Goal: Information Seeking & Learning: Check status

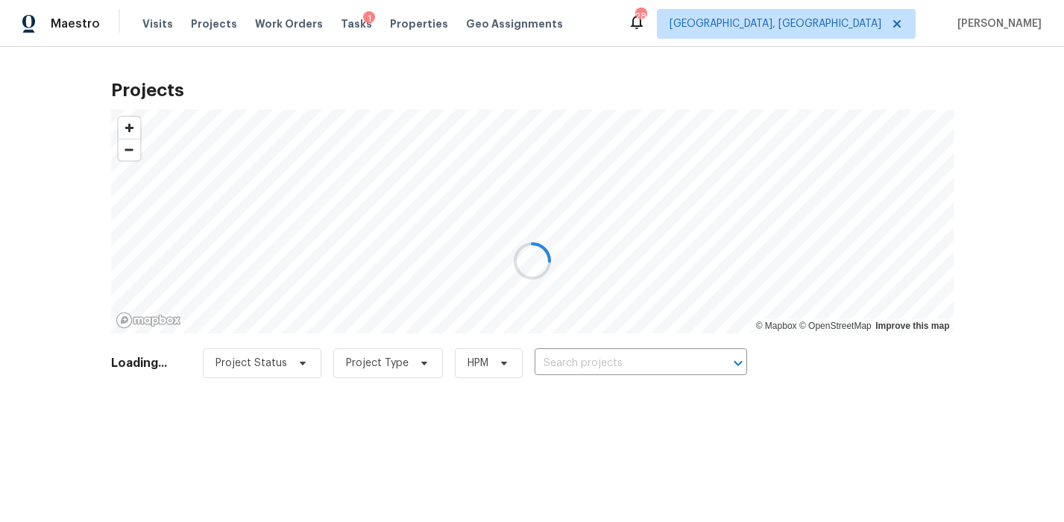
click at [860, 29] on div at bounding box center [532, 261] width 1064 height 522
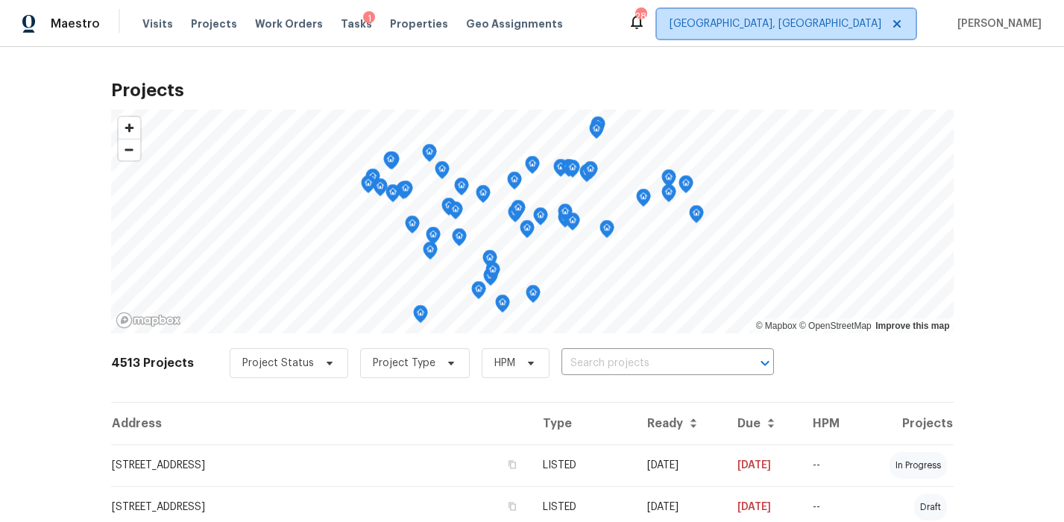
click at [822, 26] on span "[GEOGRAPHIC_DATA], [GEOGRAPHIC_DATA]" at bounding box center [786, 24] width 259 height 30
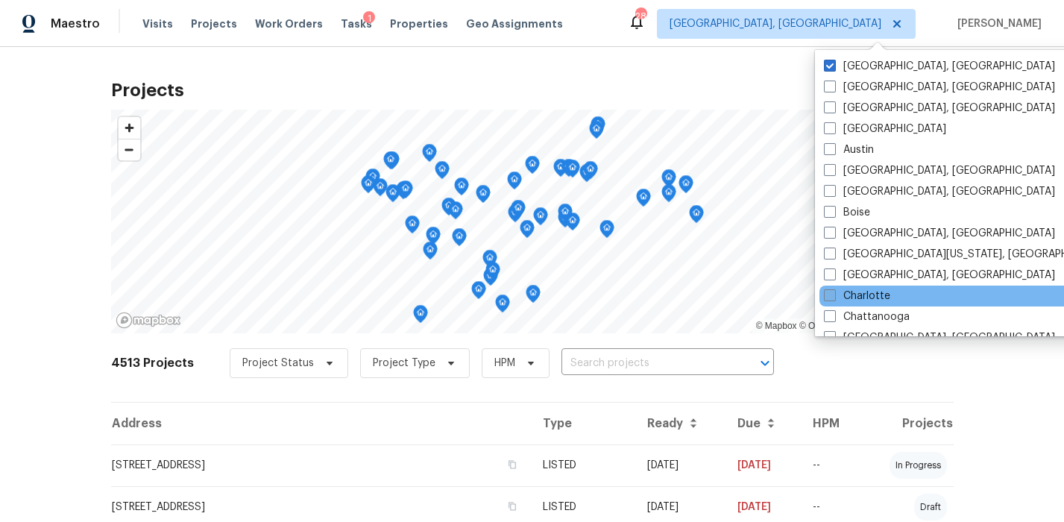
click at [858, 293] on label "Charlotte" at bounding box center [857, 296] width 66 height 15
click at [833, 293] on input "Charlotte" at bounding box center [829, 294] width 10 height 10
checkbox input "true"
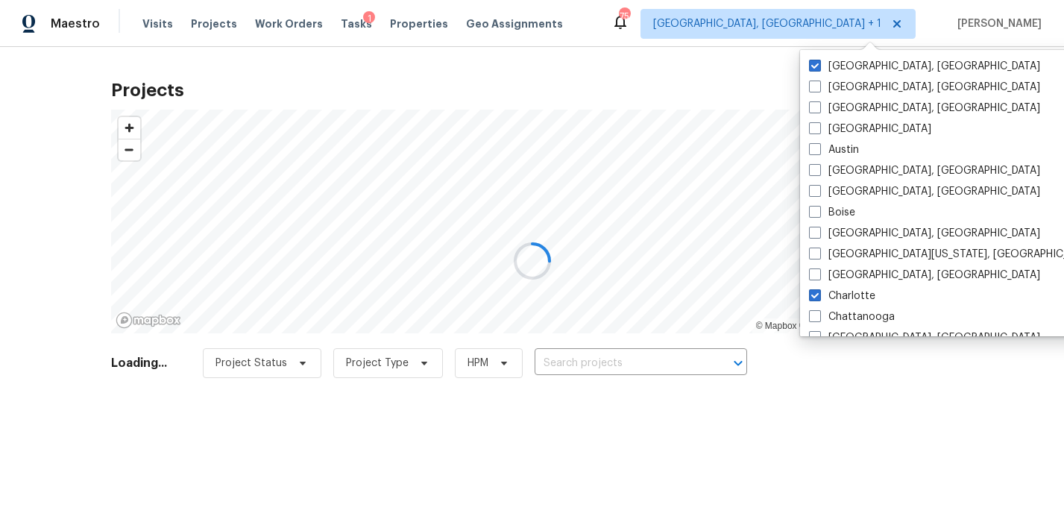
click at [847, 54] on div "Greensboro, NC Albuquerque, NM Asheville, NC Atlanta Austin Baltimore, MD Birmi…" at bounding box center [954, 193] width 309 height 286
drag, startPoint x: 843, startPoint y: 63, endPoint x: 818, endPoint y: 62, distance: 25.4
click at [843, 63] on label "[GEOGRAPHIC_DATA], [GEOGRAPHIC_DATA]" at bounding box center [924, 66] width 231 height 15
click at [819, 63] on input "[GEOGRAPHIC_DATA], [GEOGRAPHIC_DATA]" at bounding box center [814, 64] width 10 height 10
checkbox input "false"
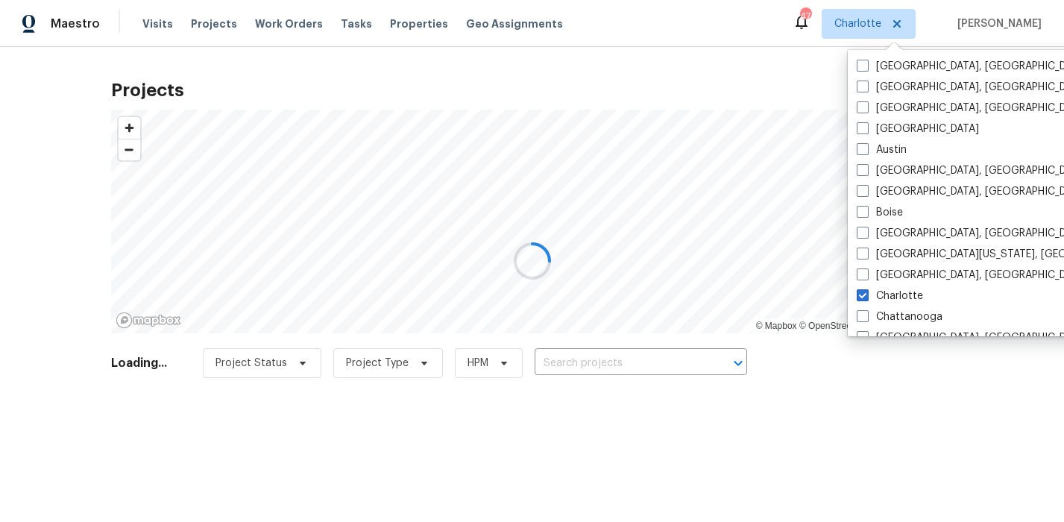
click at [151, 21] on div at bounding box center [532, 261] width 1064 height 522
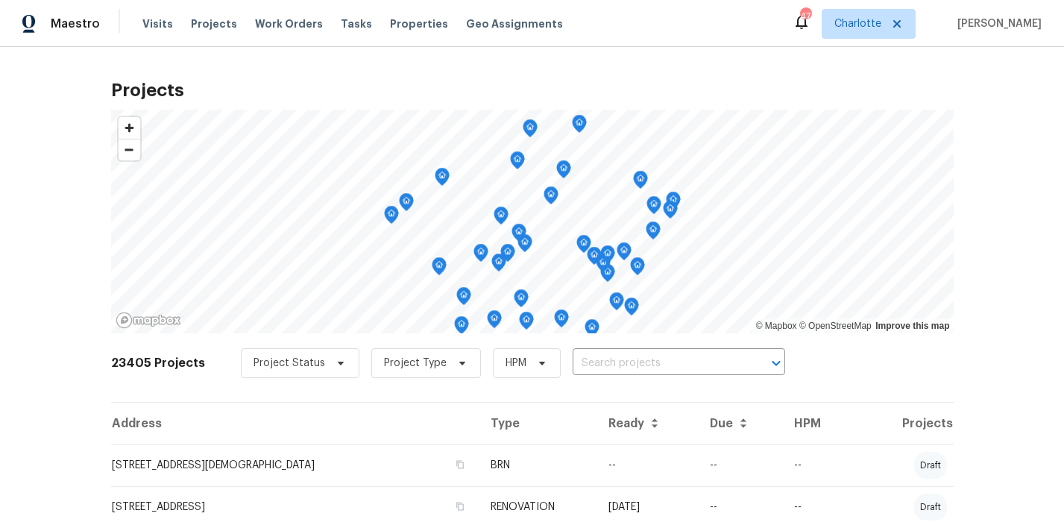
click at [131, 34] on div "Maestro Visits Projects Work Orders Tasks Properties Geo Assignments" at bounding box center [290, 24] width 581 height 30
click at [151, 28] on span "Visits" at bounding box center [157, 23] width 31 height 15
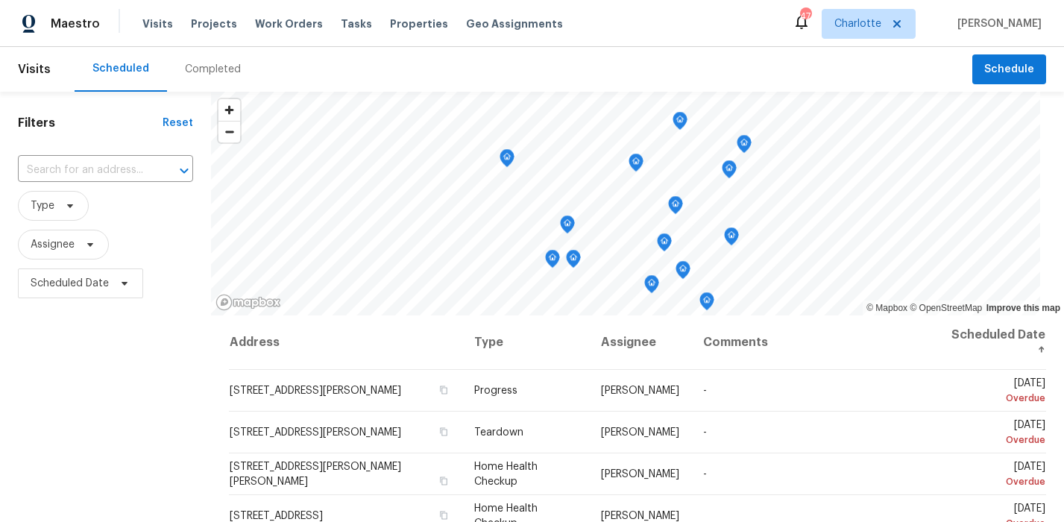
click at [221, 75] on div "Completed" at bounding box center [213, 69] width 56 height 15
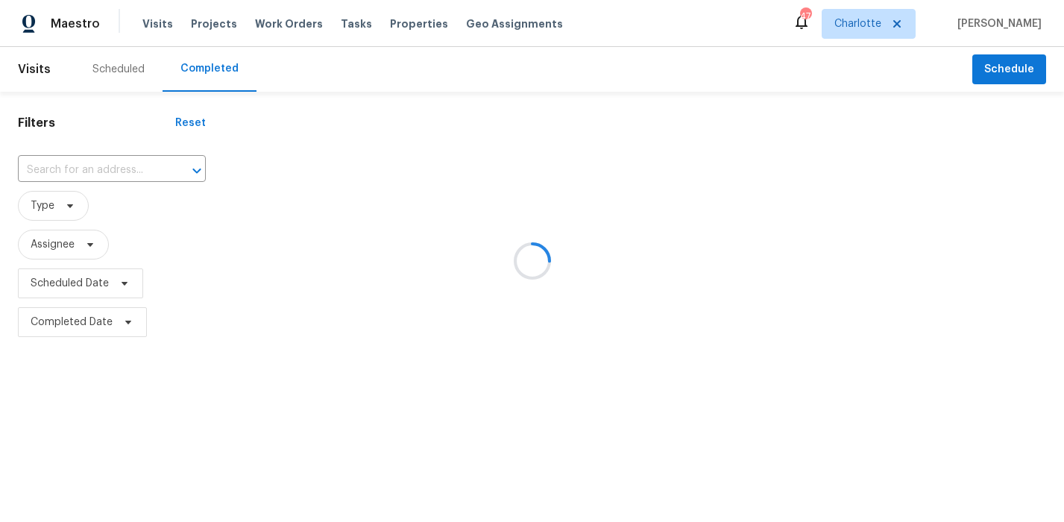
click at [100, 164] on div at bounding box center [532, 261] width 1064 height 522
click at [149, 168] on div at bounding box center [532, 261] width 1064 height 522
click at [99, 190] on div at bounding box center [532, 261] width 1064 height 522
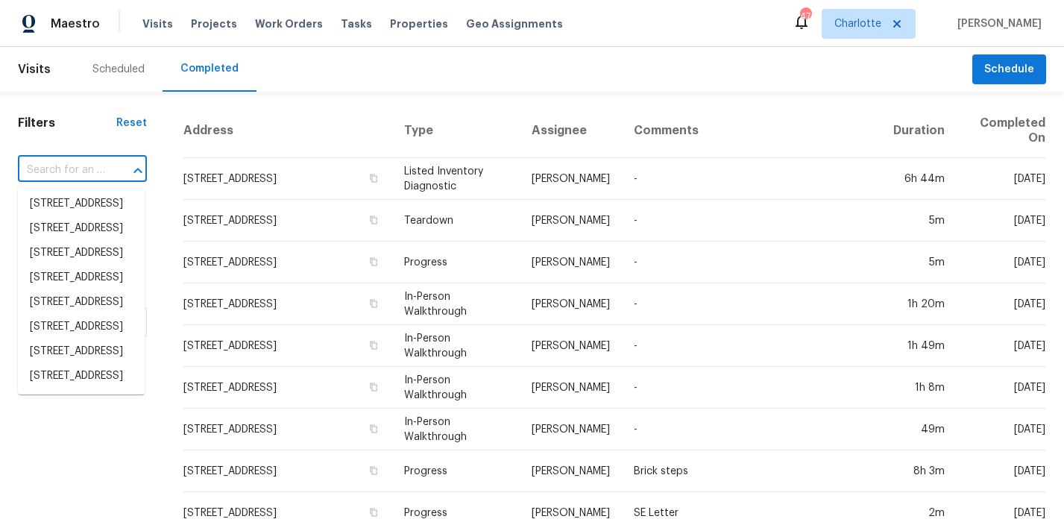
click at [58, 167] on input "text" at bounding box center [61, 170] width 87 height 23
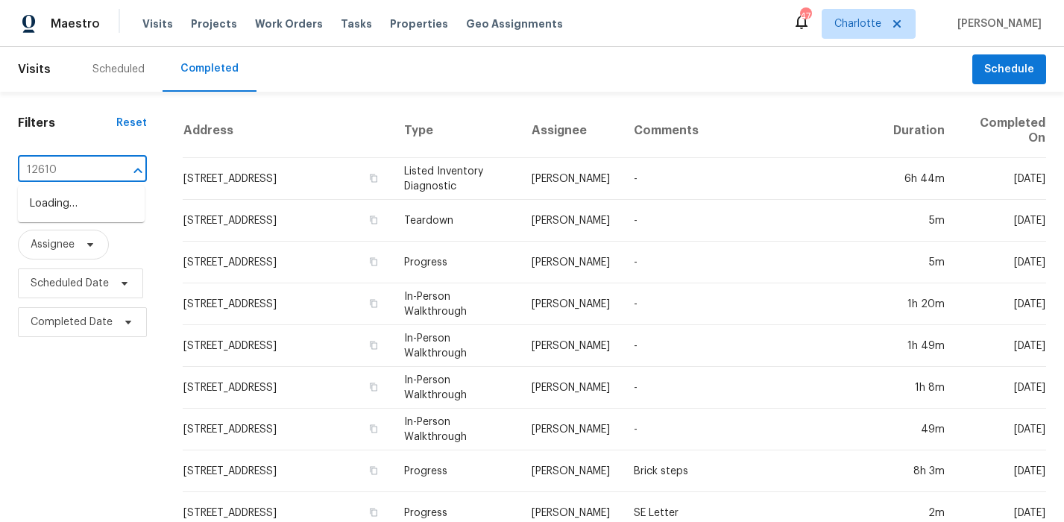
type input "12610 d"
click at [50, 212] on li "12610 Danby Rd, Pineville, NC 28134" at bounding box center [81, 204] width 127 height 25
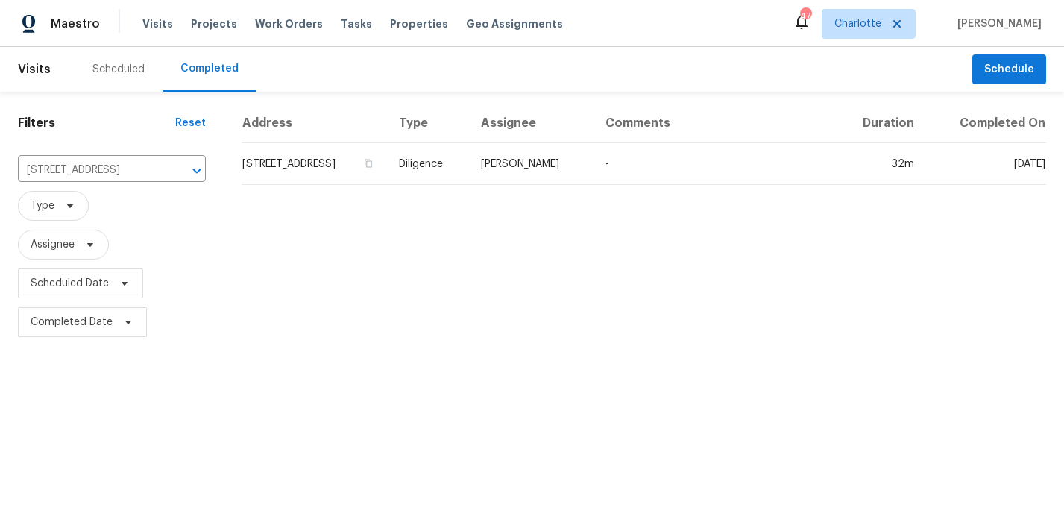
click at [387, 159] on td "12610 Danby Rd, Pineville, NC 28134" at bounding box center [314, 164] width 145 height 42
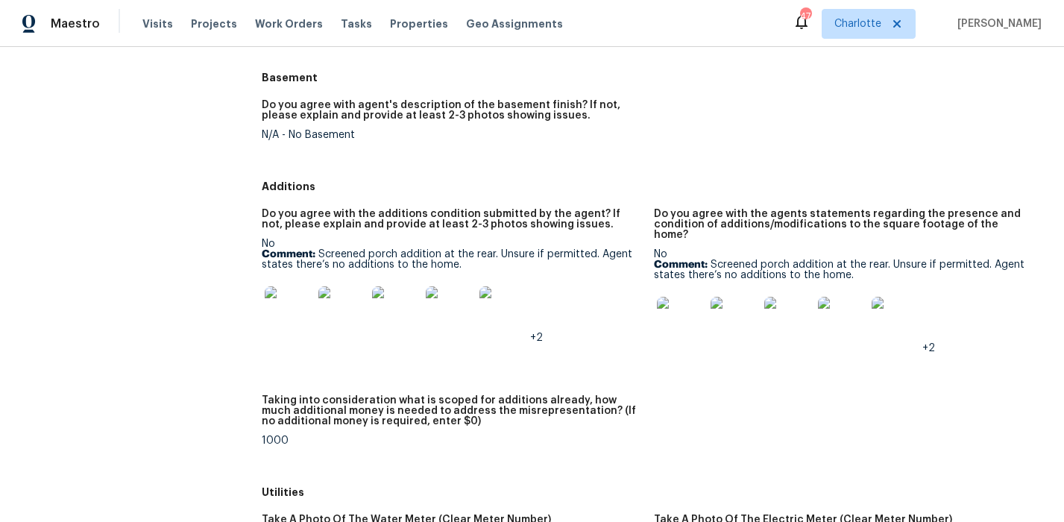
scroll to position [1825, 0]
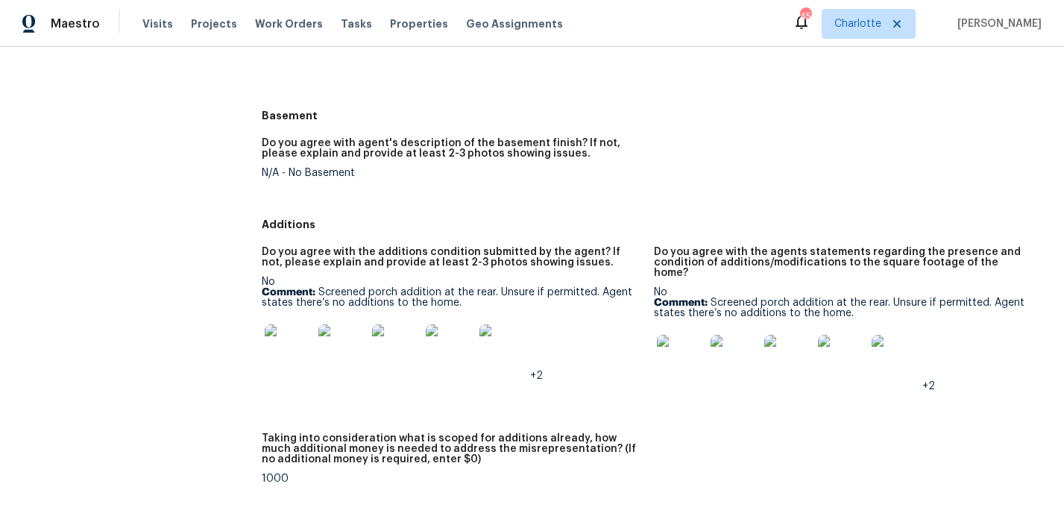
click at [289, 356] on img at bounding box center [289, 348] width 48 height 48
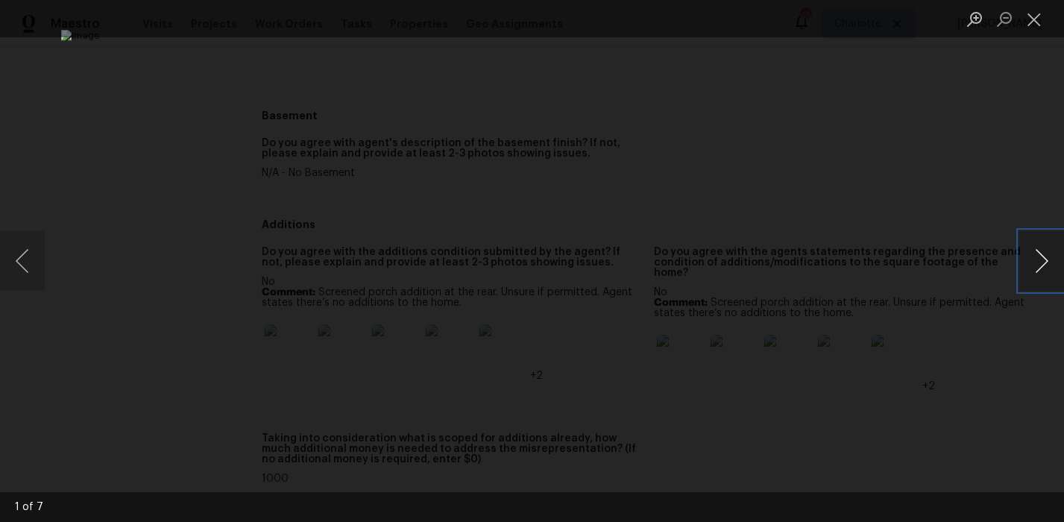
click at [1022, 256] on button "Next image" at bounding box center [1041, 261] width 45 height 60
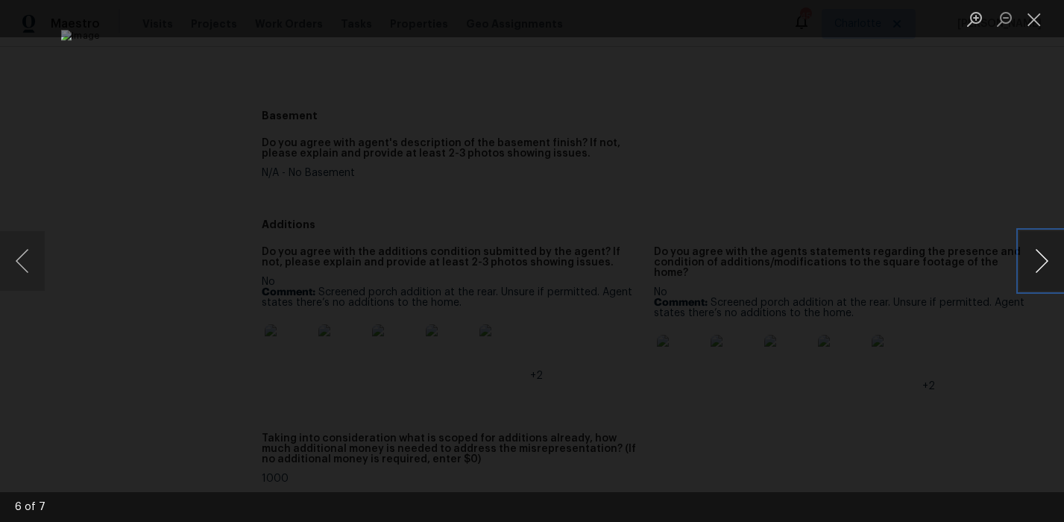
click at [1022, 256] on button "Next image" at bounding box center [1041, 261] width 45 height 60
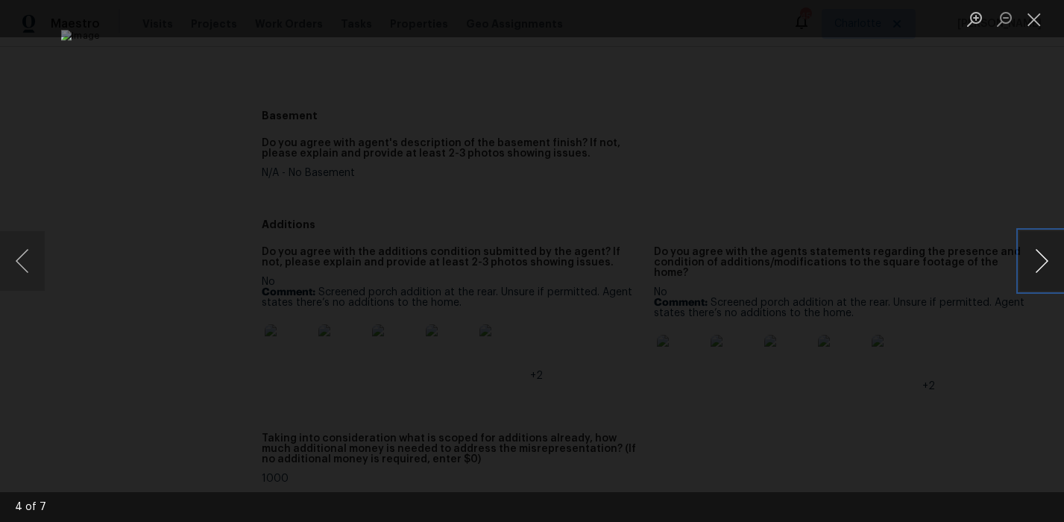
click at [1022, 256] on button "Next image" at bounding box center [1041, 261] width 45 height 60
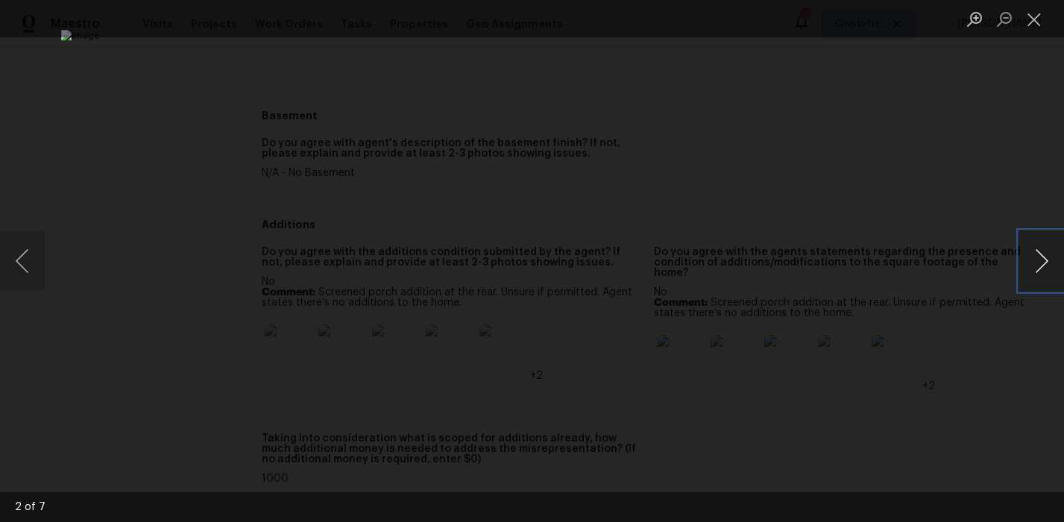
click at [1022, 256] on button "Next image" at bounding box center [1041, 261] width 45 height 60
drag, startPoint x: 992, startPoint y: 237, endPoint x: 981, endPoint y: 246, distance: 14.3
click at [992, 238] on div "Lightbox" at bounding box center [532, 261] width 1064 height 522
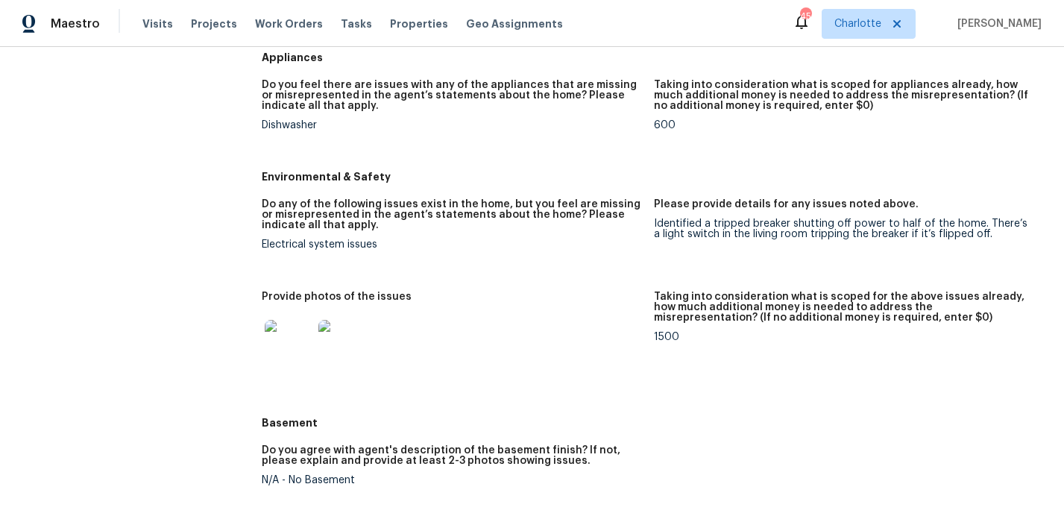
scroll to position [1516, 0]
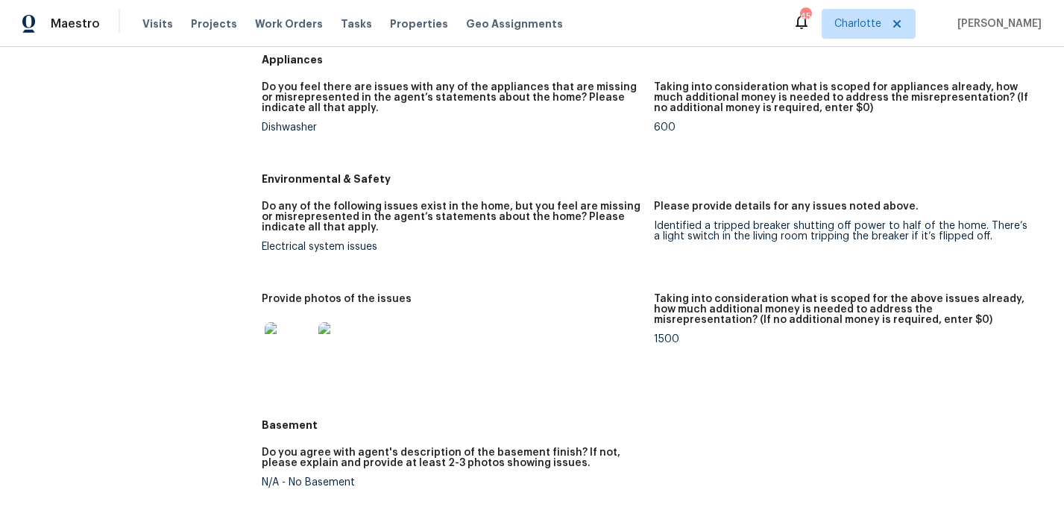
click at [293, 350] on img at bounding box center [289, 346] width 48 height 48
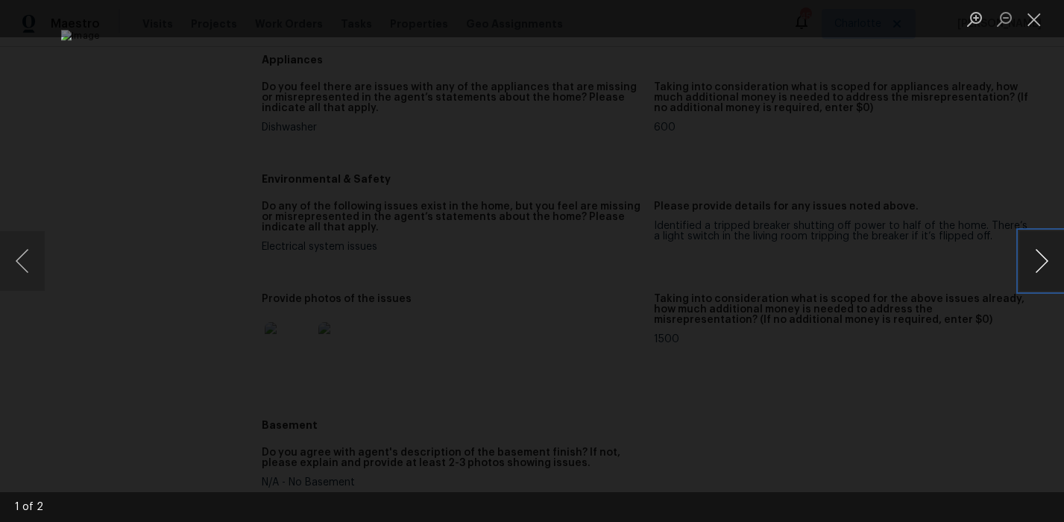
click at [1030, 261] on button "Next image" at bounding box center [1041, 261] width 45 height 60
drag, startPoint x: 963, startPoint y: 190, endPoint x: 894, endPoint y: 193, distance: 69.4
click at [963, 190] on div "Lightbox" at bounding box center [532, 261] width 1064 height 522
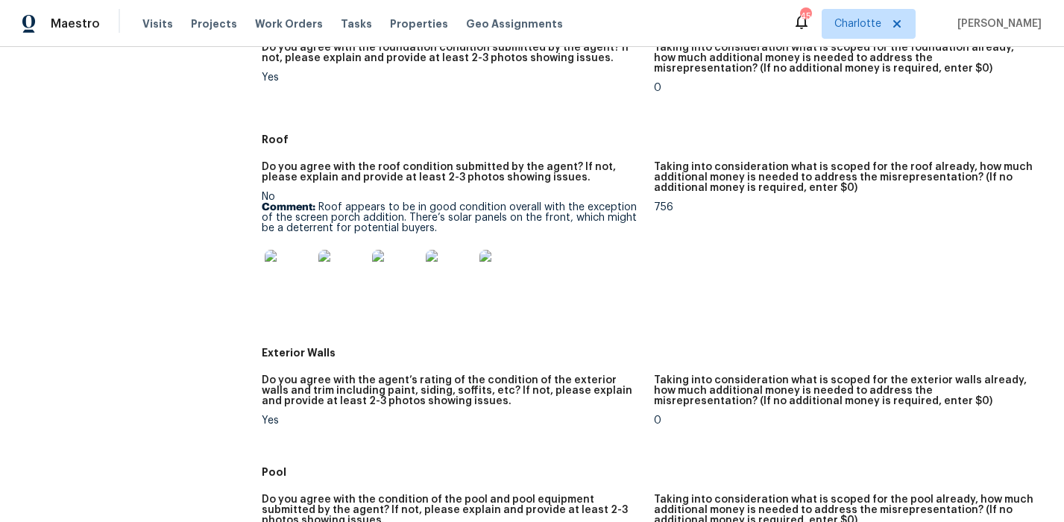
scroll to position [461, 0]
click at [294, 278] on img at bounding box center [289, 273] width 48 height 48
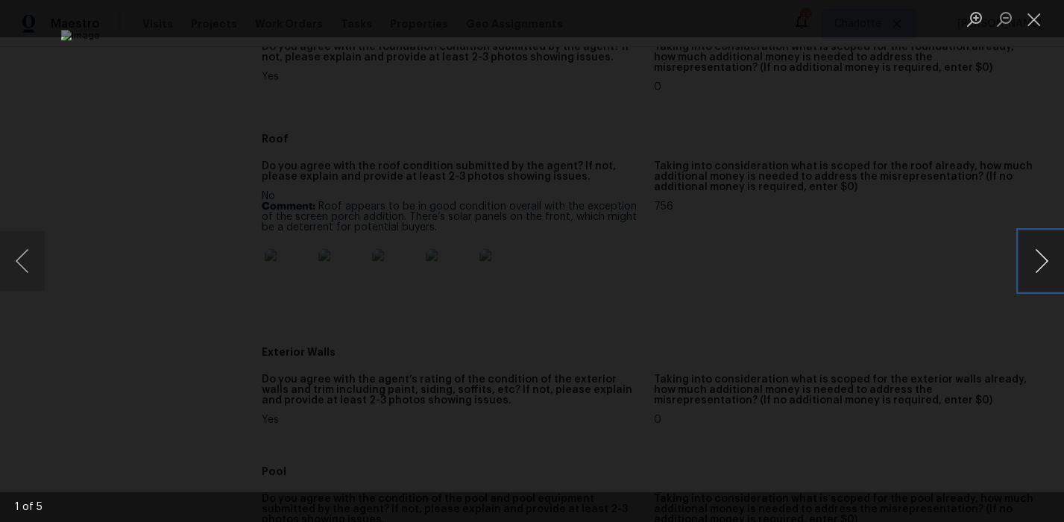
click at [1038, 266] on button "Next image" at bounding box center [1041, 261] width 45 height 60
click at [989, 187] on div "Lightbox" at bounding box center [532, 261] width 1064 height 522
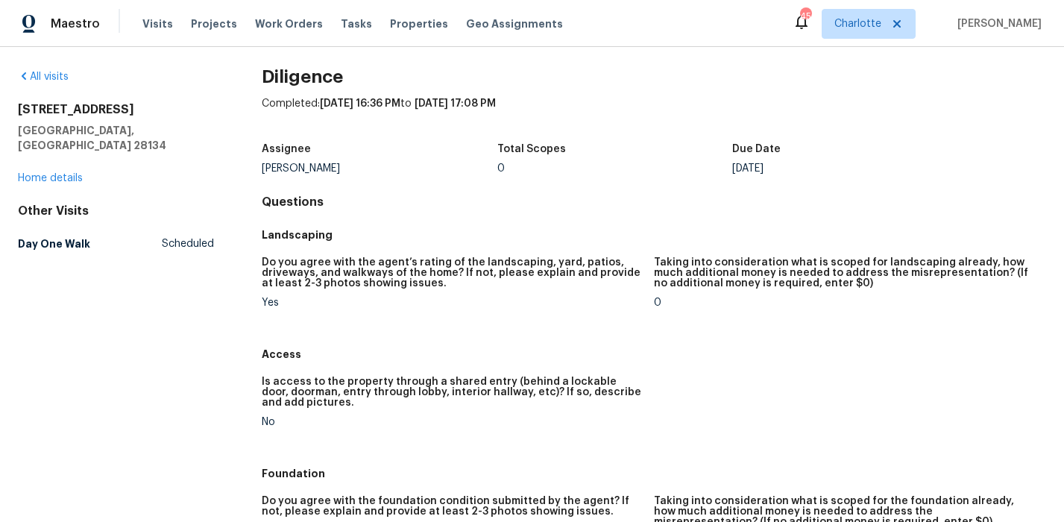
scroll to position [0, 0]
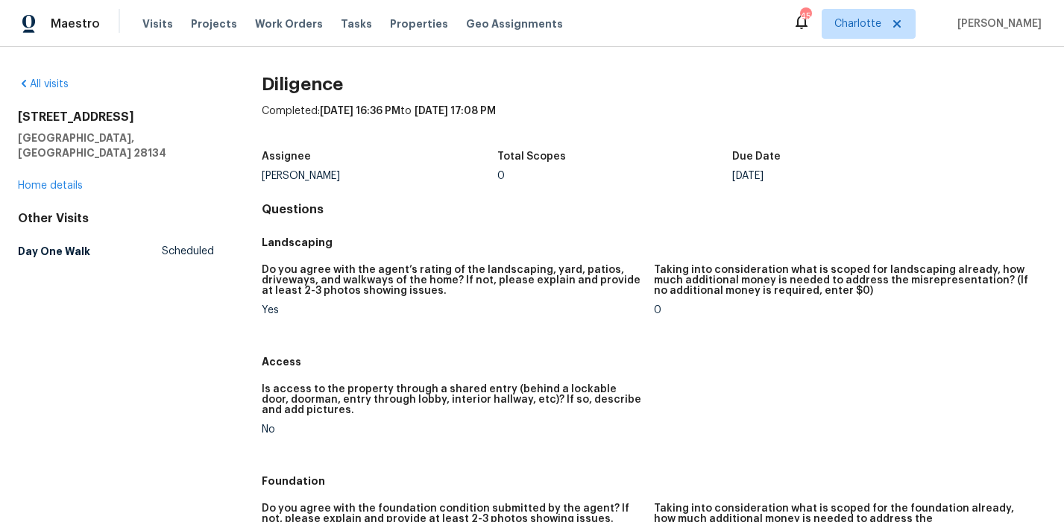
click at [168, 74] on div "All visits 12610 Danby Rd Pineville, NC 28134 Home details Other Visits Day One…" at bounding box center [532, 284] width 1064 height 475
click at [198, 29] on span "Projects" at bounding box center [214, 23] width 46 height 15
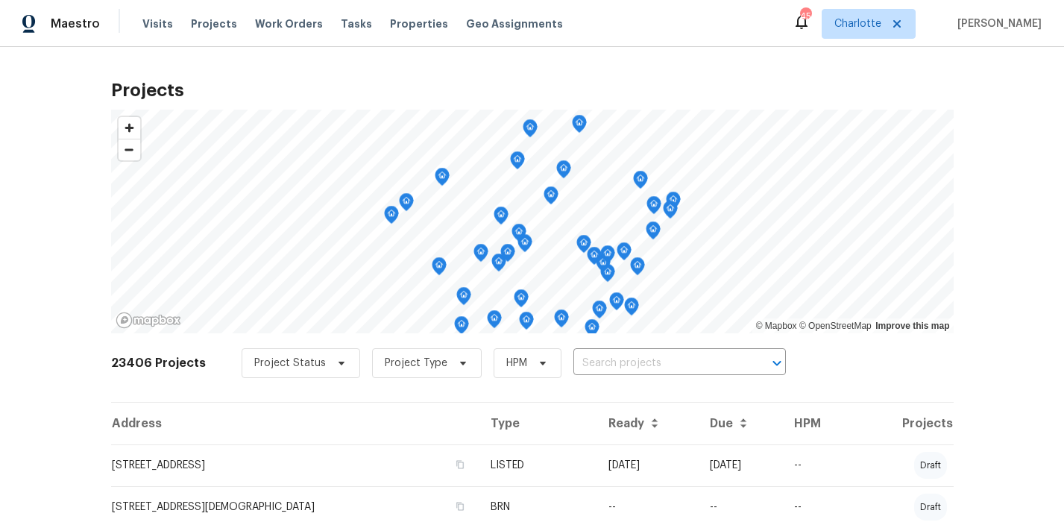
click at [971, 107] on div "Projects © Mapbox © OpenStreetMap Improve this map 23406 Projects Project Statu…" at bounding box center [532, 284] width 1064 height 475
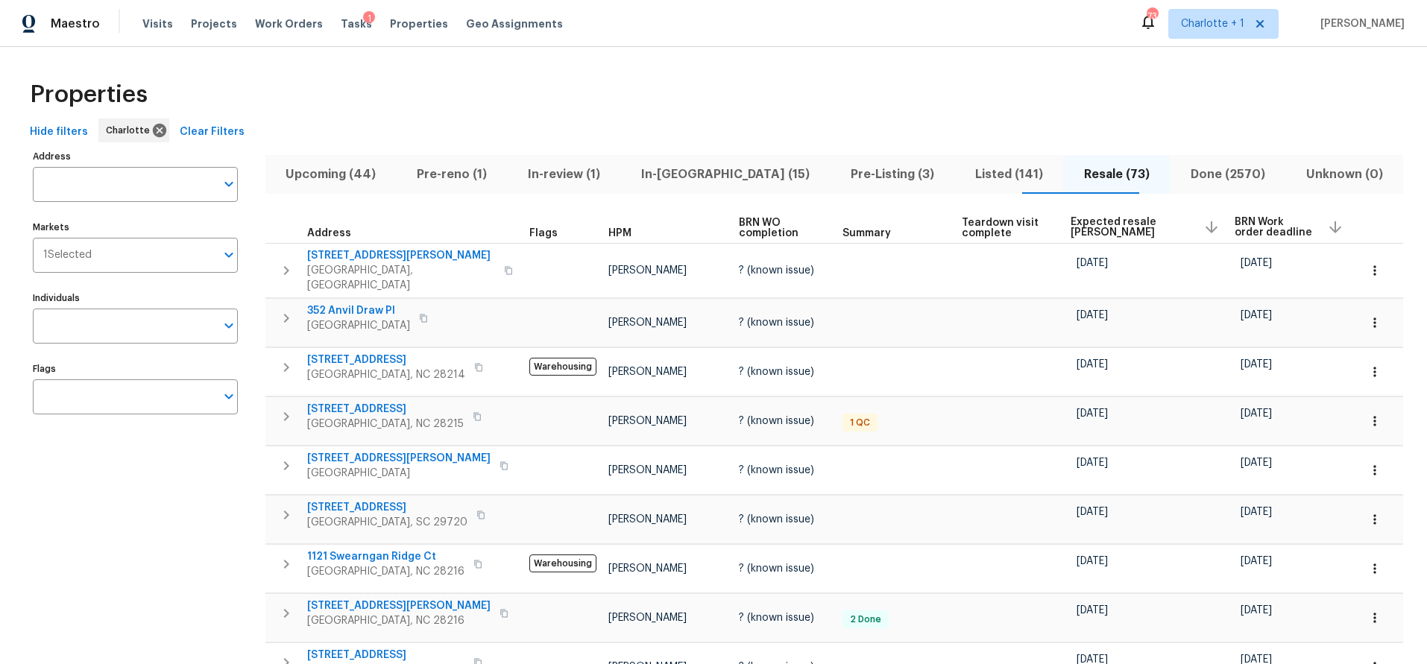
click at [839, 171] on span "Pre-Listing (3)" at bounding box center [892, 174] width 107 height 21
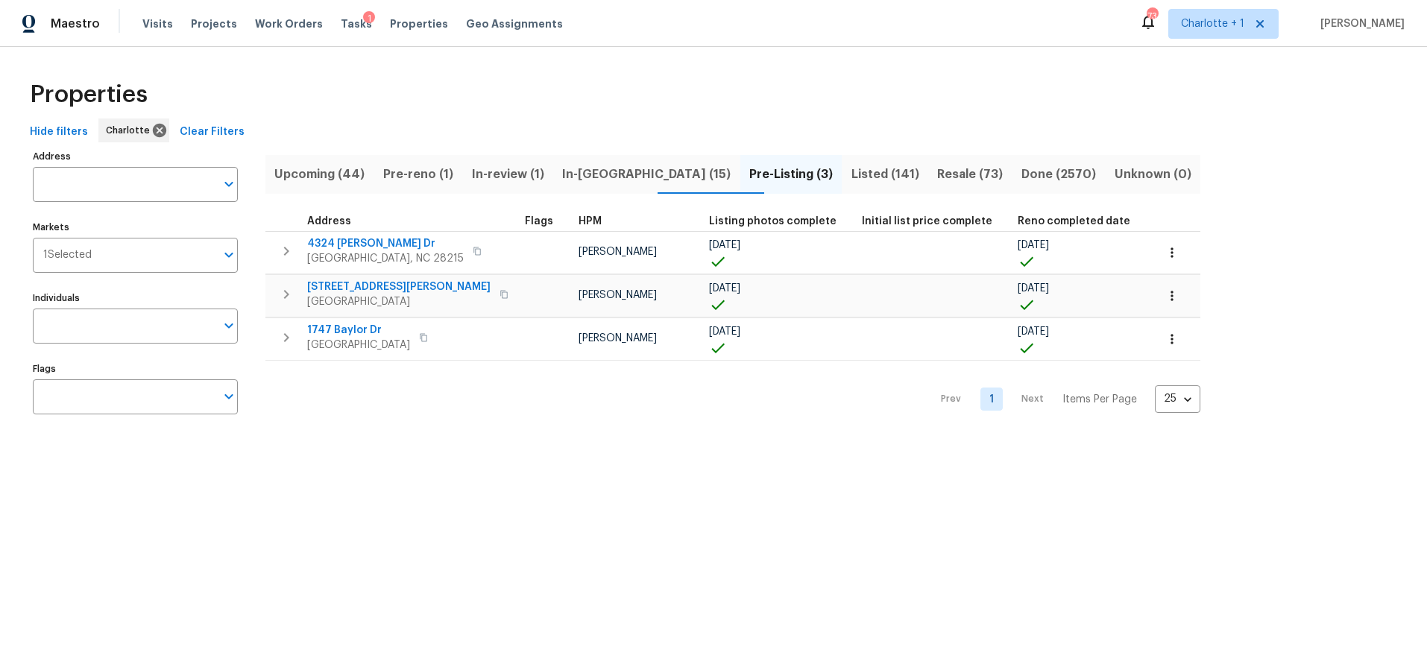
click at [1235, 209] on div "Address Address Markets 1 Selected Markets Individuals Individuals Flags Flags …" at bounding box center [713, 287] width 1379 height 283
click at [426, 75] on div "Properties" at bounding box center [713, 95] width 1379 height 48
click at [600, 188] on button "In-reno (15)" at bounding box center [646, 174] width 187 height 39
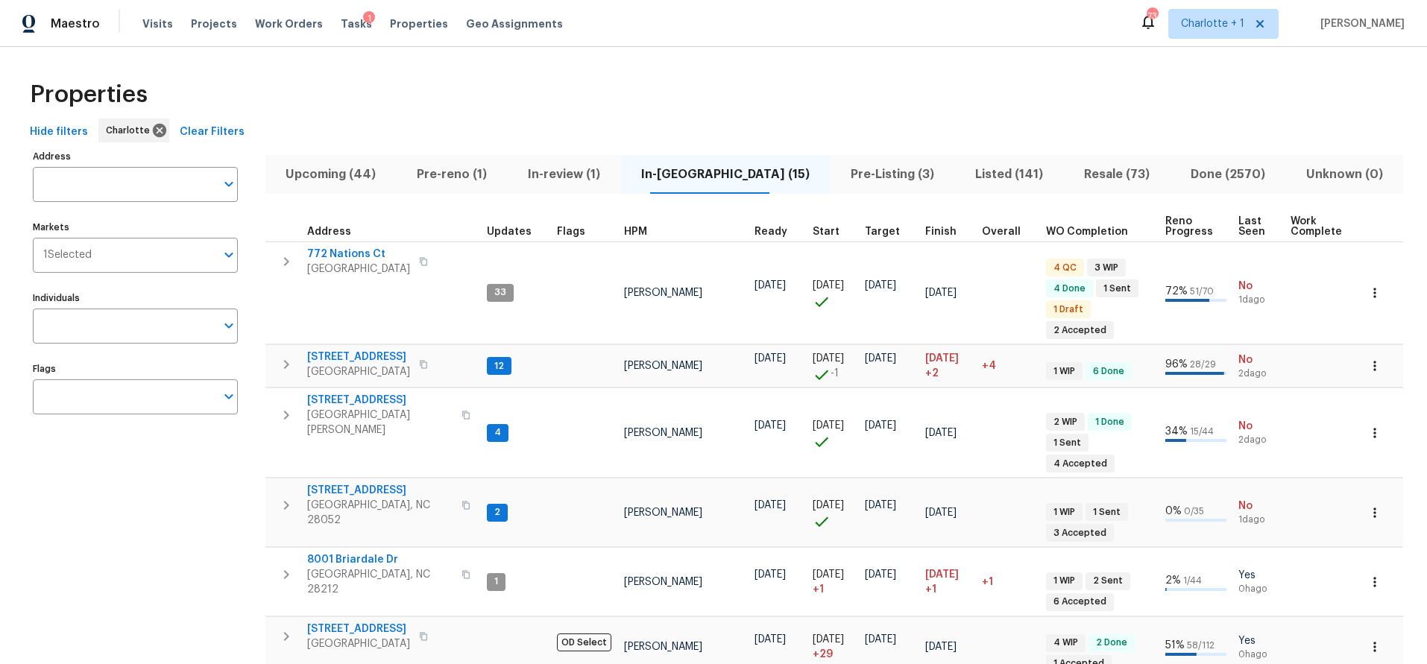
click at [713, 136] on div "Hide filters Charlotte Clear Filters" at bounding box center [713, 133] width 1379 height 28
click at [1072, 173] on span "Resale (73)" at bounding box center [1116, 174] width 89 height 21
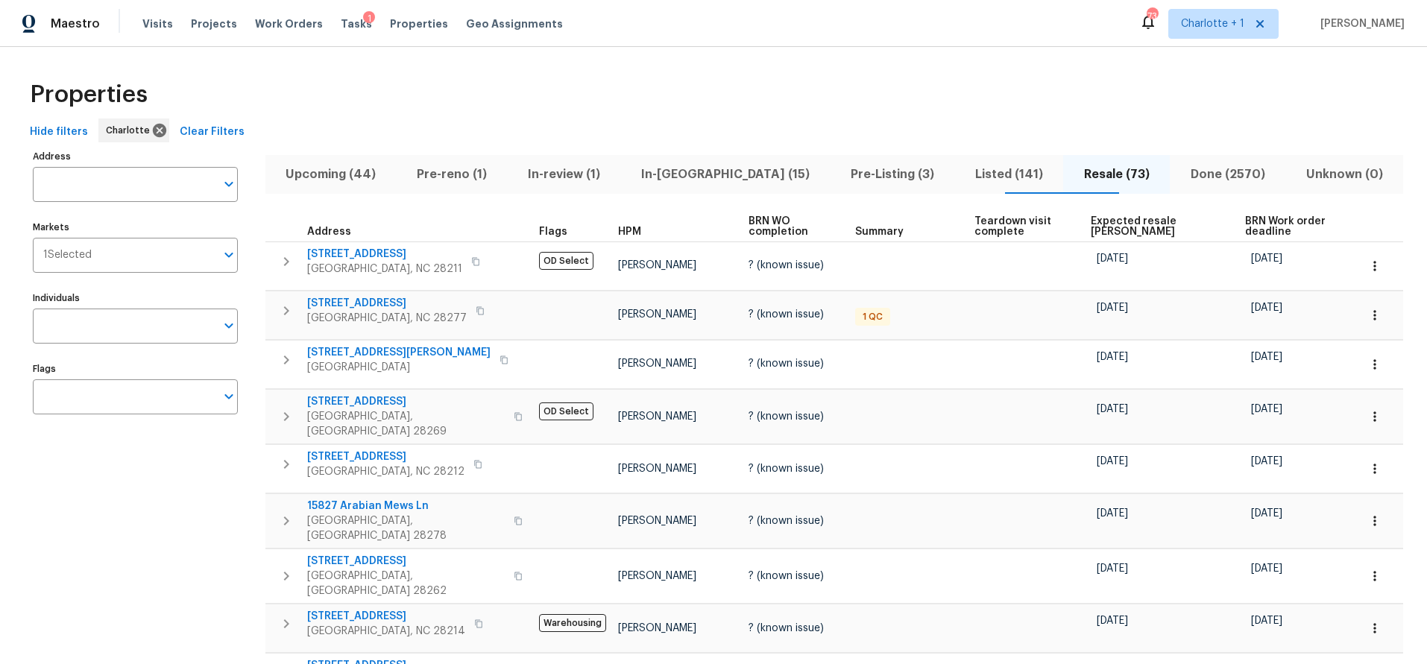
click at [1091, 221] on span "Expected resale COE" at bounding box center [1155, 226] width 129 height 21
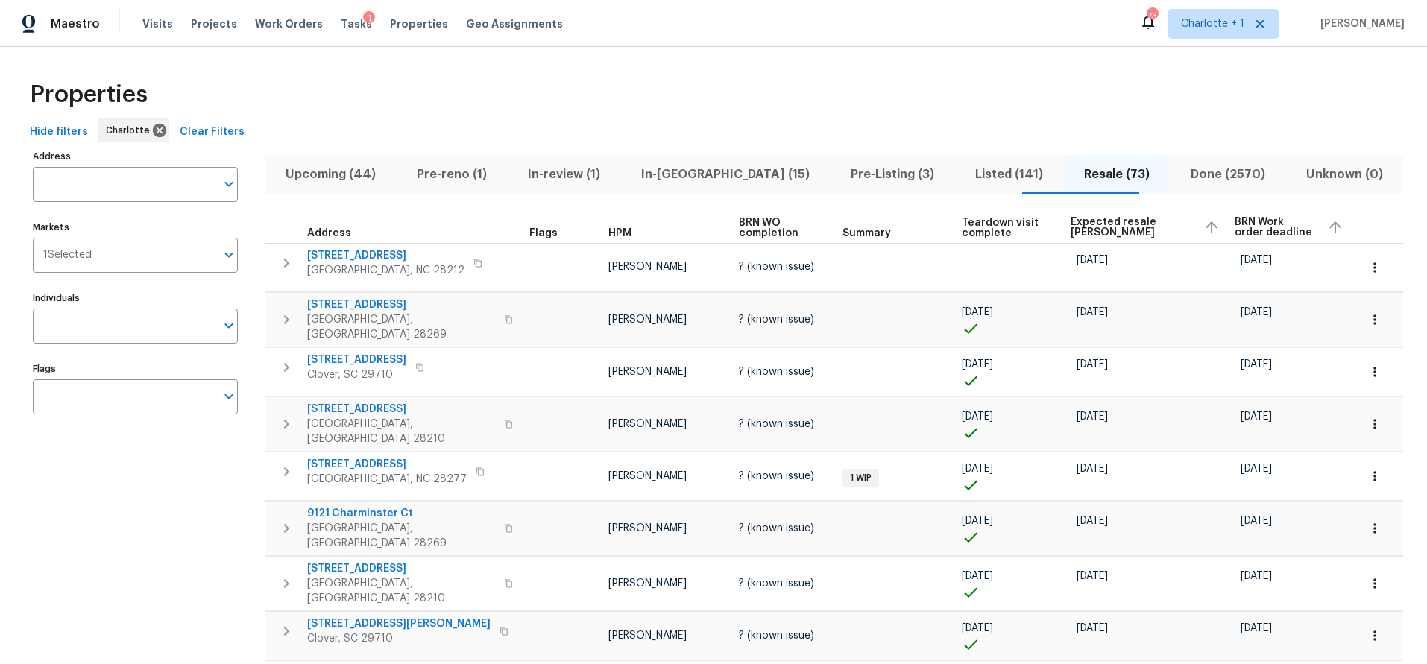
click at [1090, 227] on span "Expected resale COE" at bounding box center [1131, 227] width 121 height 21
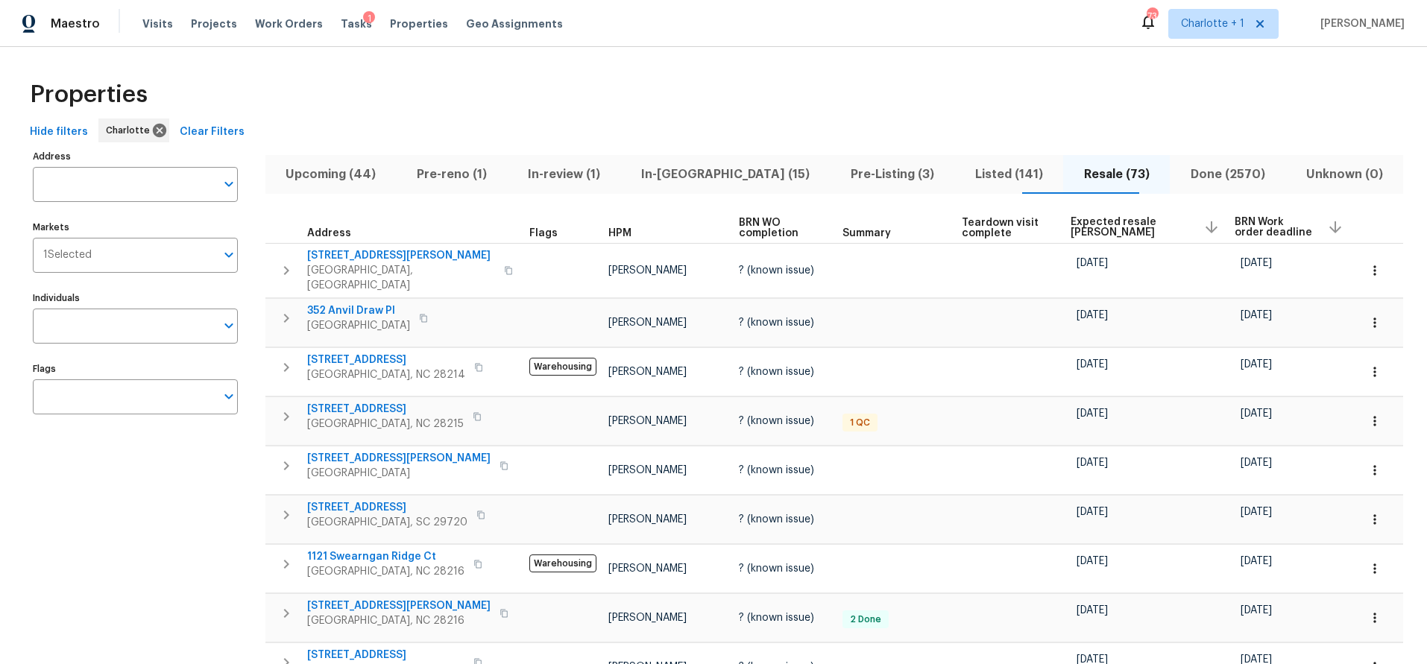
click at [476, 126] on div "Hide filters Charlotte Clear Filters" at bounding box center [713, 133] width 1379 height 28
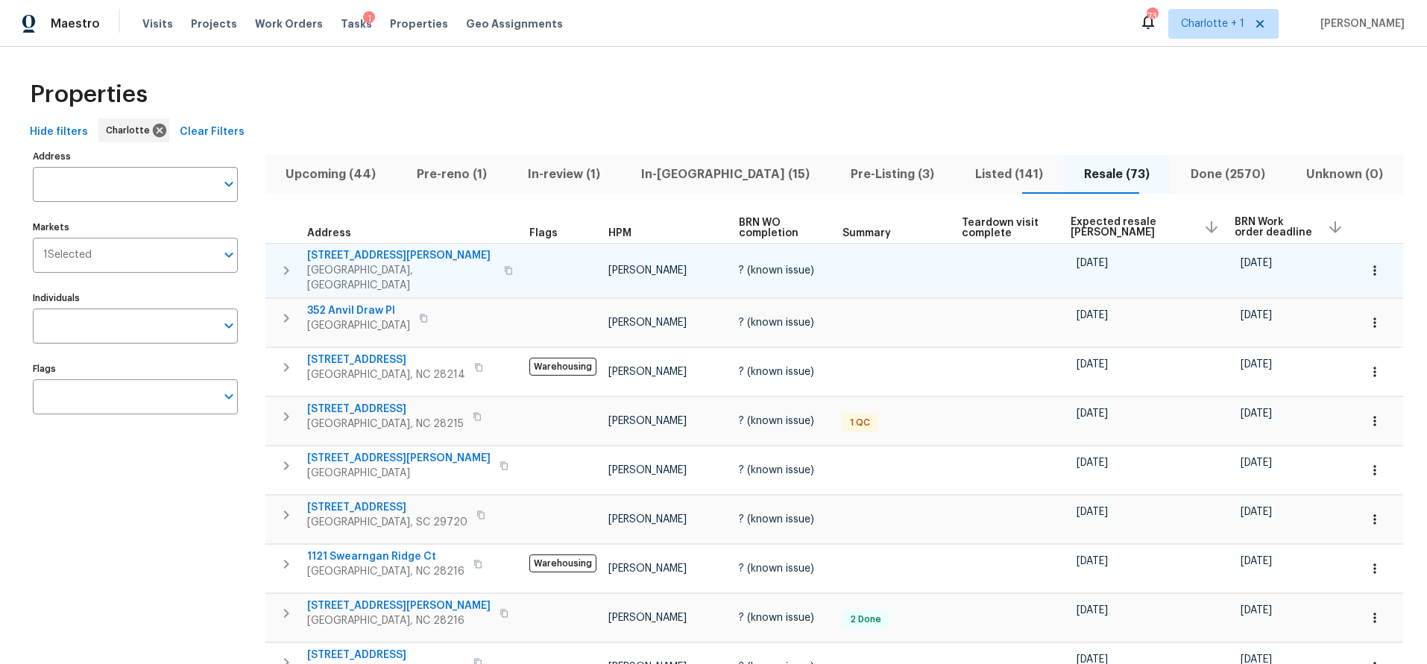
click at [357, 253] on span "9116 Torrence Creek Ct" at bounding box center [401, 255] width 188 height 15
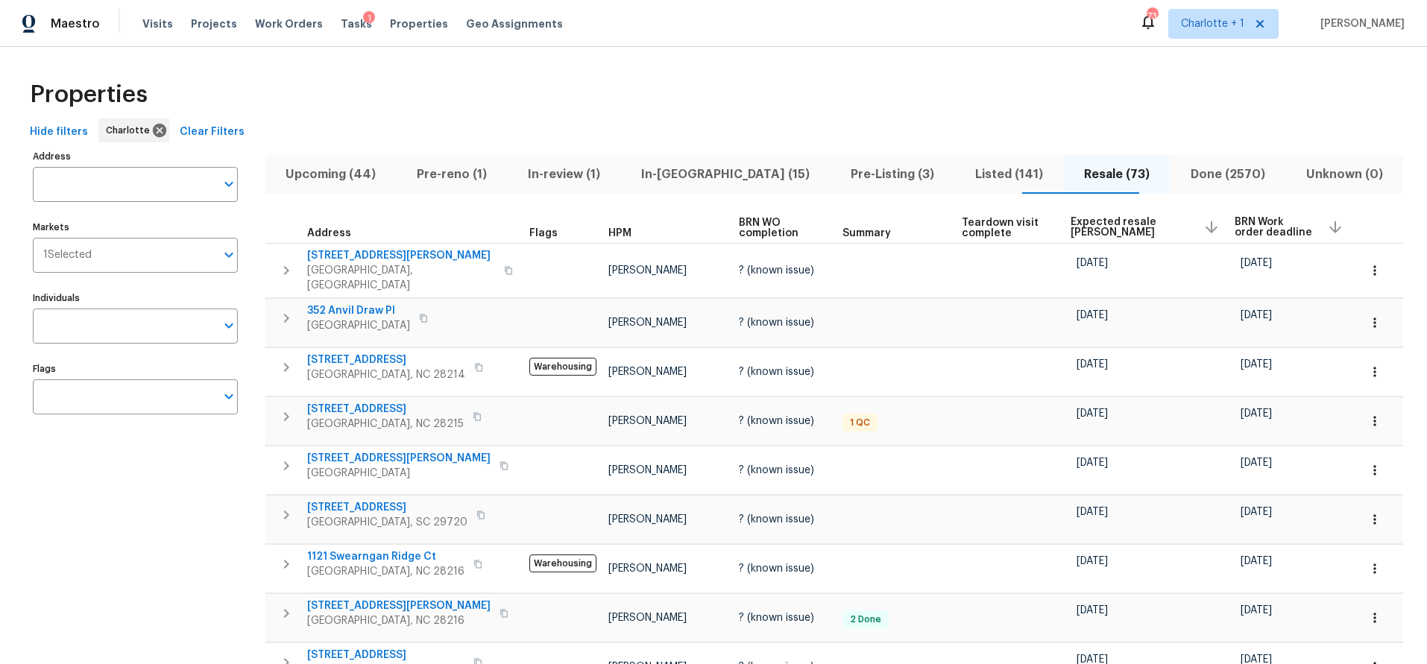
click at [593, 119] on div "Hide filters Charlotte Clear Filters" at bounding box center [713, 133] width 1379 height 28
click at [375, 303] on span "352 Anvil Draw Pl" at bounding box center [358, 310] width 103 height 15
click at [720, 75] on div "Properties" at bounding box center [713, 95] width 1379 height 48
click at [963, 168] on span "Listed (141)" at bounding box center [1008, 174] width 91 height 21
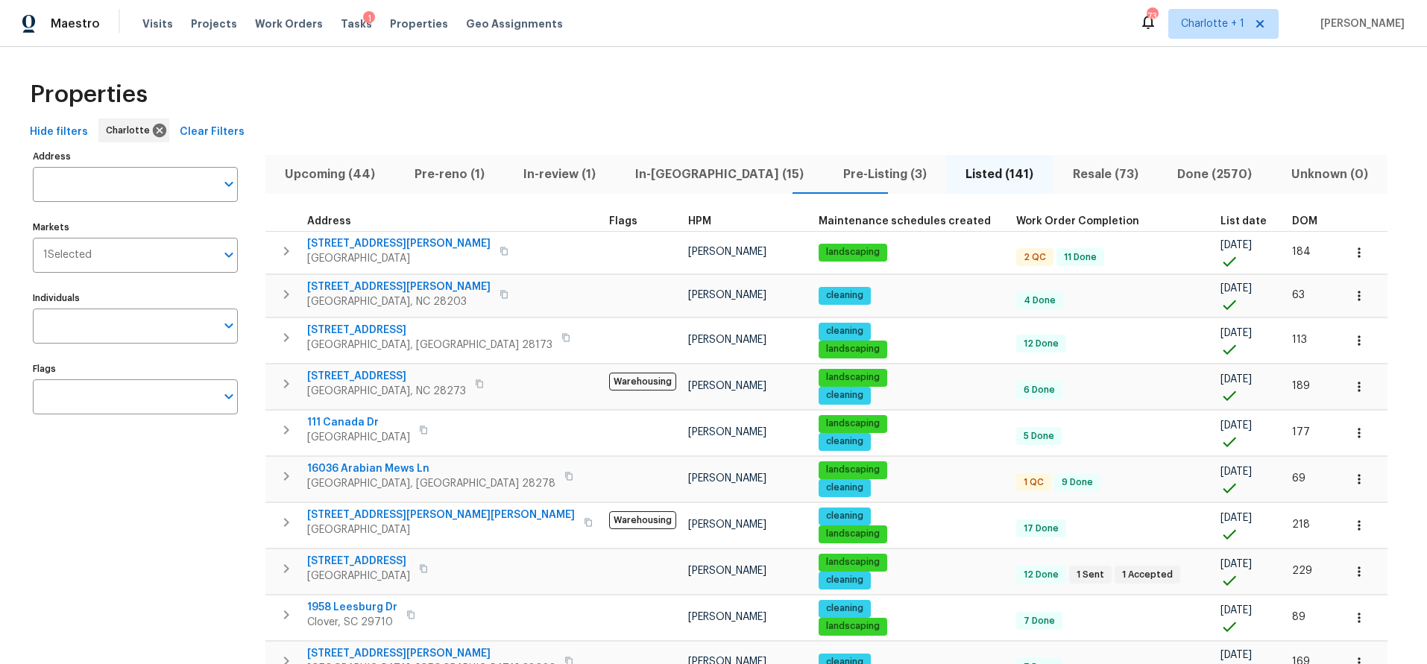
click at [1292, 216] on span "DOM" at bounding box center [1304, 221] width 25 height 10
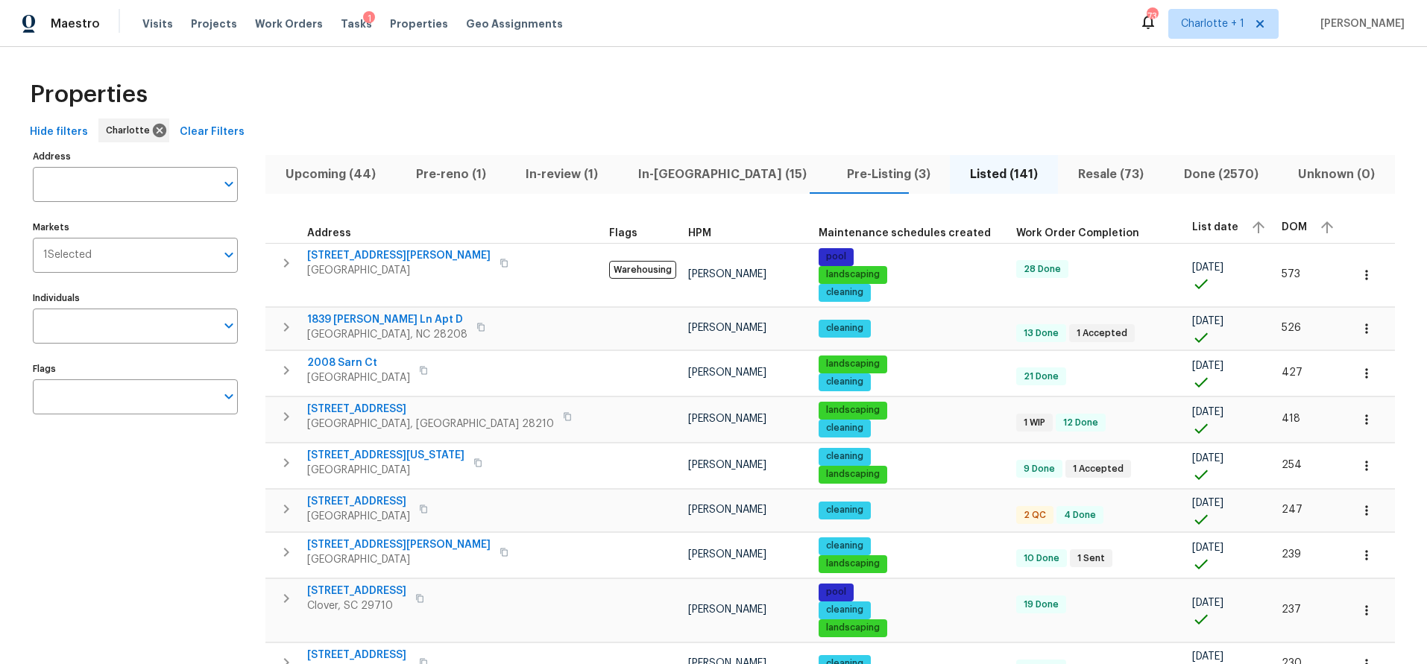
click at [760, 82] on div "Properties" at bounding box center [713, 95] width 1379 height 48
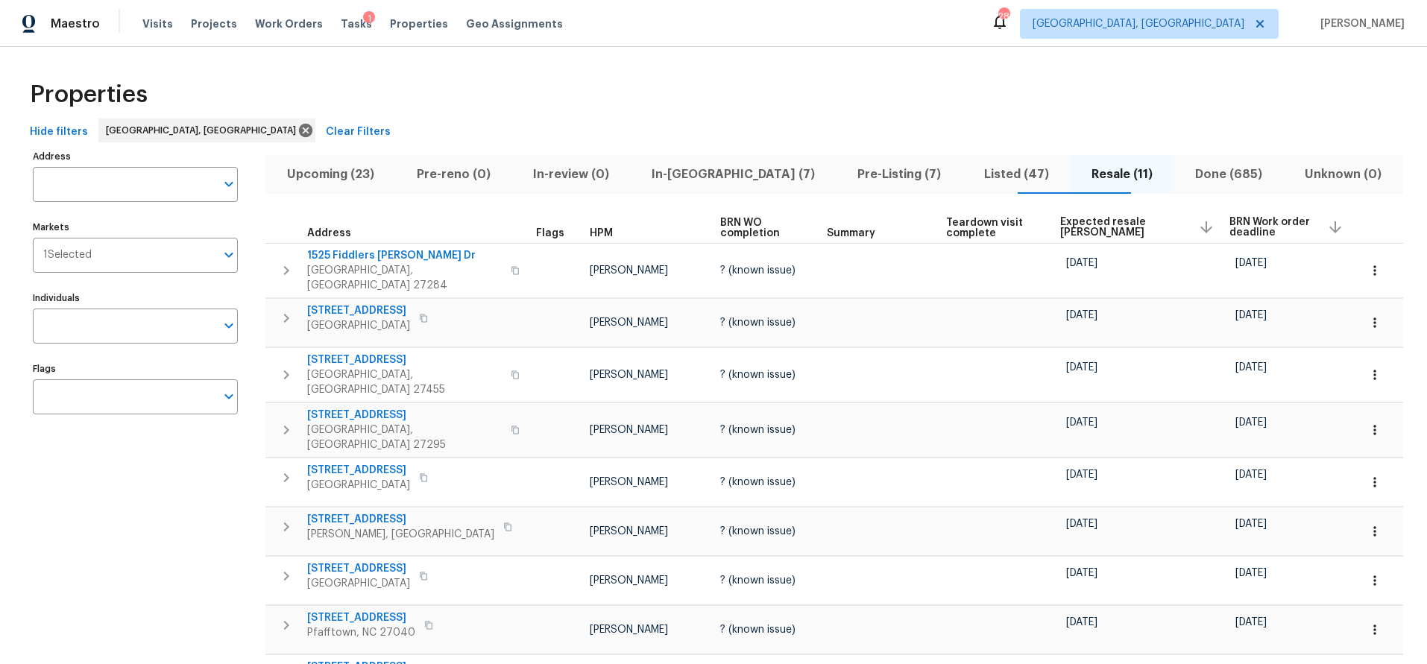
click at [845, 179] on span "Pre-Listing (7)" at bounding box center [899, 174] width 108 height 21
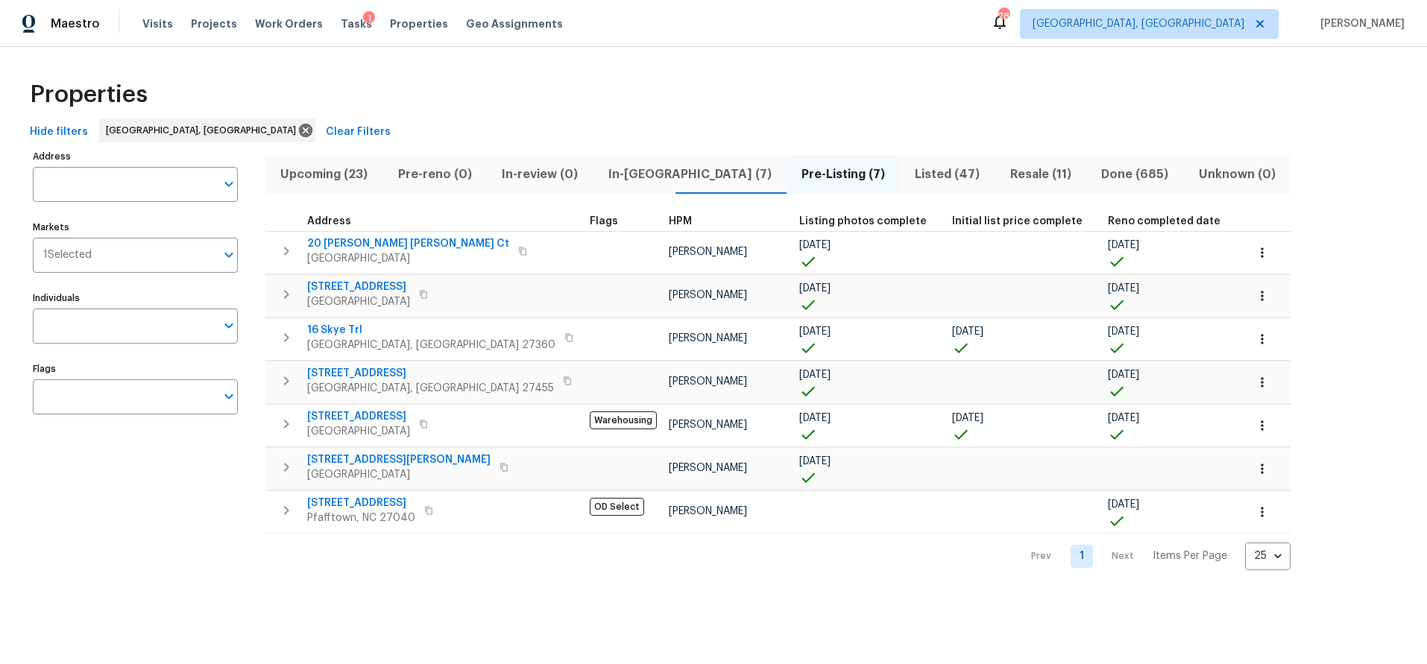
click at [1102, 230] on th "Reno completed date" at bounding box center [1171, 222] width 138 height 20
click at [1108, 221] on span "Reno completed date" at bounding box center [1164, 221] width 113 height 10
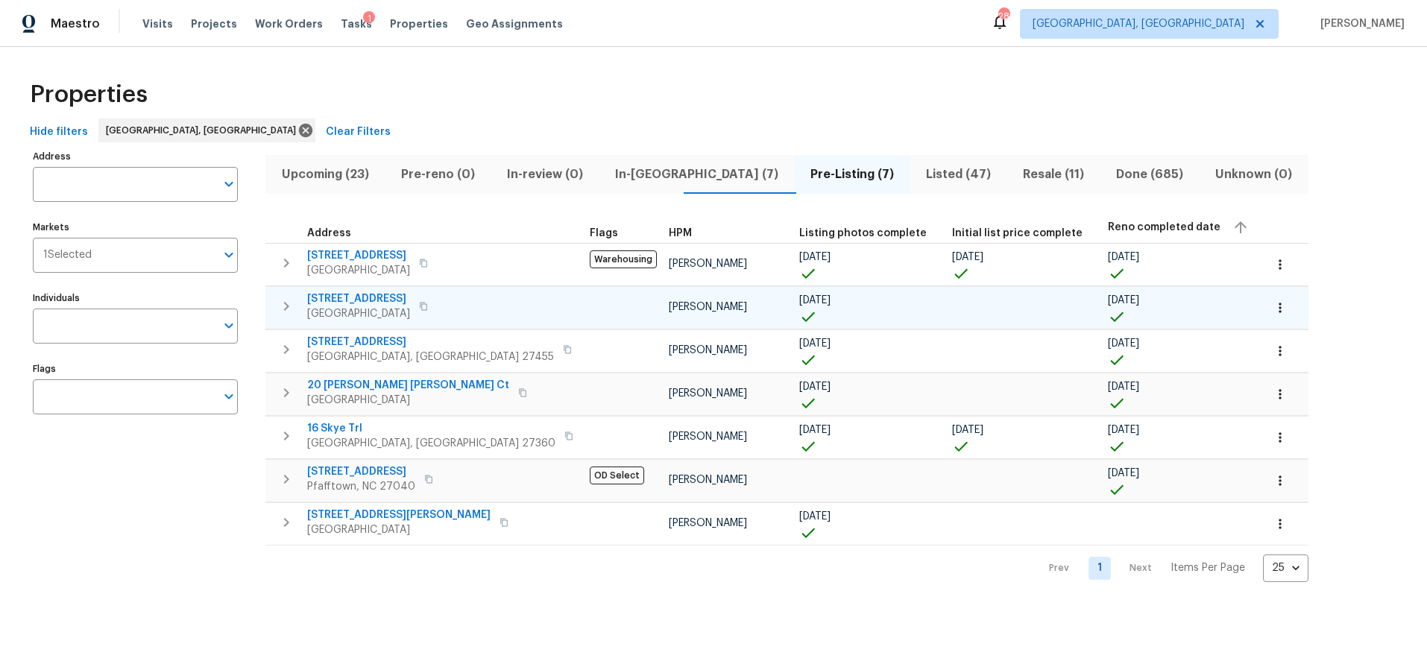
click at [584, 309] on td at bounding box center [623, 307] width 79 height 42
click at [345, 297] on span "3801 Fig Leaf Ct" at bounding box center [358, 298] width 103 height 15
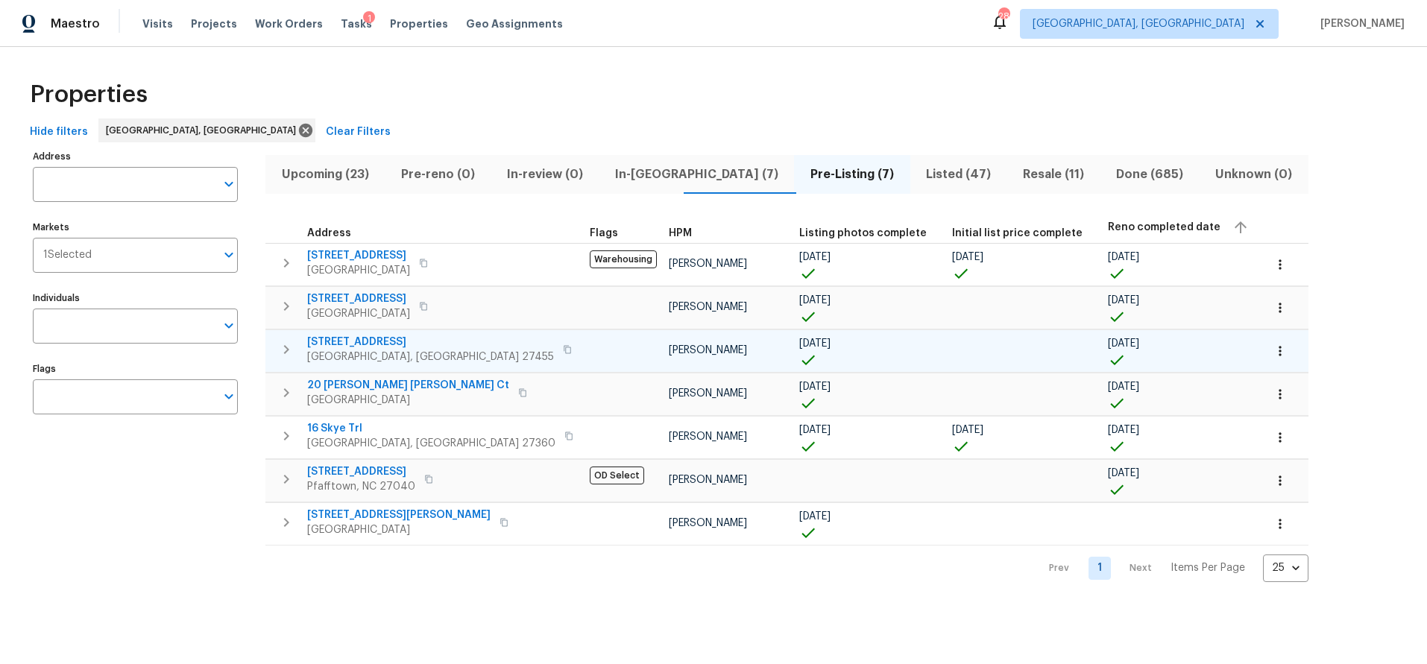
click at [377, 338] on span "4108 Ridgedale Dr" at bounding box center [430, 342] width 247 height 15
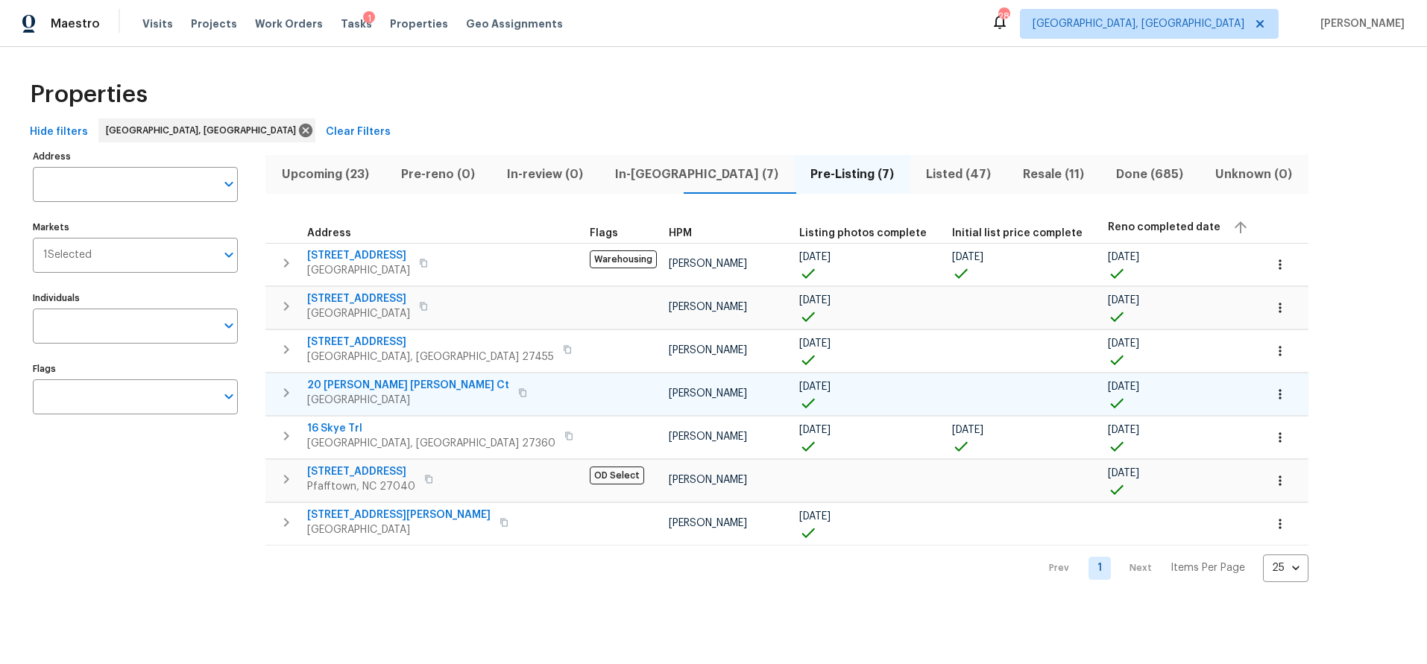
click at [351, 382] on span "20 Peggy Sue Ct" at bounding box center [408, 385] width 202 height 15
click at [209, 488] on div "Address Address Markets 1 Selected Markets Individuals Individuals Flags Flags" at bounding box center [145, 364] width 224 height 436
click at [347, 474] on span "4436 Lochurst Dr" at bounding box center [361, 471] width 108 height 15
click at [195, 469] on div "Address Address Markets 1 Selected Markets Individuals Individuals Flags Flags" at bounding box center [145, 364] width 224 height 436
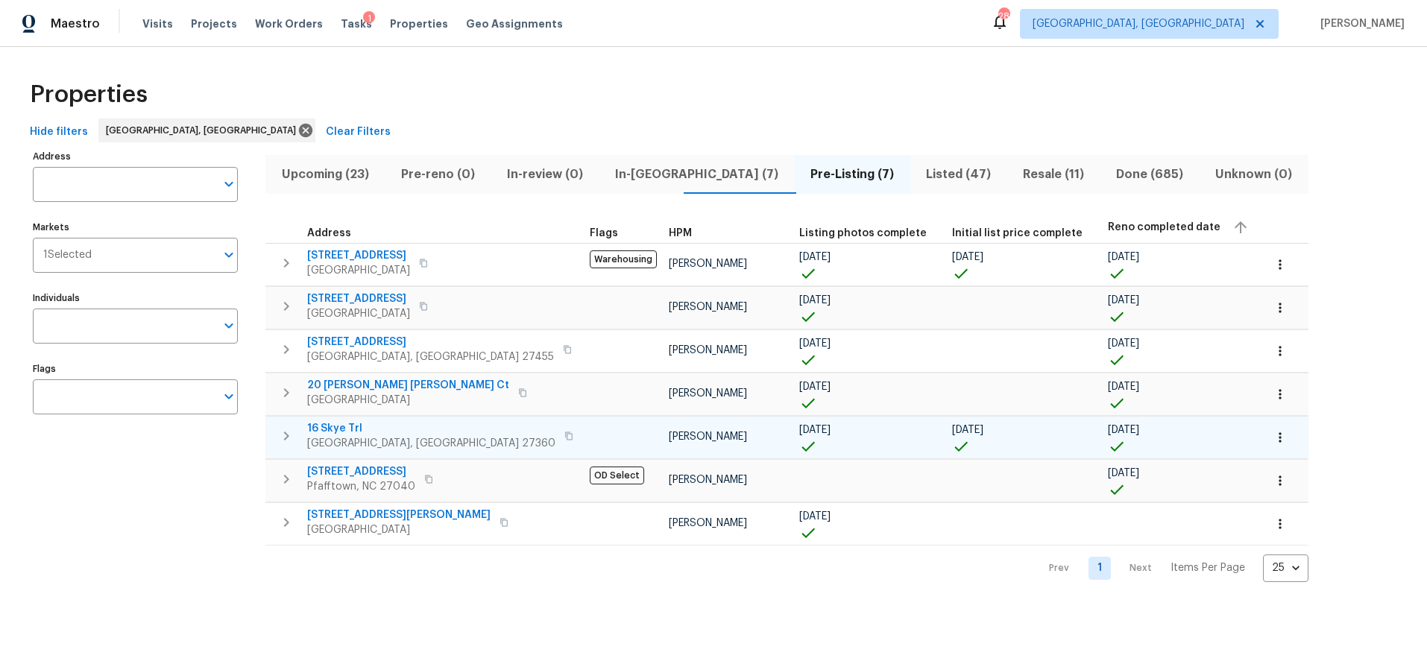
click at [332, 427] on span "16 Skye Trl" at bounding box center [431, 428] width 248 height 15
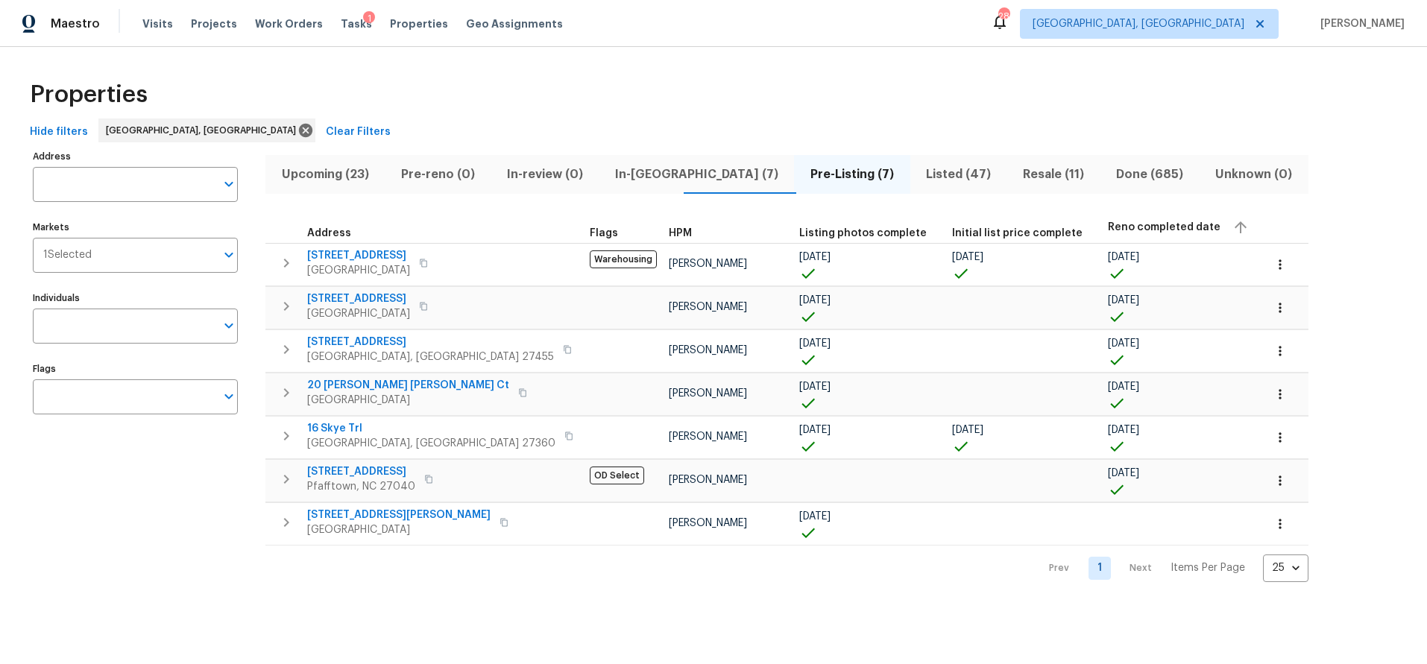
click at [203, 492] on div "Address Address Markets 1 Selected Markets Individuals Individuals Flags Flags" at bounding box center [145, 364] width 224 height 436
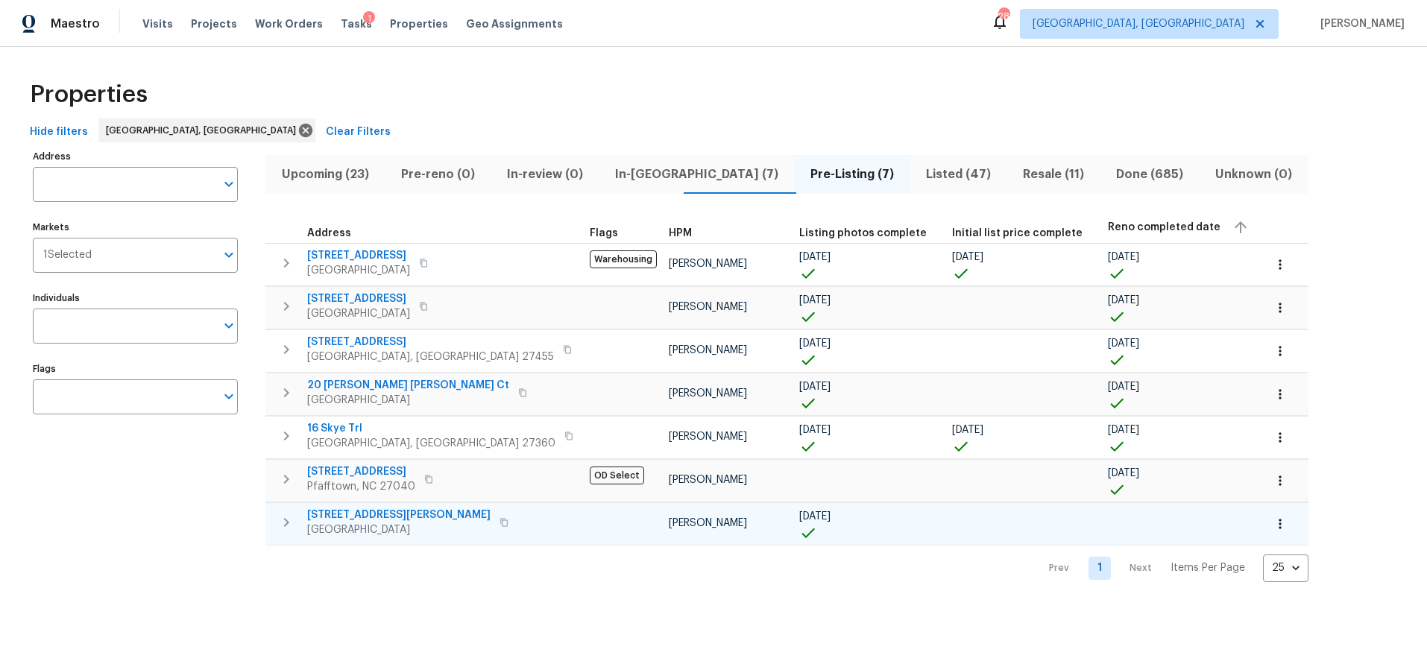
click at [350, 511] on span "317 Gant St" at bounding box center [398, 515] width 183 height 15
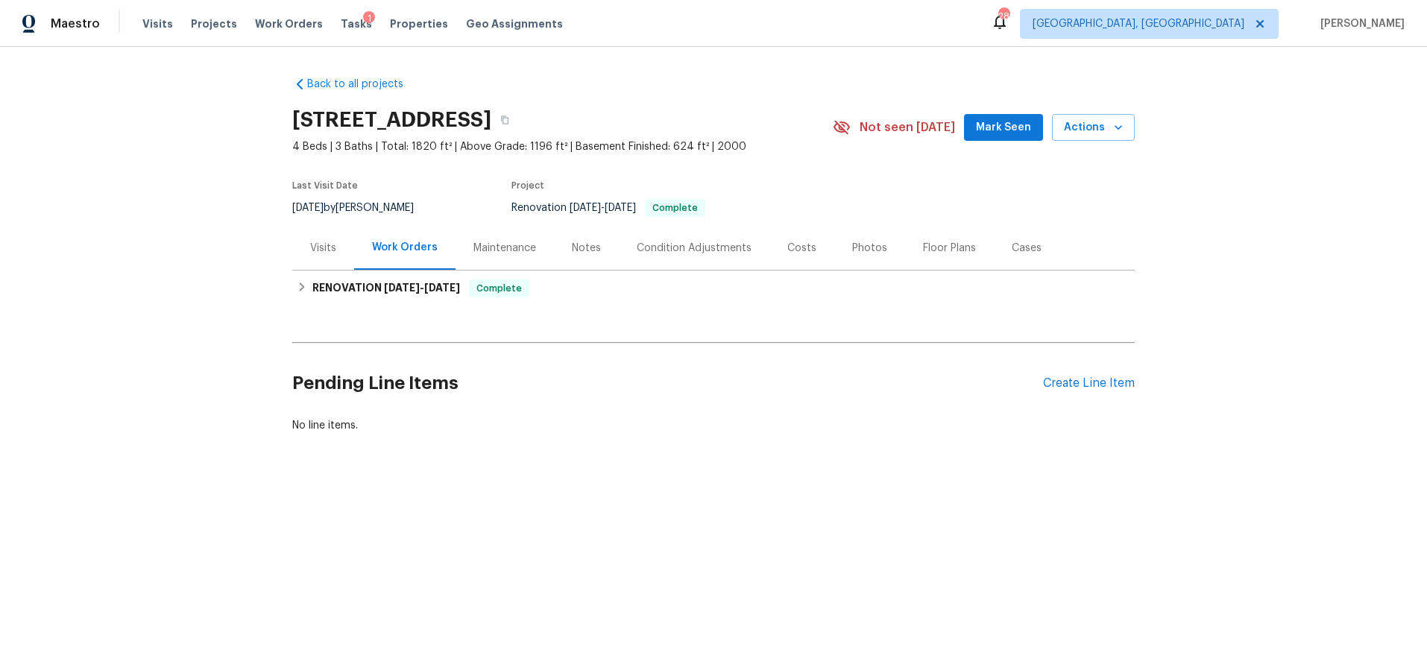
click at [855, 250] on div "Photos" at bounding box center [869, 248] width 35 height 15
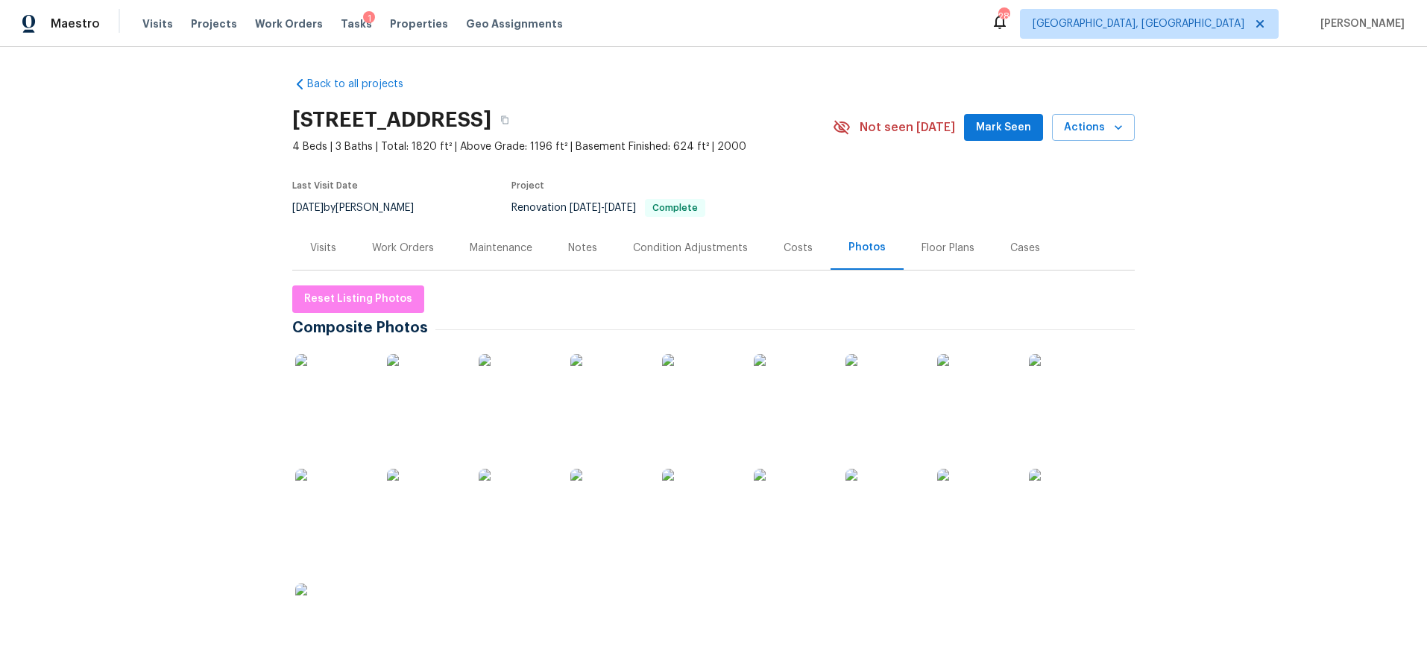
click at [375, 396] on div at bounding box center [713, 517] width 842 height 344
click at [324, 253] on div "Visits" at bounding box center [323, 248] width 26 height 15
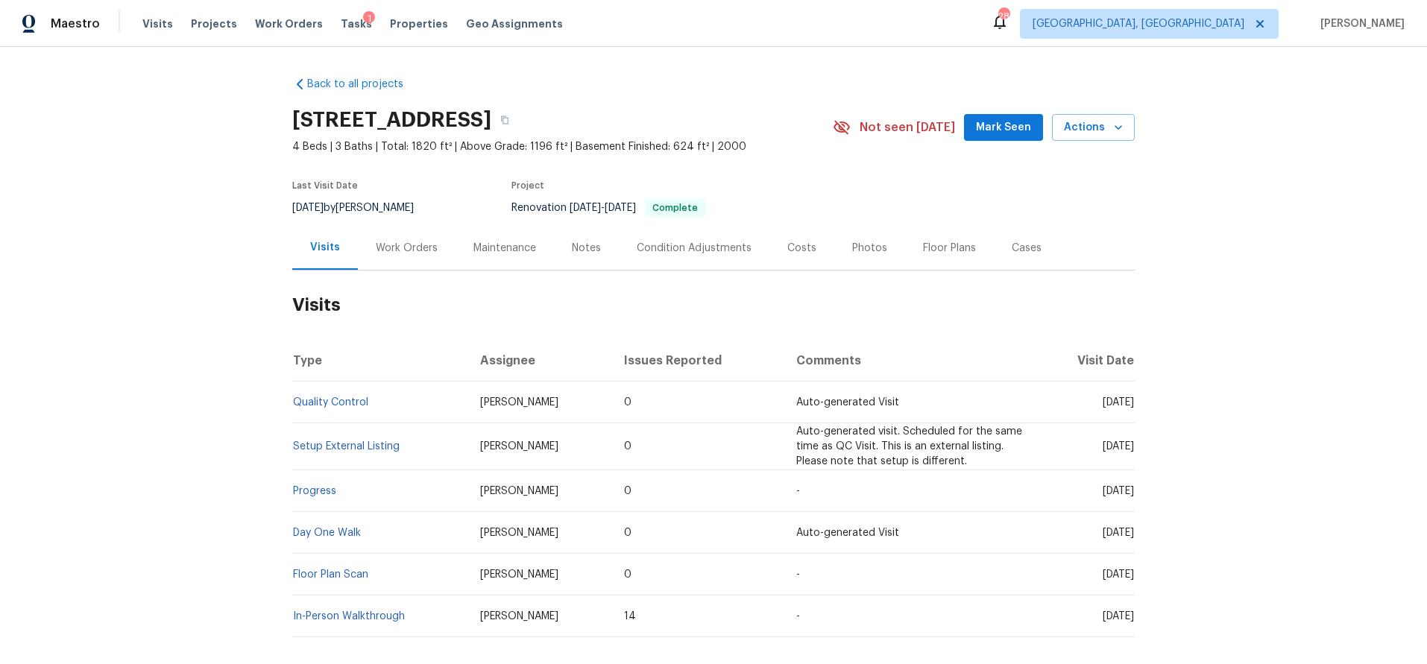
click at [791, 243] on div "Costs" at bounding box center [801, 248] width 29 height 15
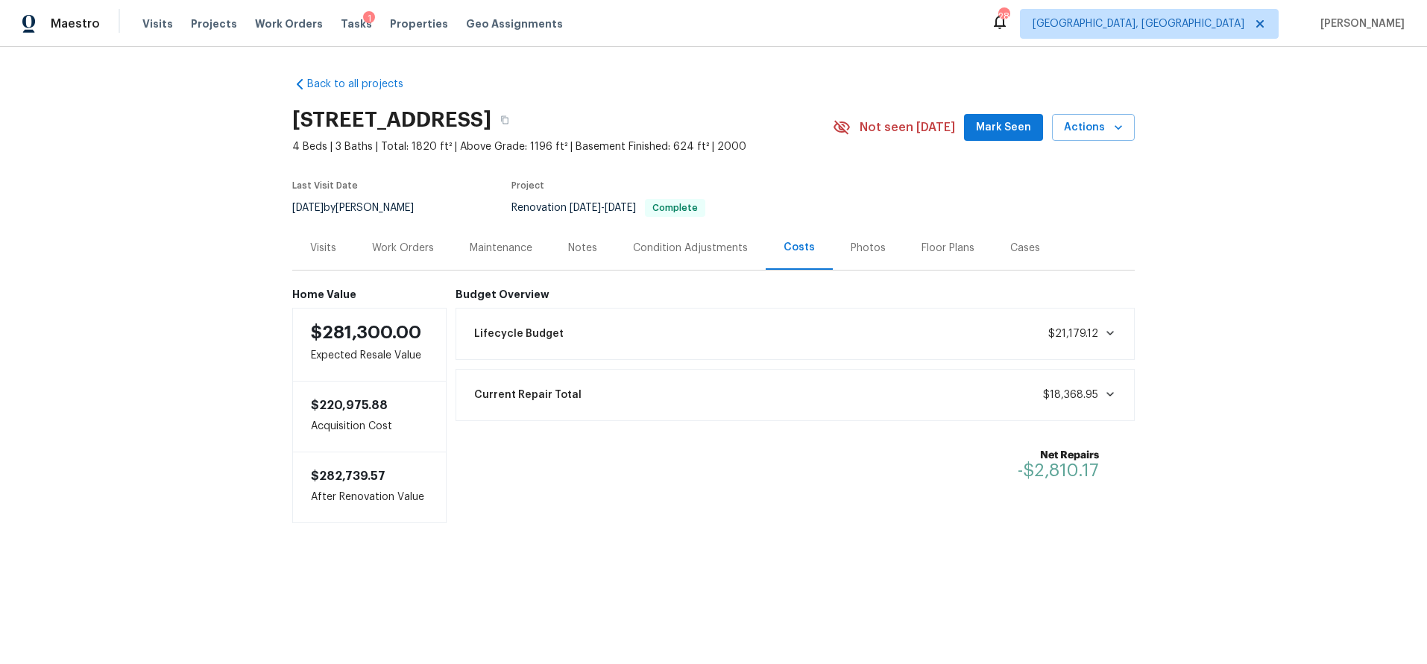
click at [852, 245] on div "Photos" at bounding box center [868, 248] width 35 height 15
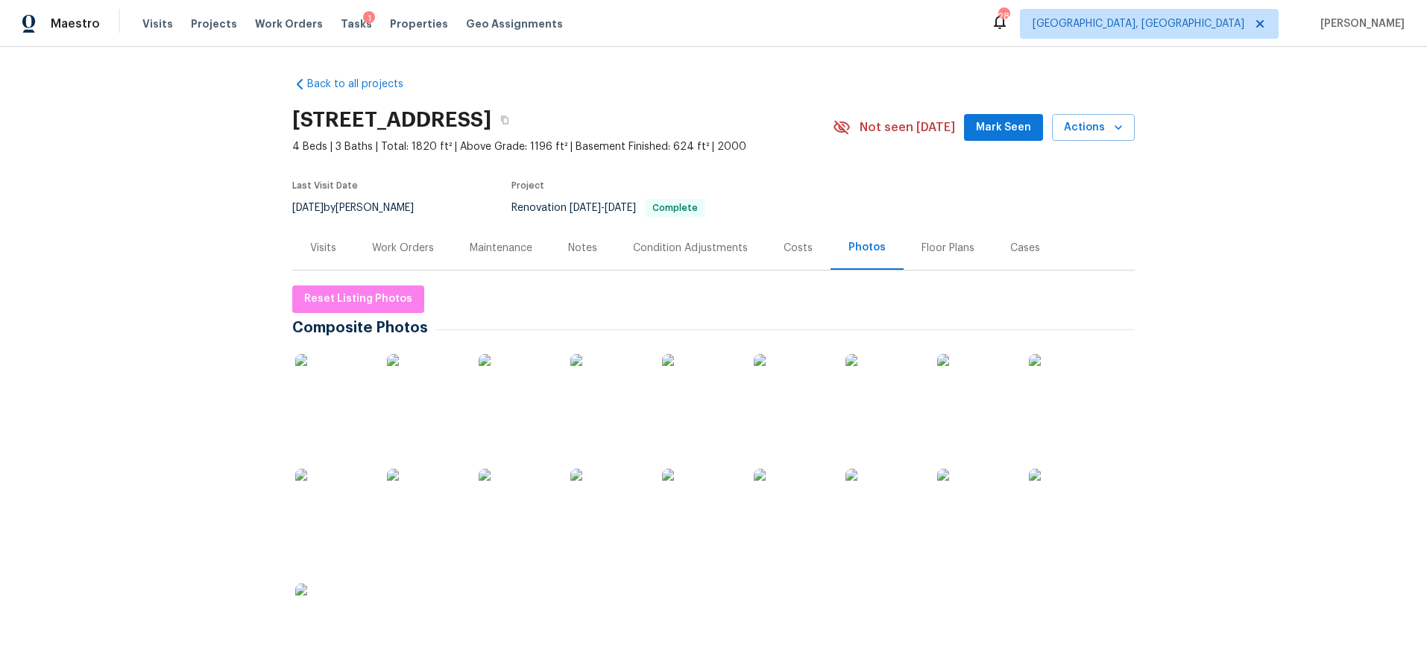
drag, startPoint x: 374, startPoint y: 382, endPoint x: 359, endPoint y: 387, distance: 16.3
click at [374, 382] on div at bounding box center [713, 517] width 842 height 344
click at [350, 389] on img at bounding box center [332, 391] width 75 height 75
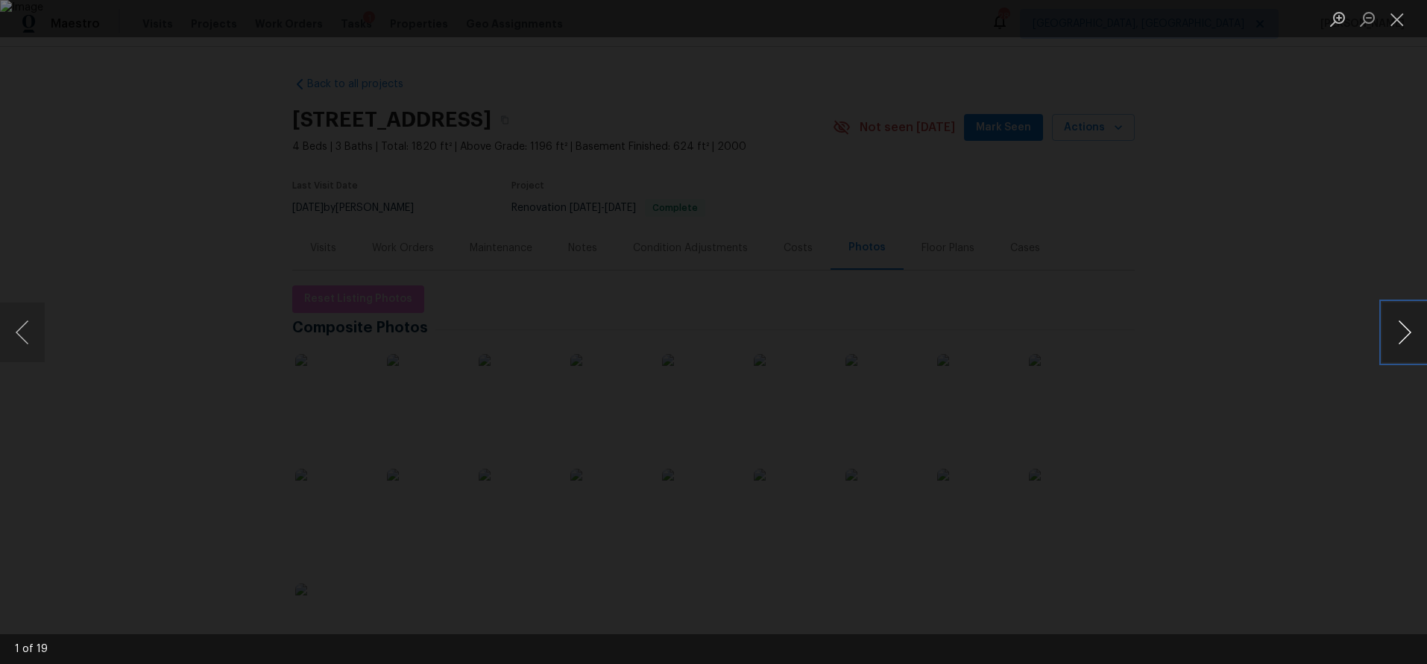
click at [1394, 337] on button "Next image" at bounding box center [1404, 333] width 45 height 60
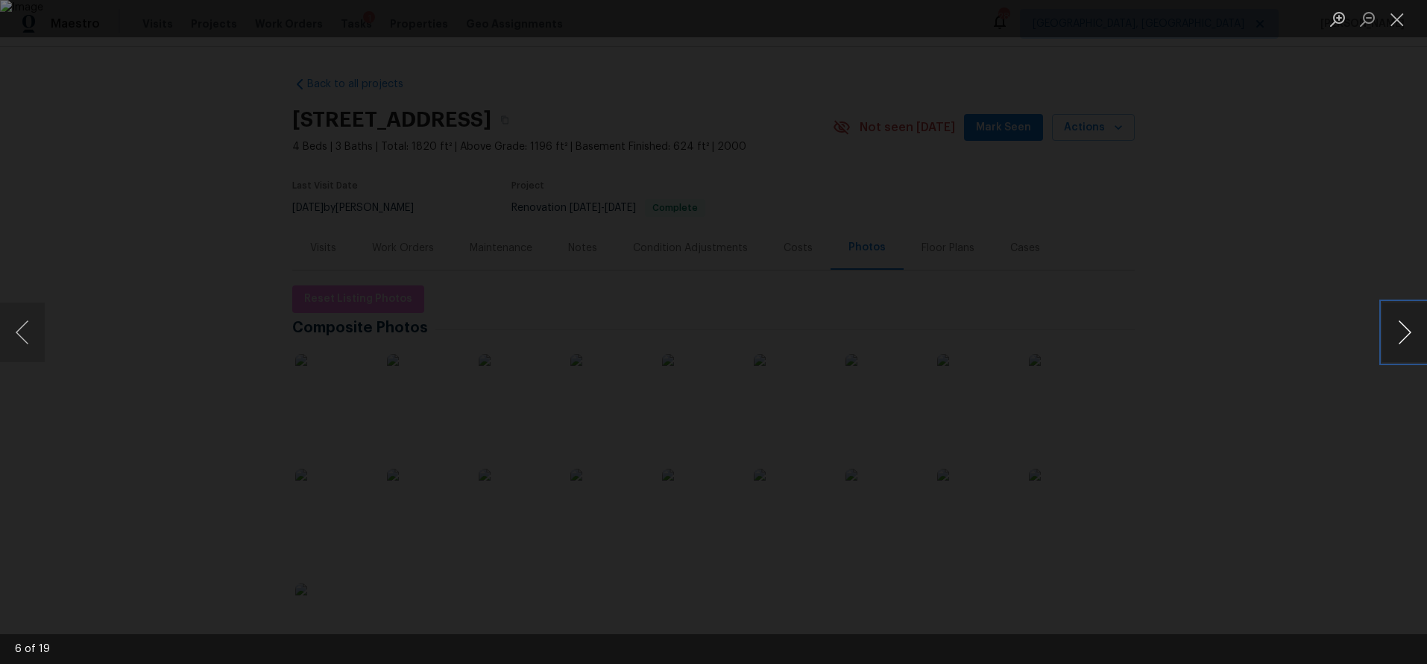
click at [1394, 337] on button "Next image" at bounding box center [1404, 333] width 45 height 60
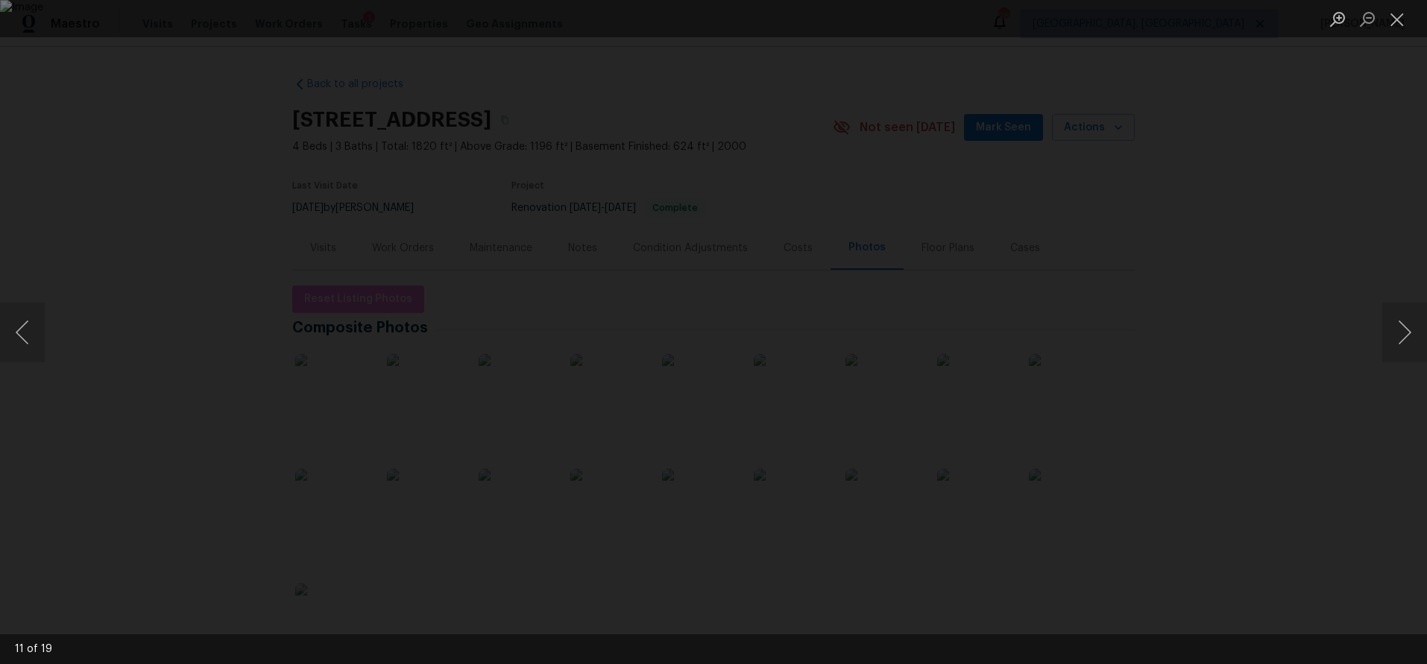
click at [1340, 243] on div "Lightbox" at bounding box center [713, 332] width 1427 height 664
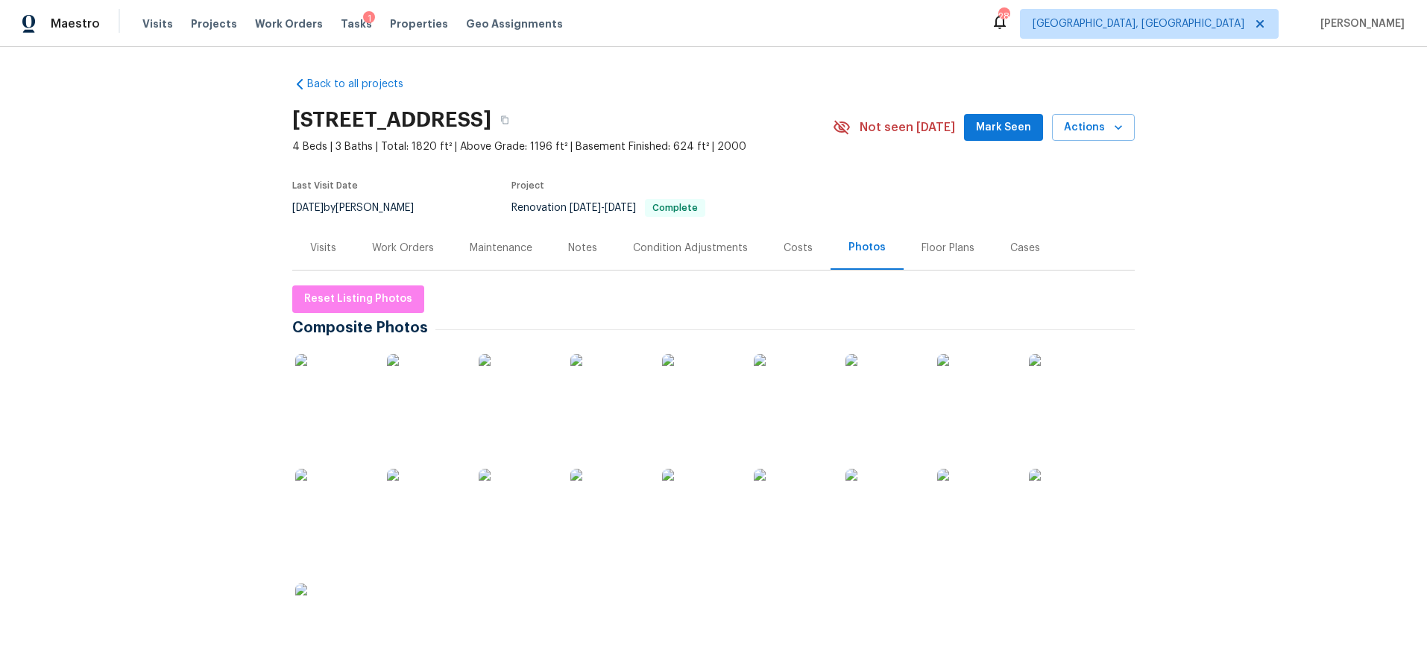
click at [786, 241] on div "Costs" at bounding box center [798, 248] width 29 height 15
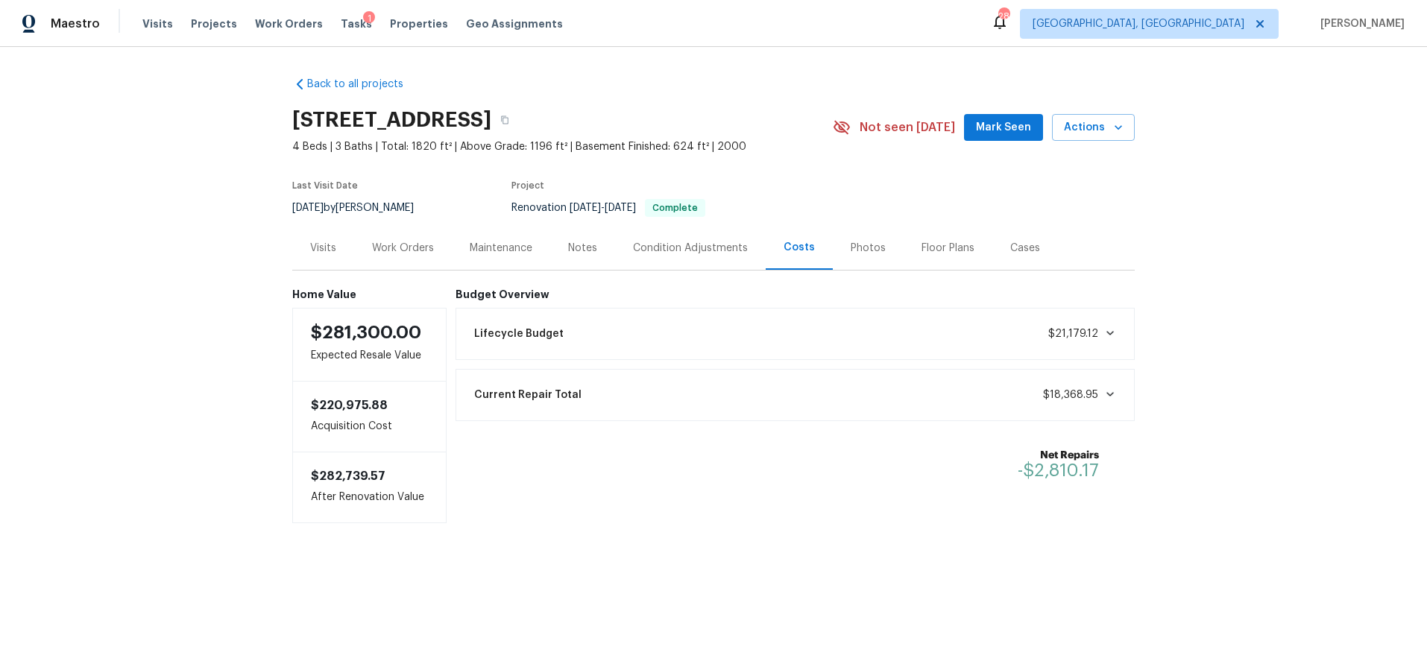
click at [150, 277] on div "Back to all projects 3801 Fig Leaf Ct, Greensboro, NC 27406 4 Beds | 3 Baths | …" at bounding box center [713, 330] width 1427 height 566
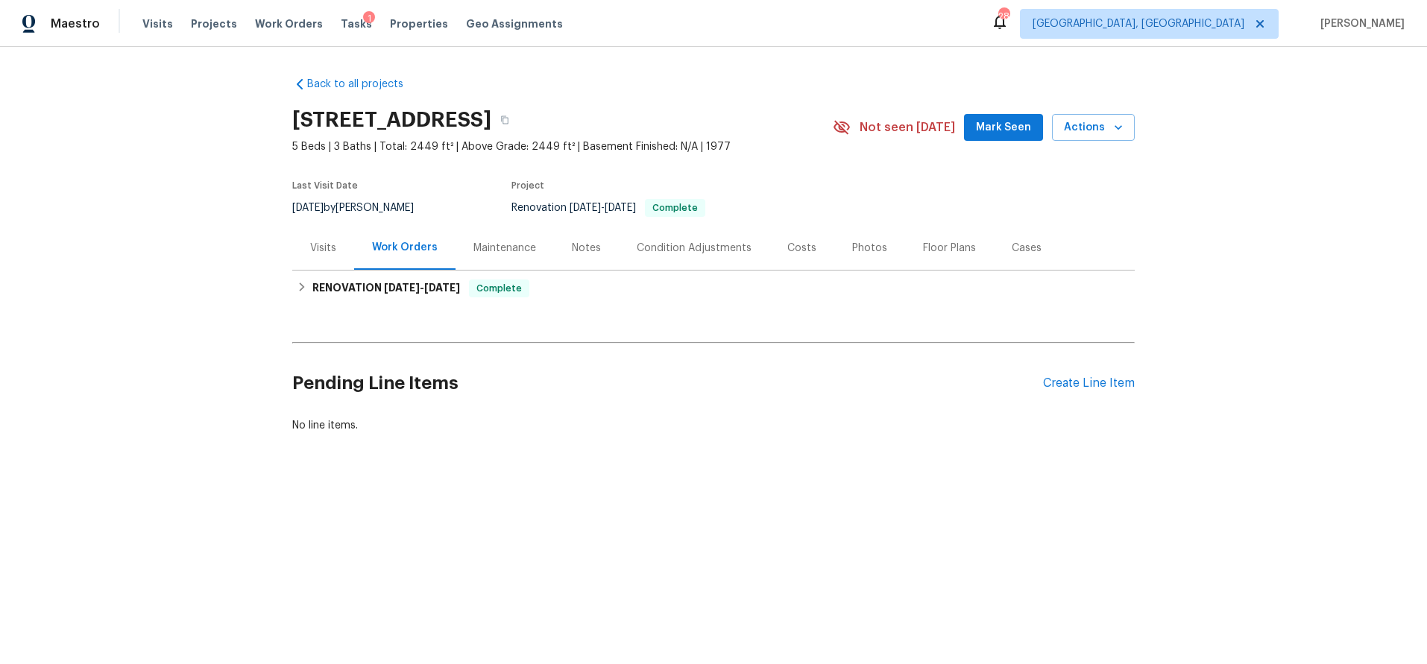
click at [807, 252] on div "Costs" at bounding box center [801, 248] width 65 height 44
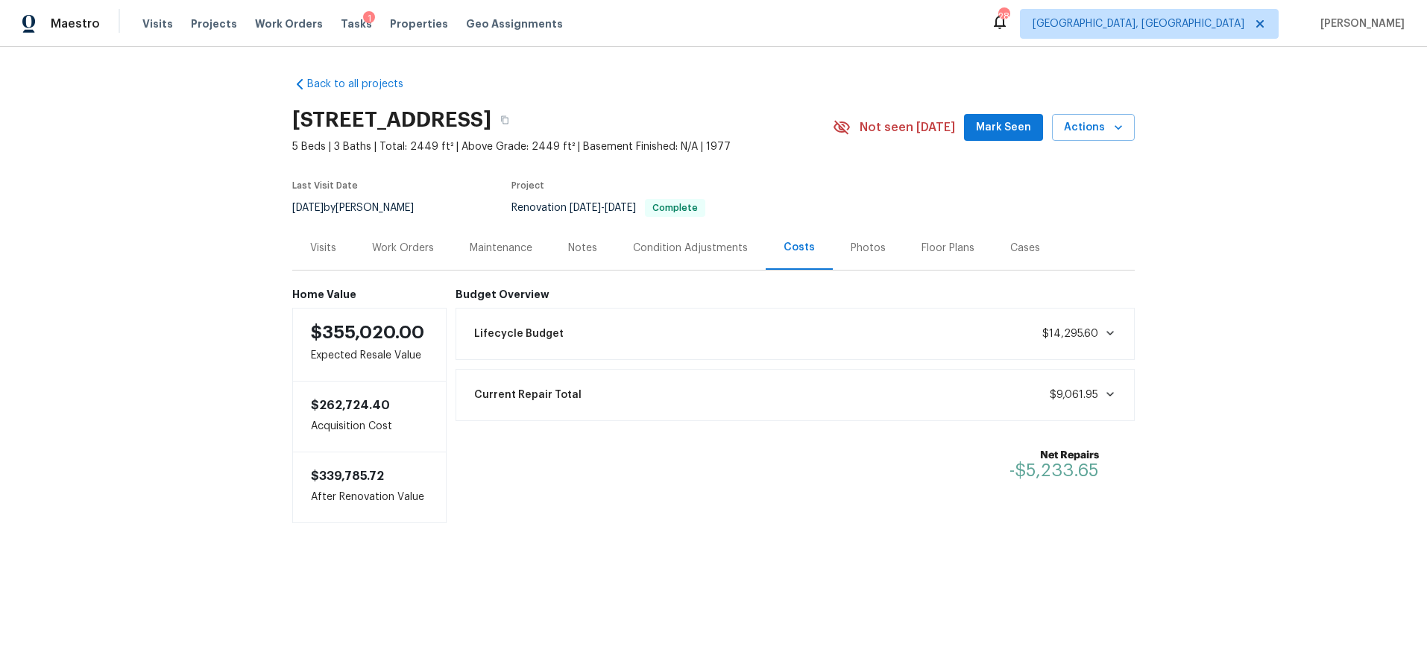
click at [863, 242] on div "Photos" at bounding box center [868, 248] width 35 height 15
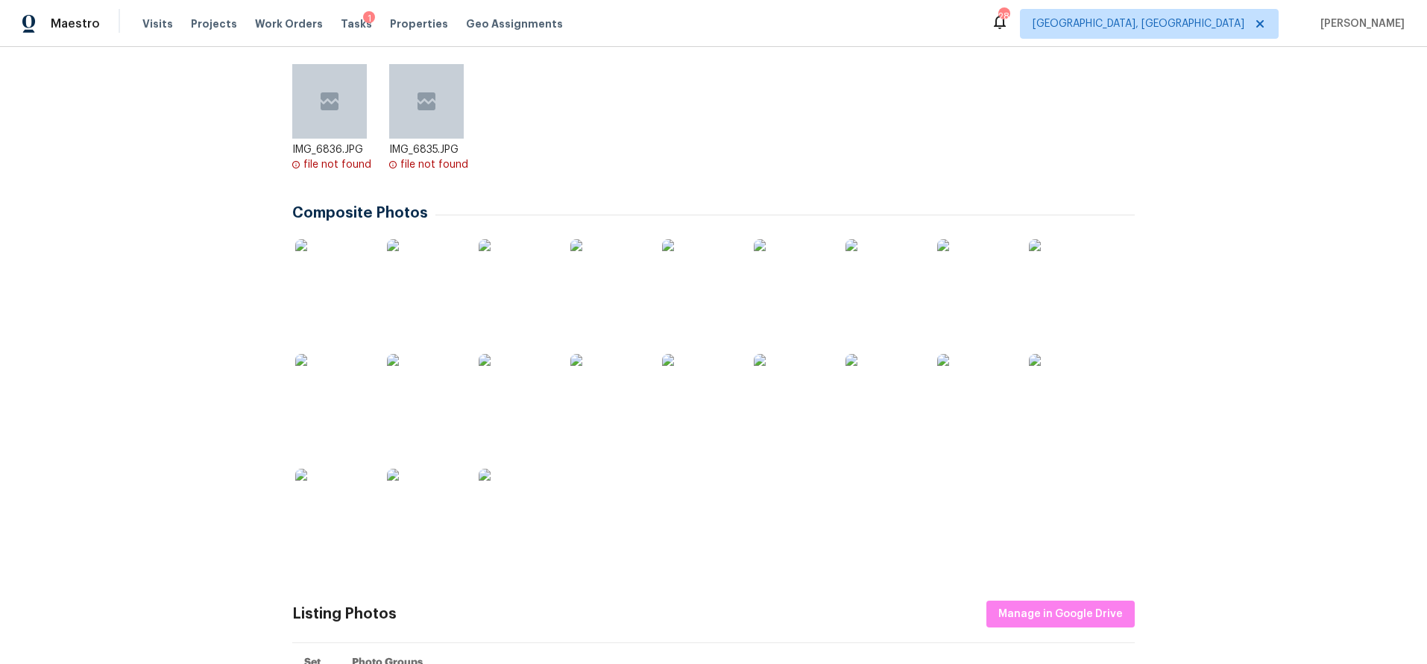
scroll to position [405, 0]
click at [341, 286] on img at bounding box center [332, 276] width 75 height 75
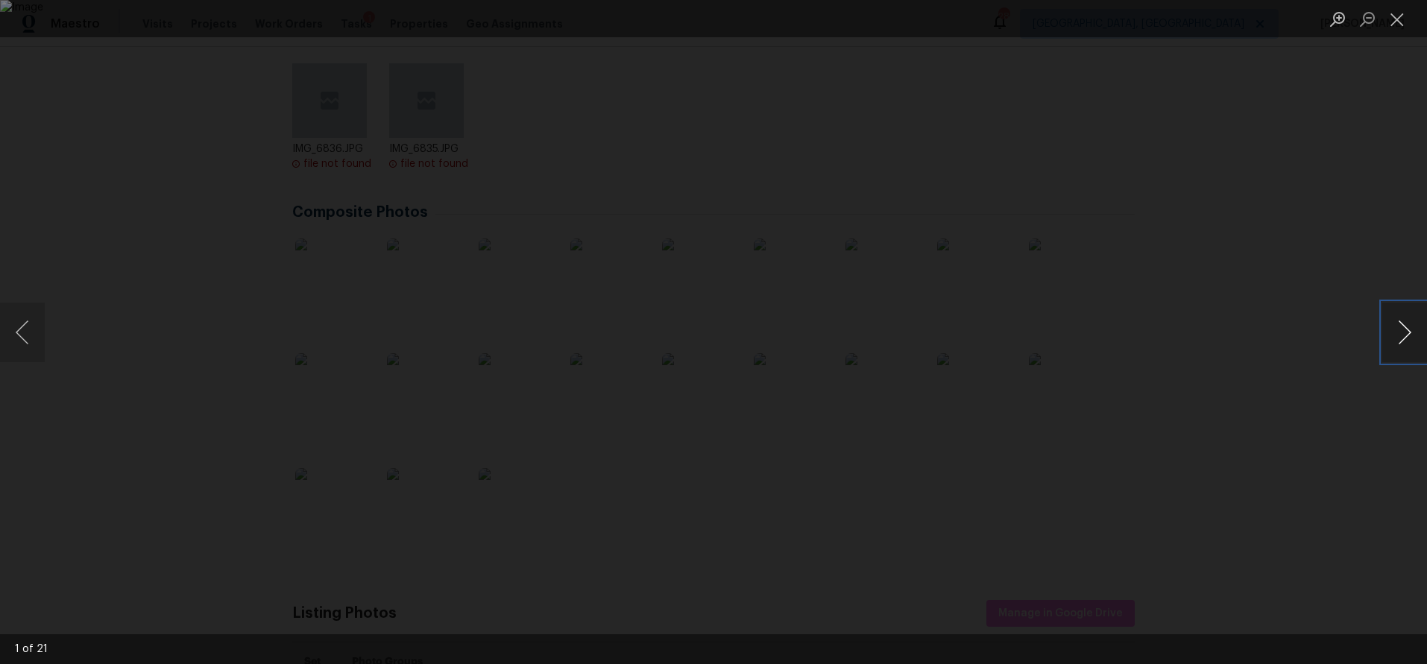
click at [1402, 327] on button "Next image" at bounding box center [1404, 333] width 45 height 60
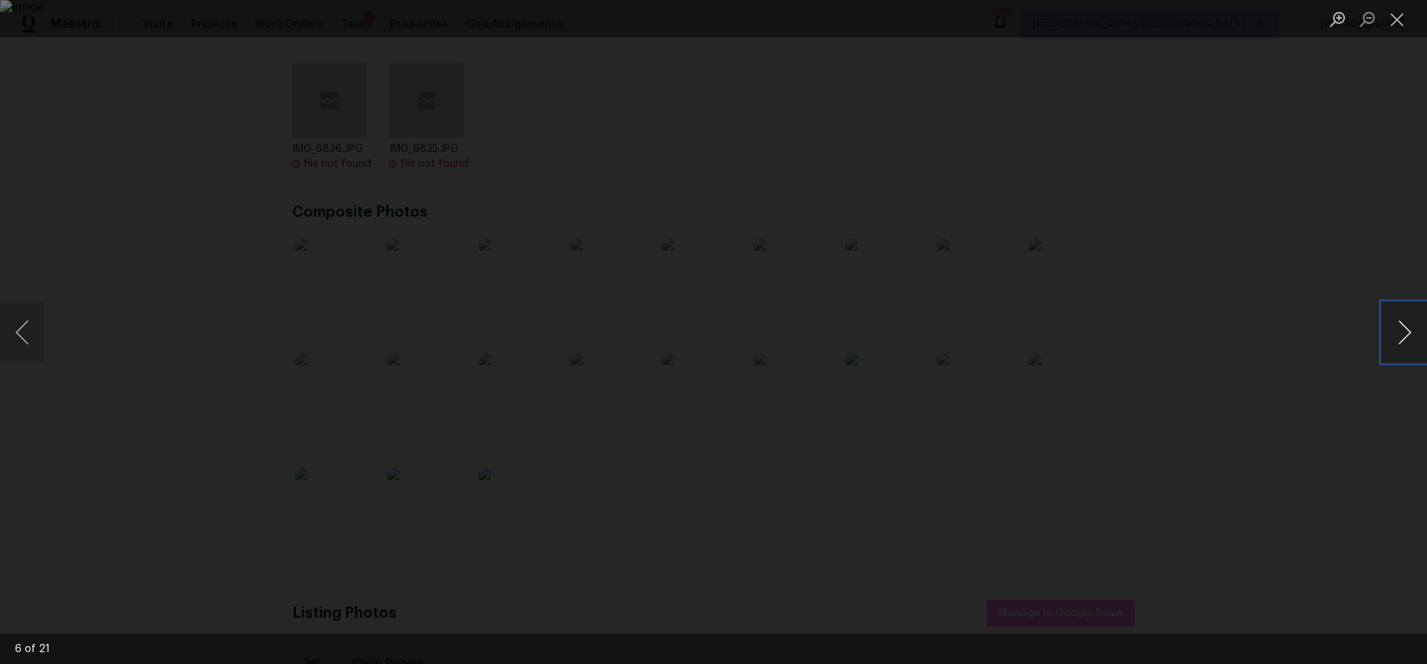
click at [1402, 327] on button "Next image" at bounding box center [1404, 333] width 45 height 60
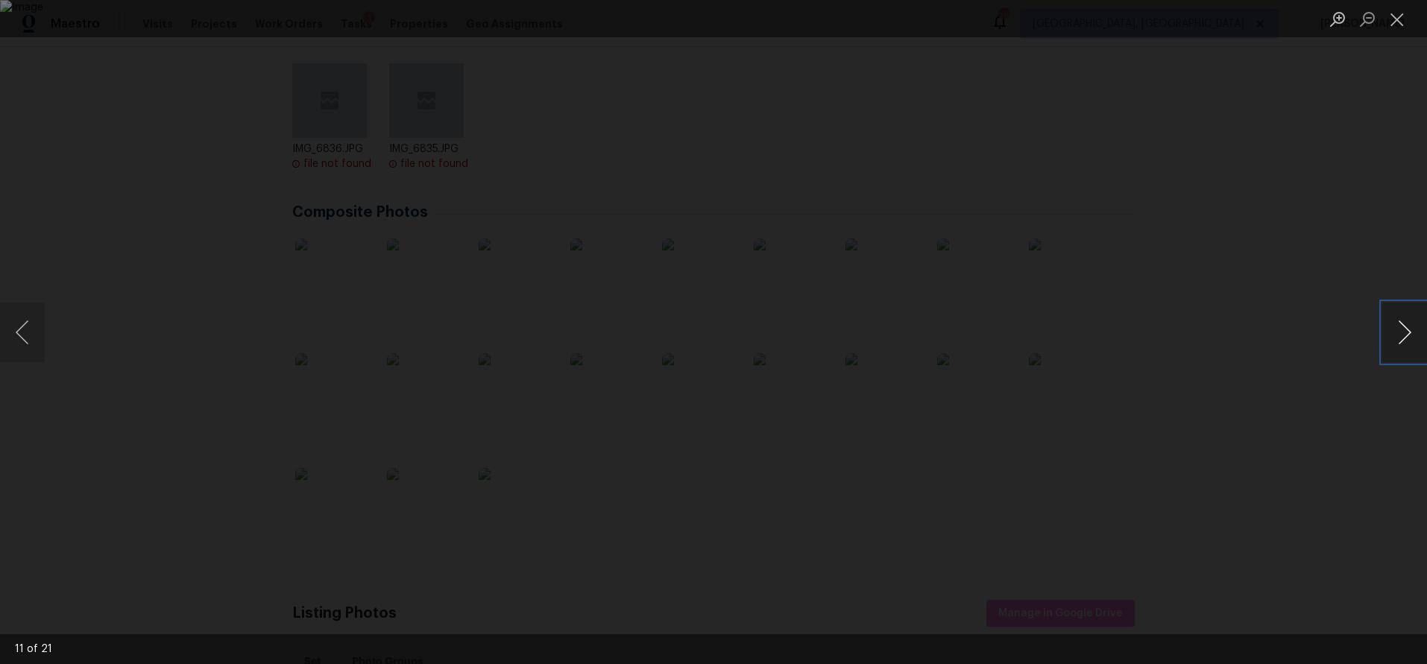
click at [1402, 327] on button "Next image" at bounding box center [1404, 333] width 45 height 60
click at [1302, 187] on div "Lightbox" at bounding box center [713, 332] width 1427 height 664
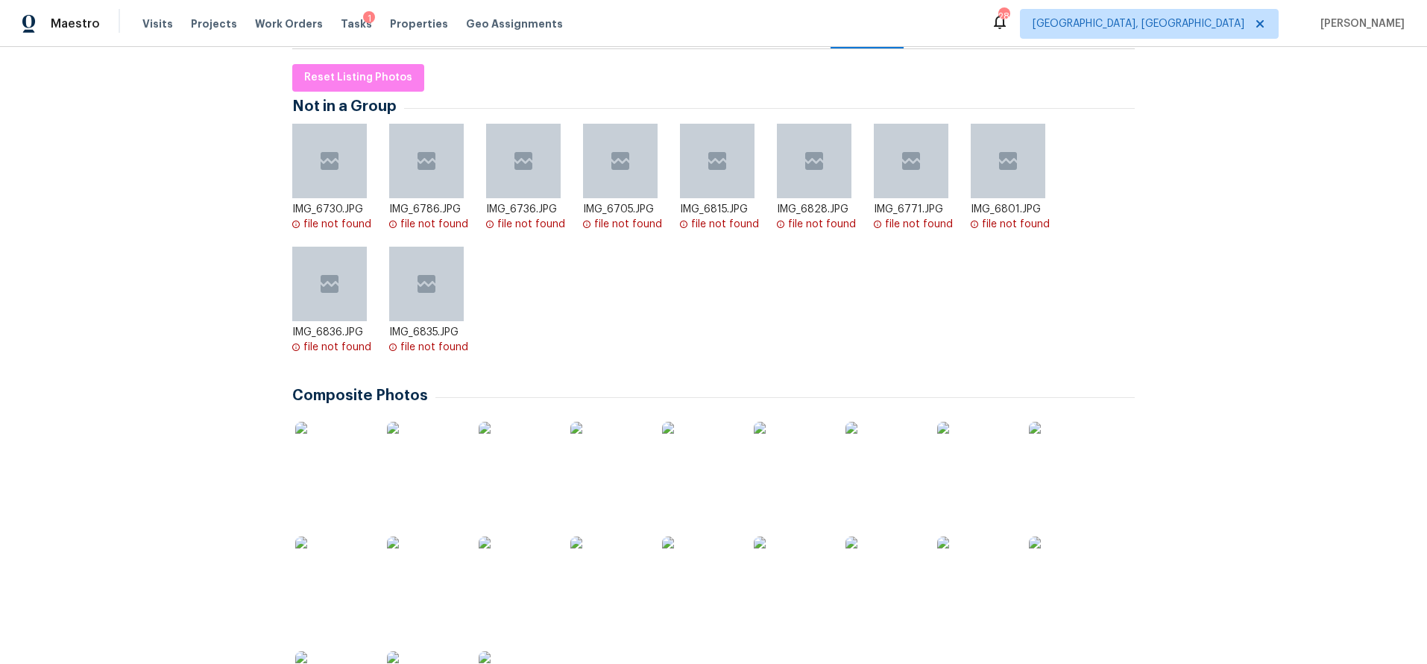
scroll to position [213, 0]
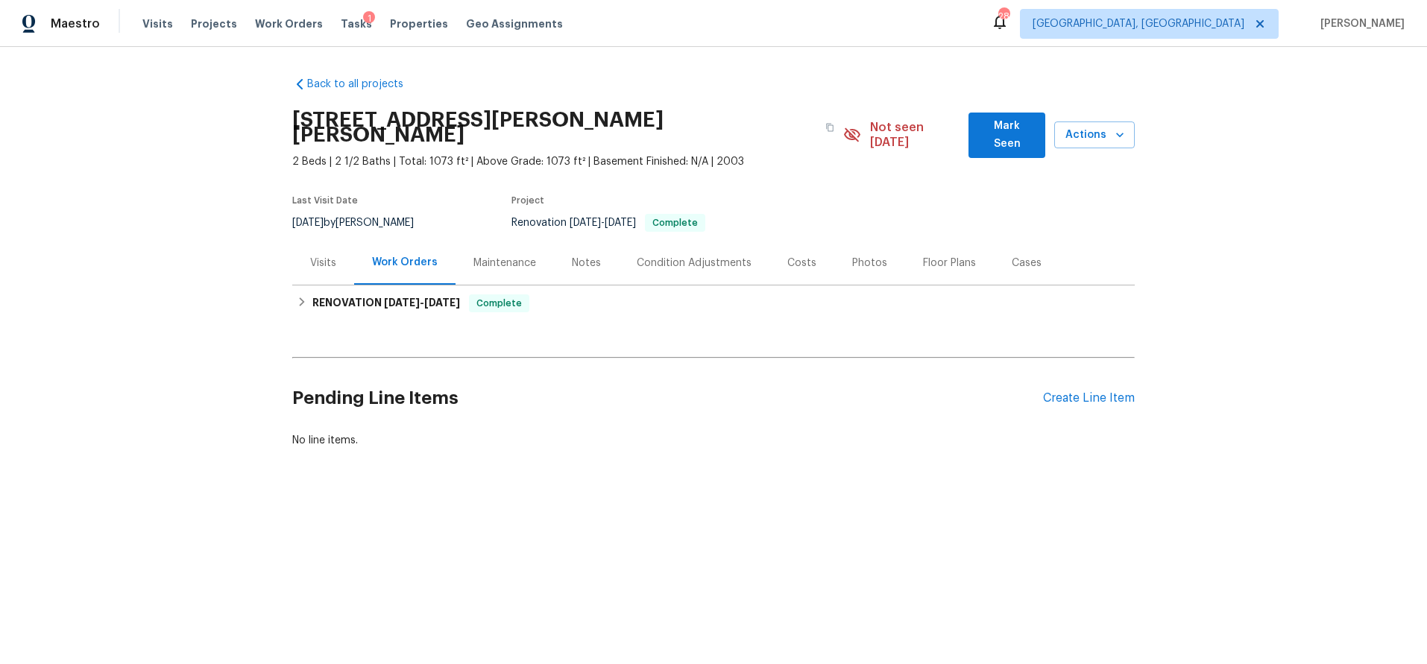
click at [787, 256] on div "Costs" at bounding box center [801, 263] width 29 height 15
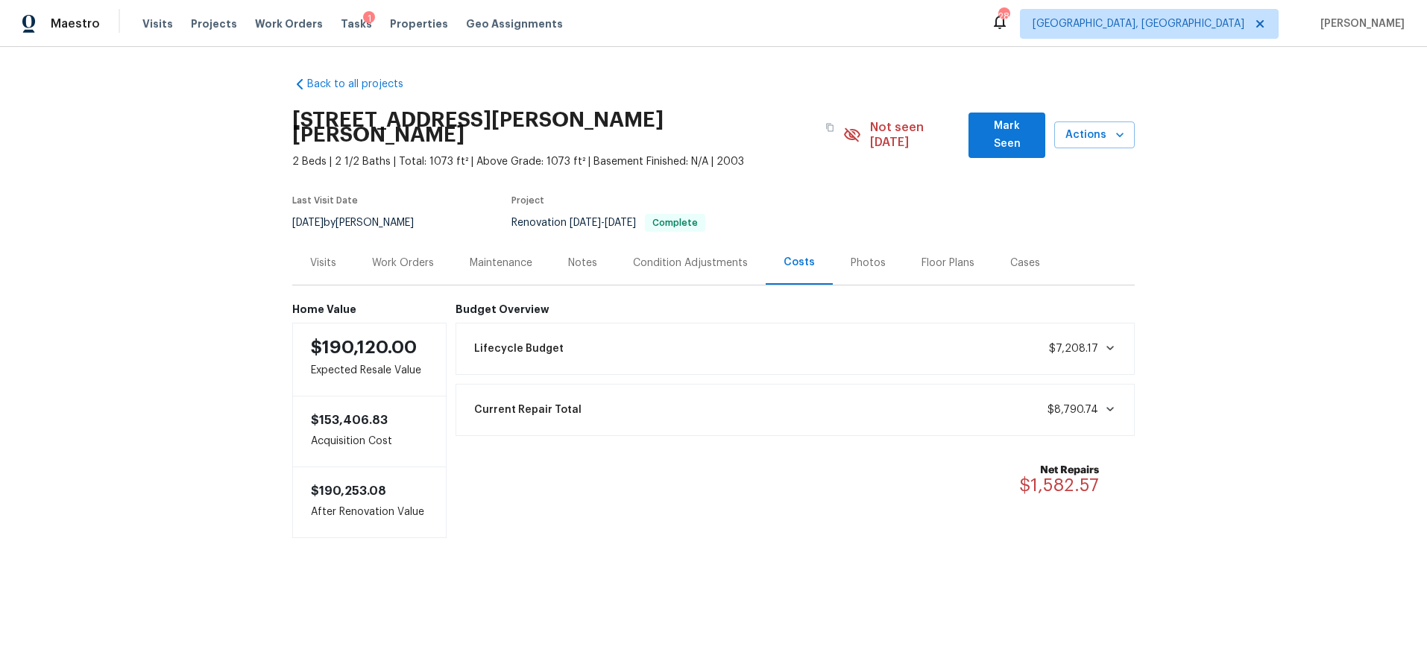
click at [851, 256] on div "Photos" at bounding box center [868, 263] width 35 height 15
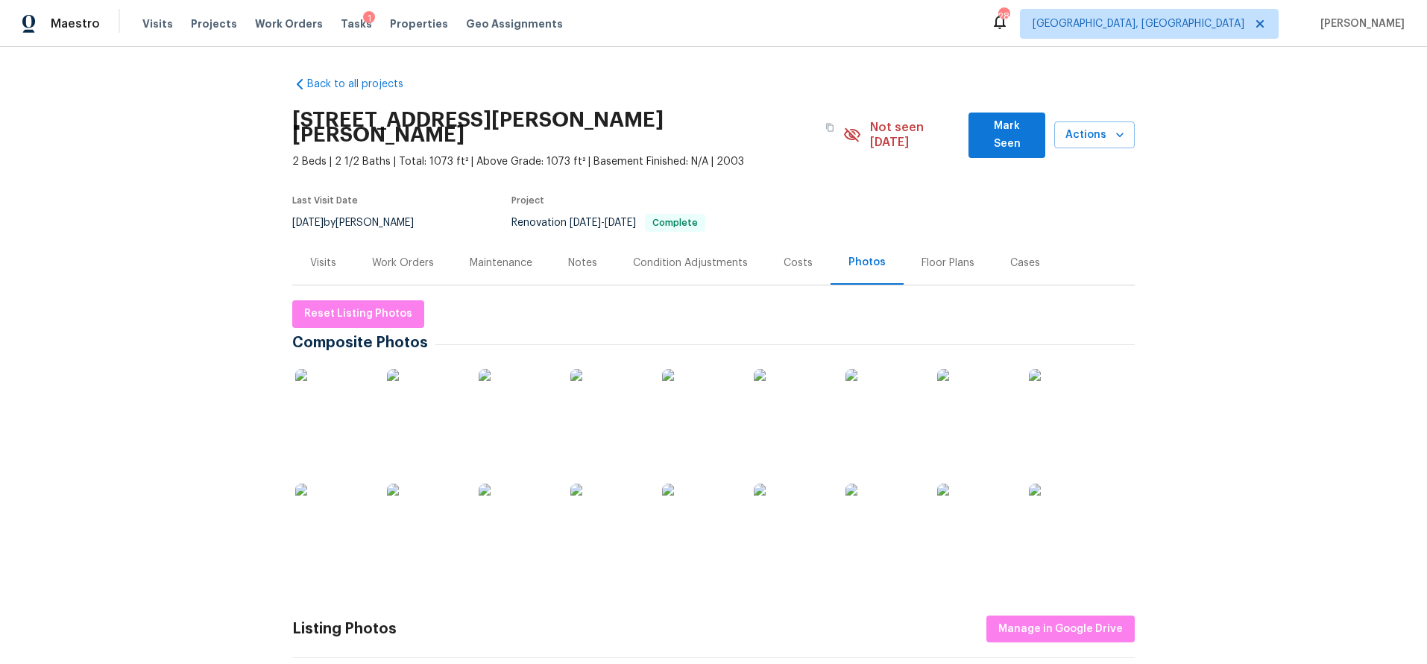
click at [334, 382] on img at bounding box center [332, 406] width 75 height 75
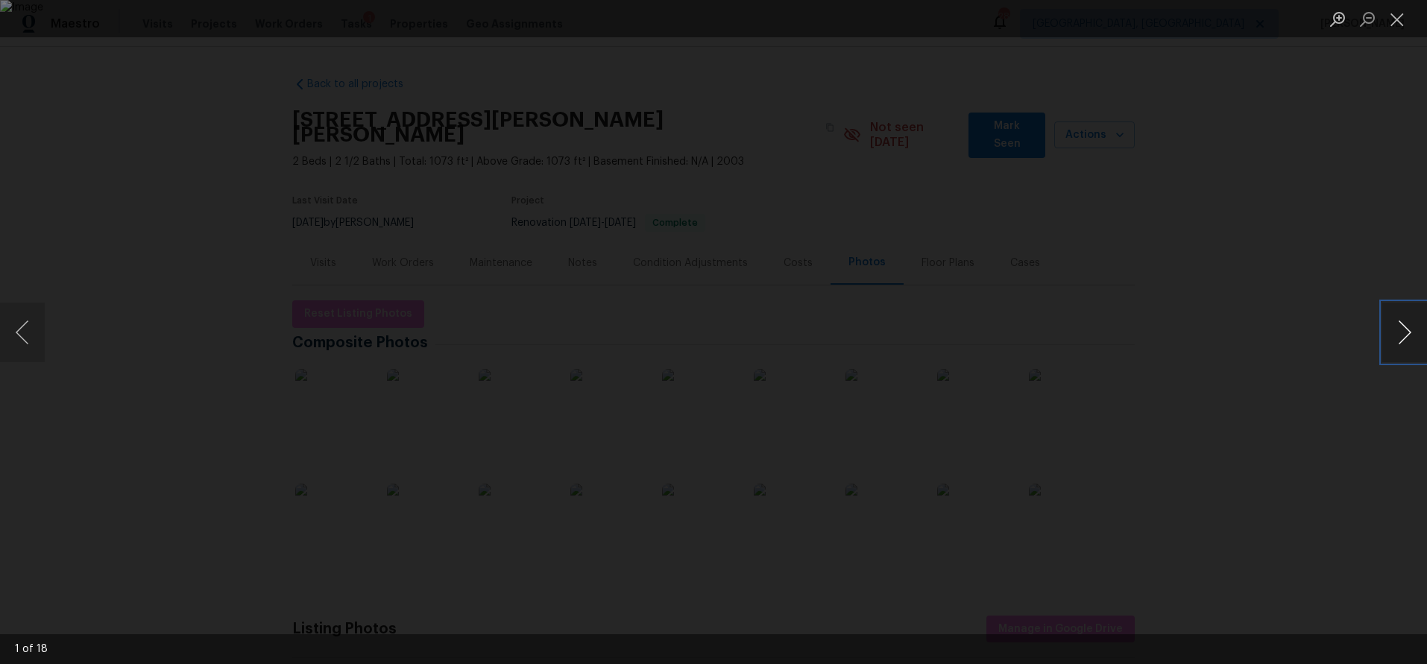
click at [1399, 334] on button "Next image" at bounding box center [1404, 333] width 45 height 60
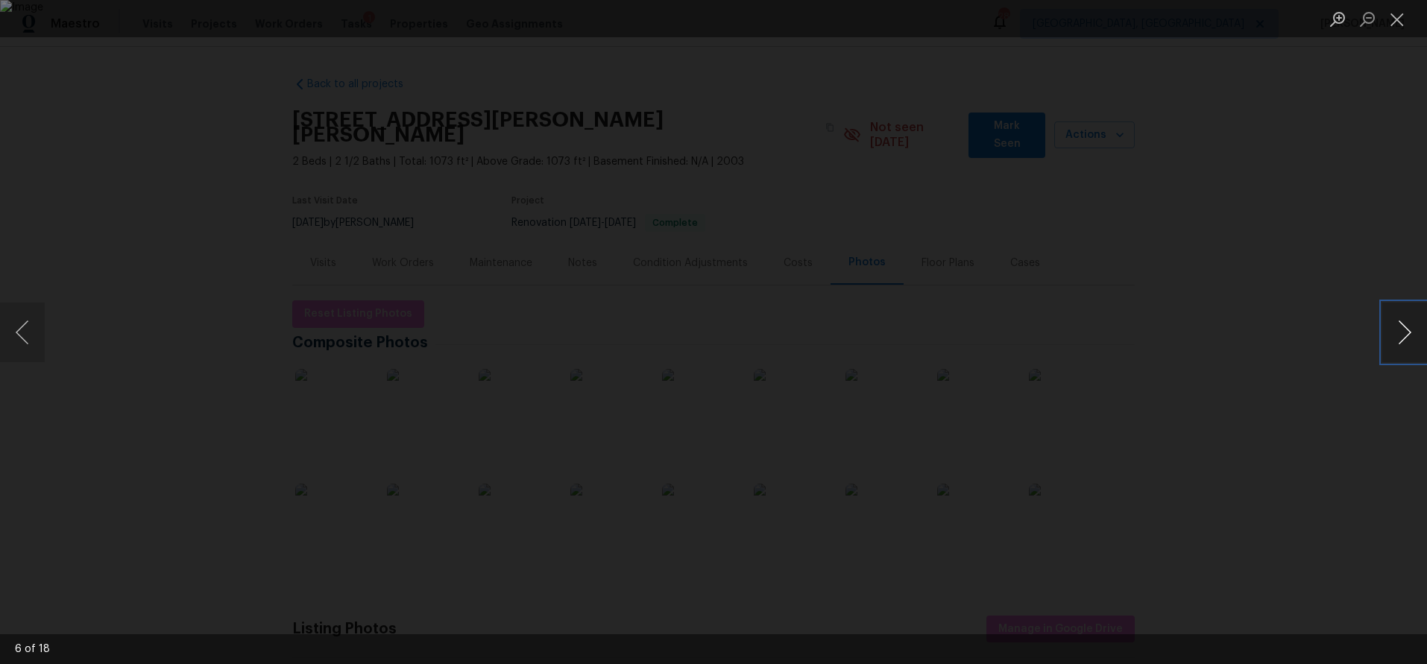
click at [1399, 334] on button "Next image" at bounding box center [1404, 333] width 45 height 60
click at [1303, 333] on div "Lightbox" at bounding box center [713, 332] width 1427 height 664
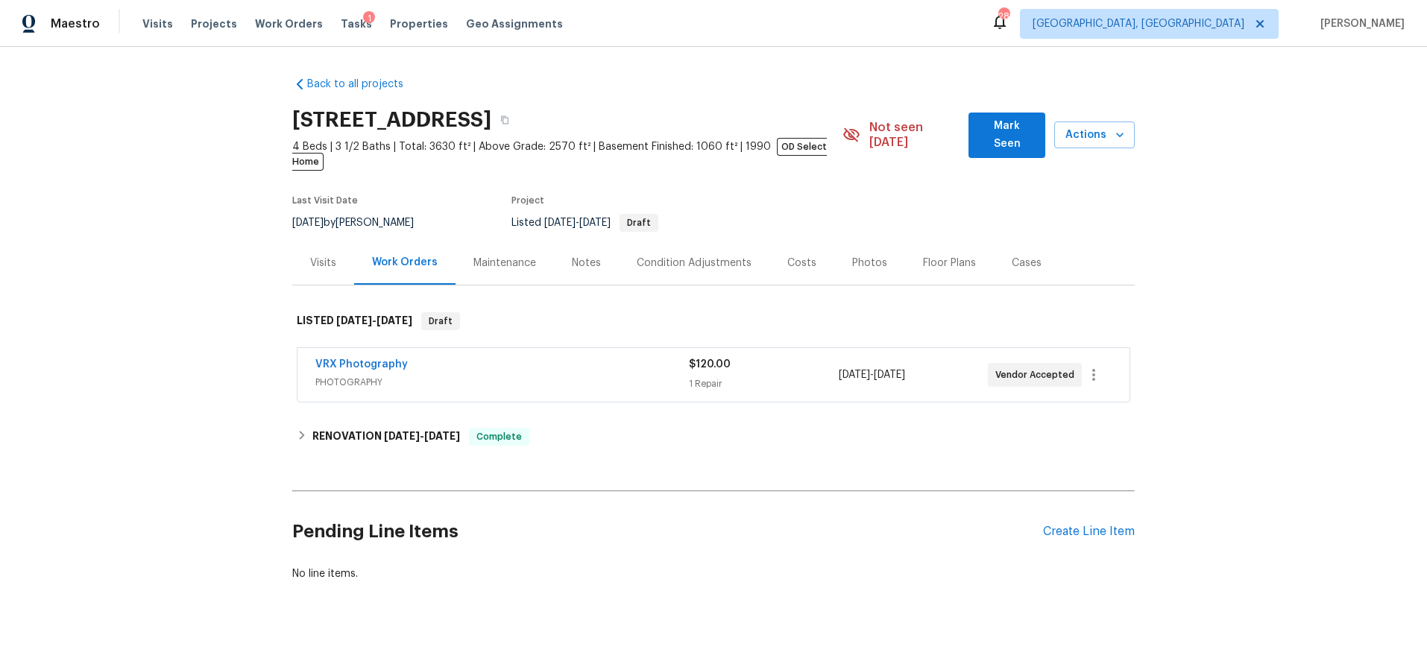
click at [852, 256] on div "Photos" at bounding box center [869, 263] width 35 height 15
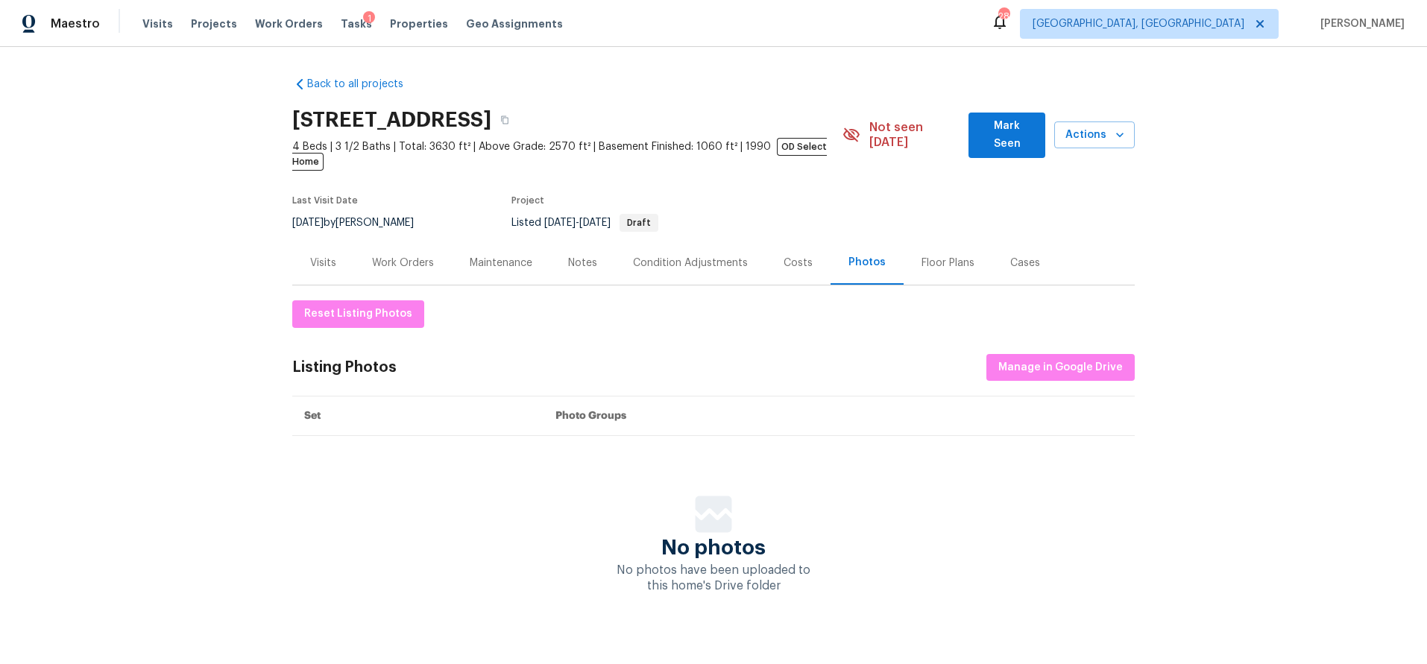
click at [407, 256] on div "Work Orders" at bounding box center [403, 263] width 62 height 15
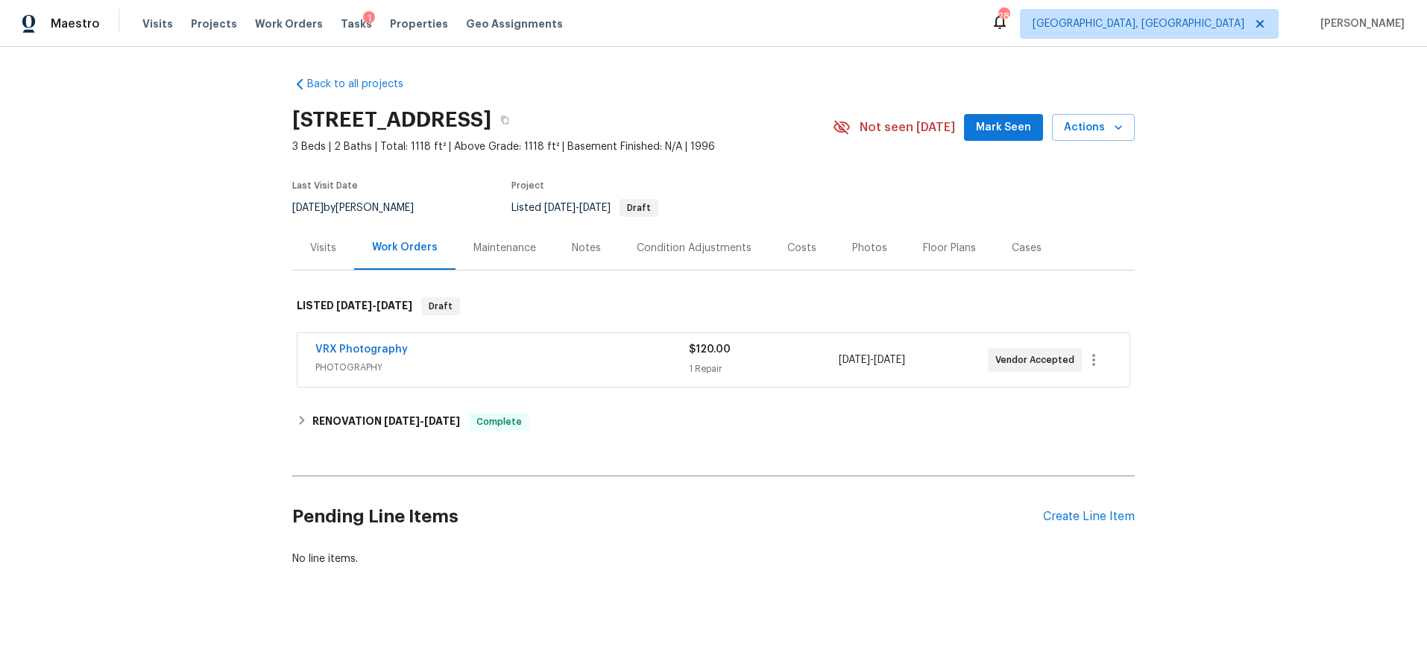
click at [796, 251] on div "Costs" at bounding box center [801, 248] width 29 height 15
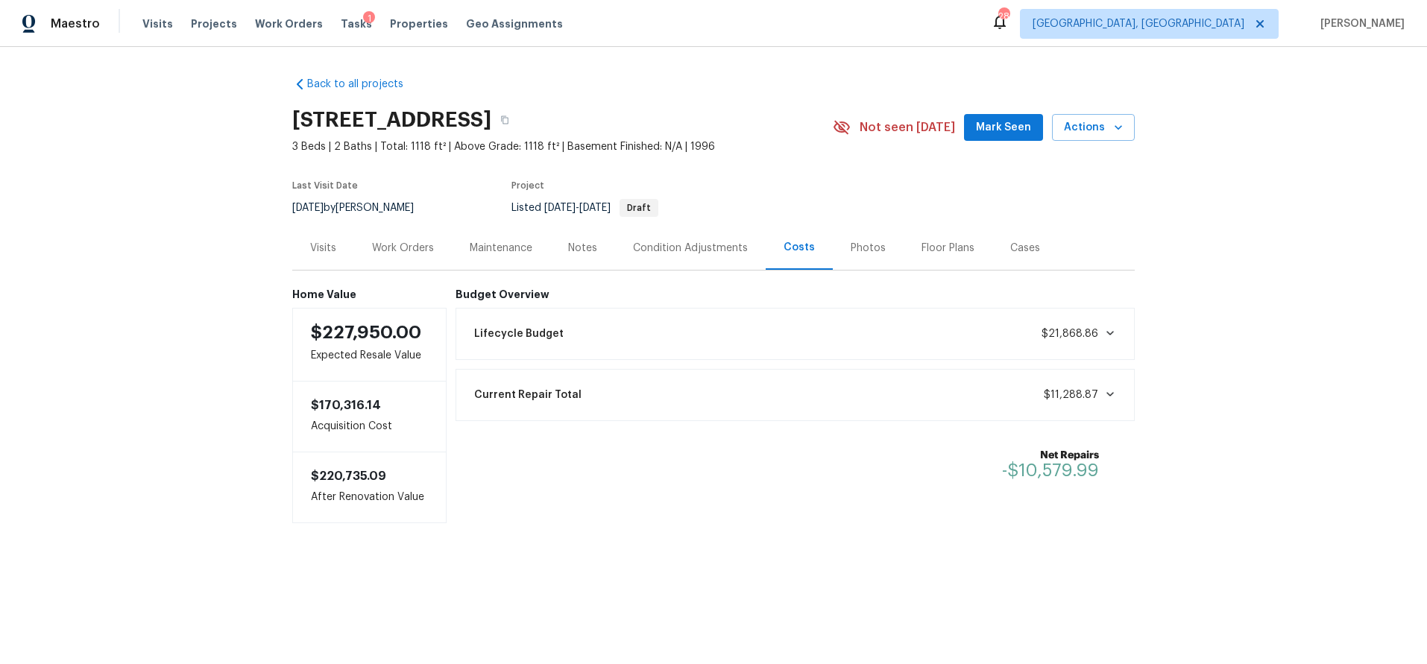
click at [851, 252] on div "Photos" at bounding box center [868, 248] width 35 height 15
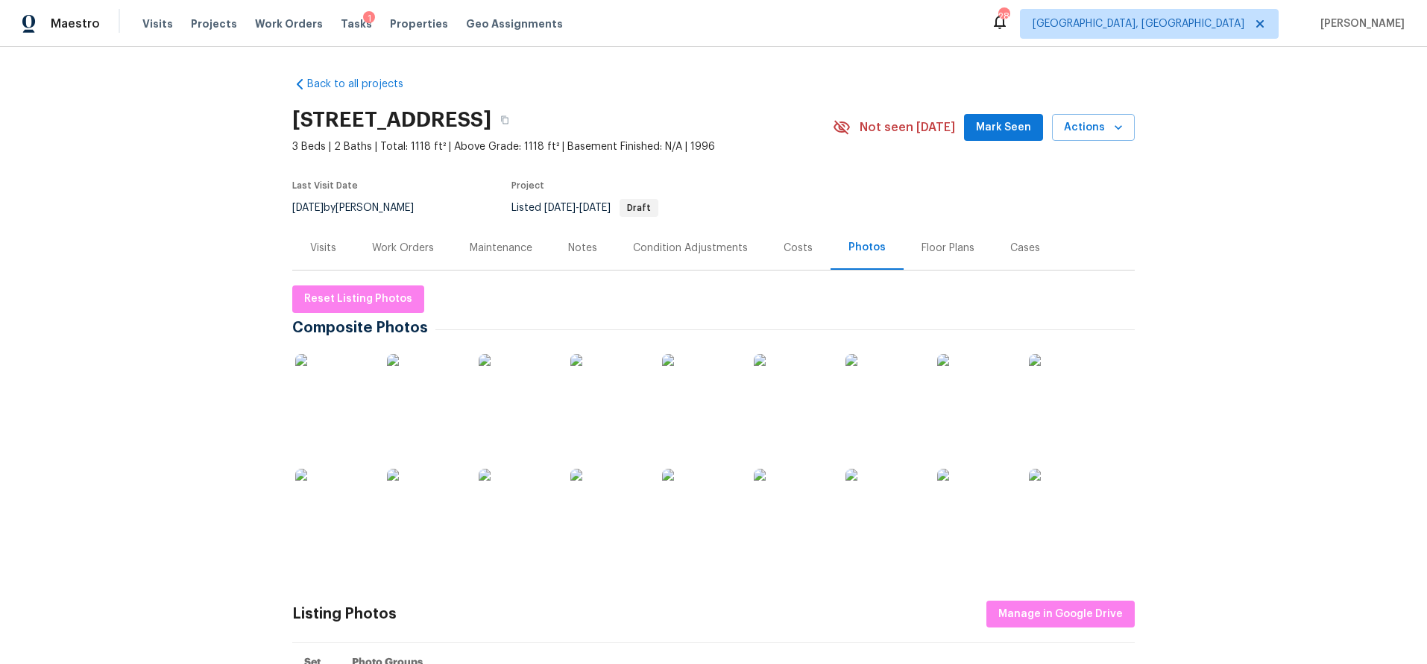
click at [630, 260] on div "Condition Adjustments" at bounding box center [690, 248] width 151 height 44
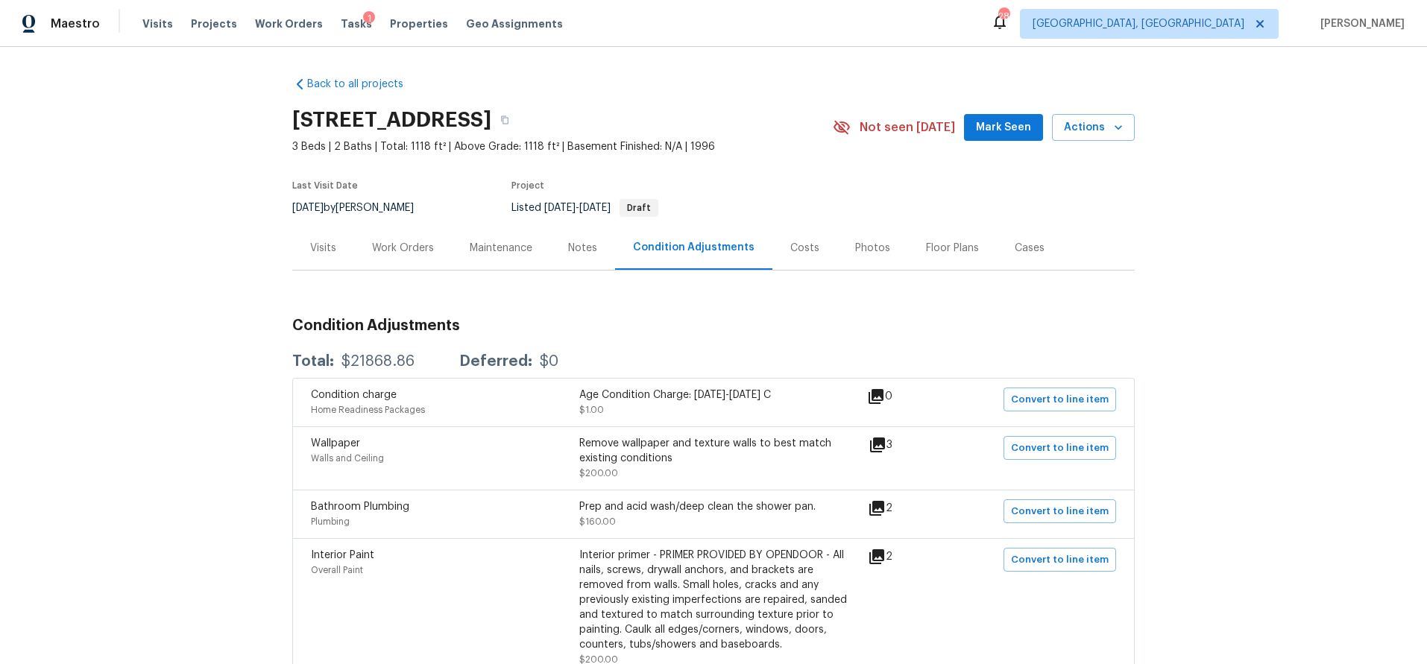
click at [586, 248] on div "Notes" at bounding box center [582, 248] width 29 height 15
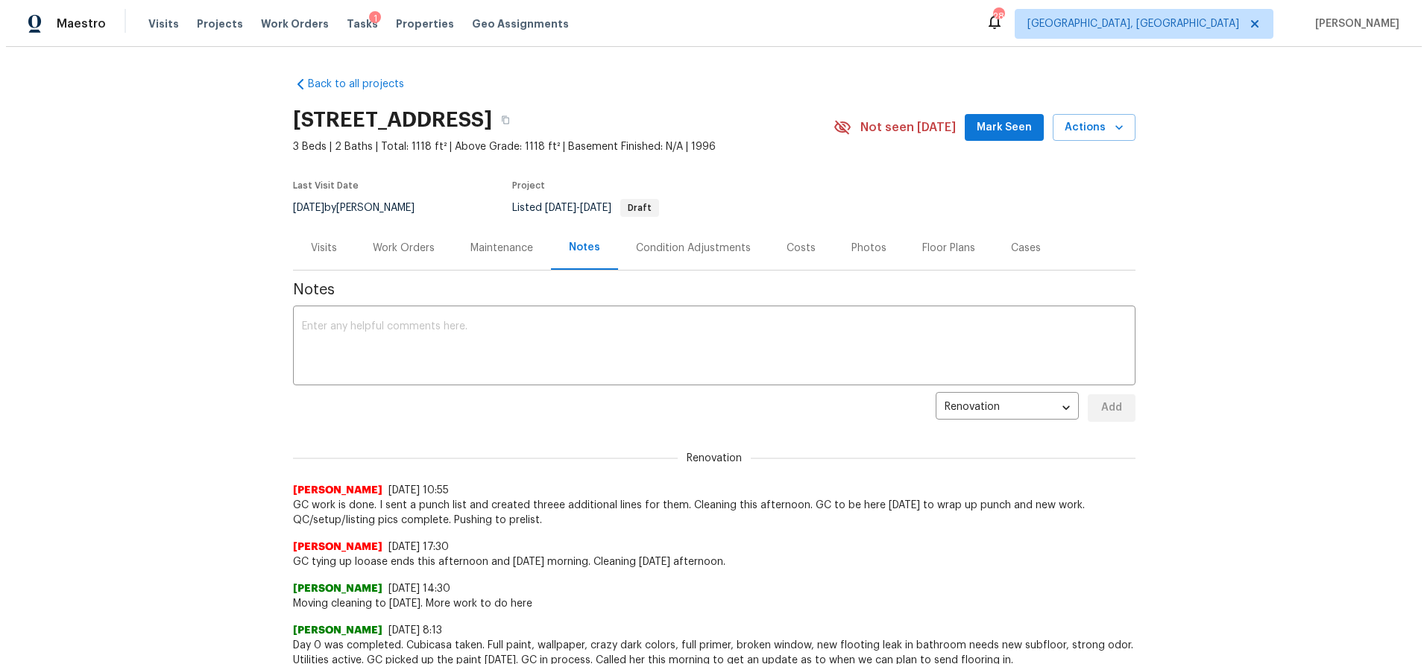
scroll to position [41, 0]
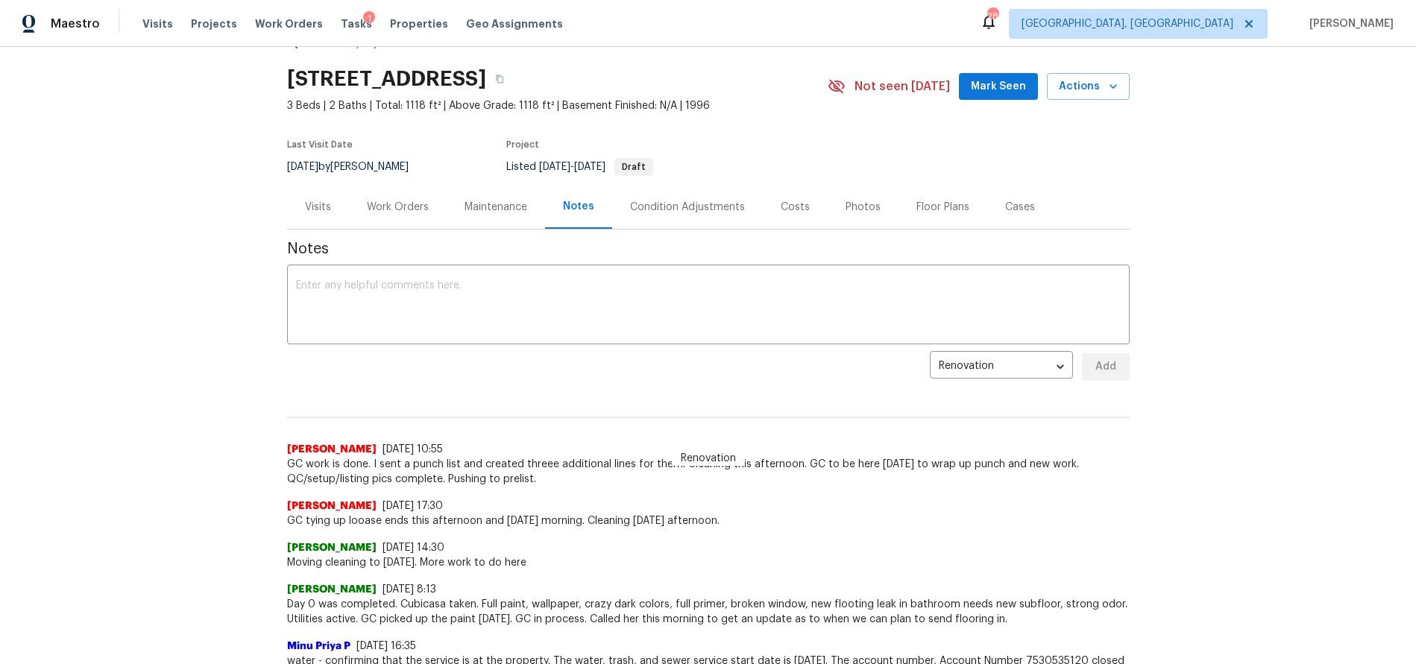
click at [400, 205] on div "Work Orders" at bounding box center [398, 207] width 62 height 15
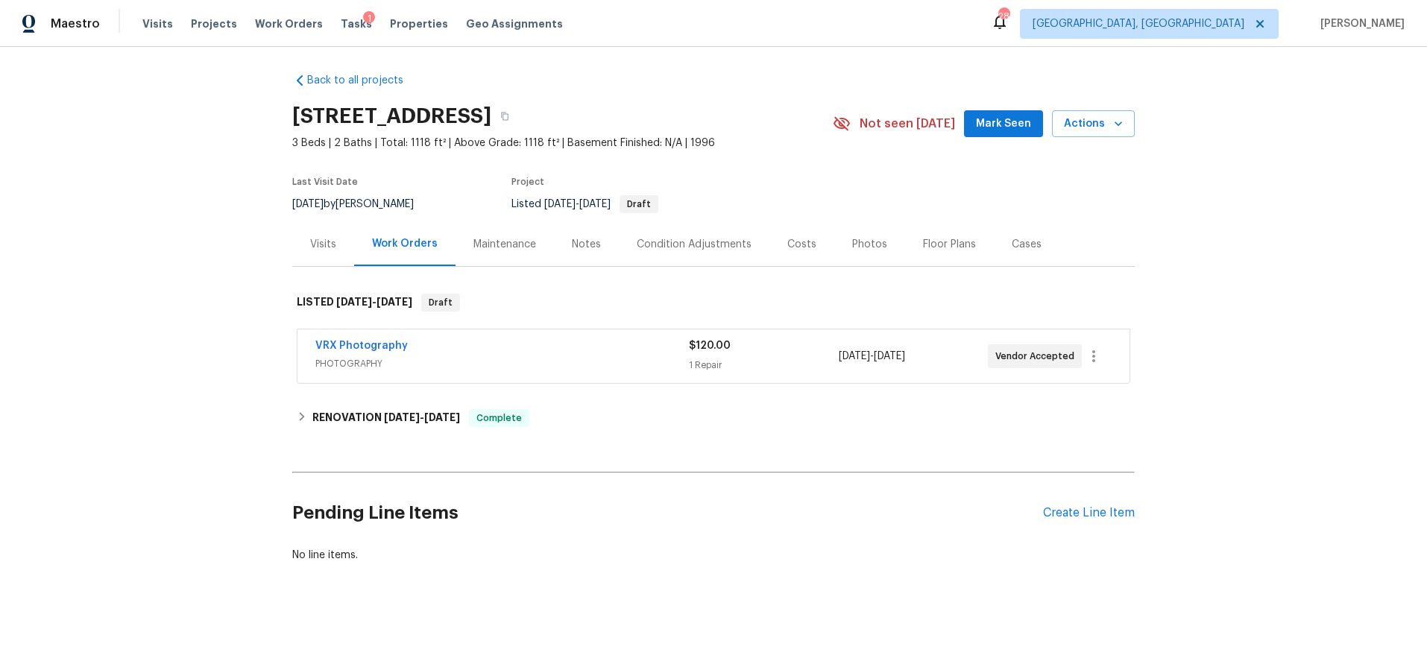
click at [310, 224] on div "Visits" at bounding box center [323, 244] width 62 height 44
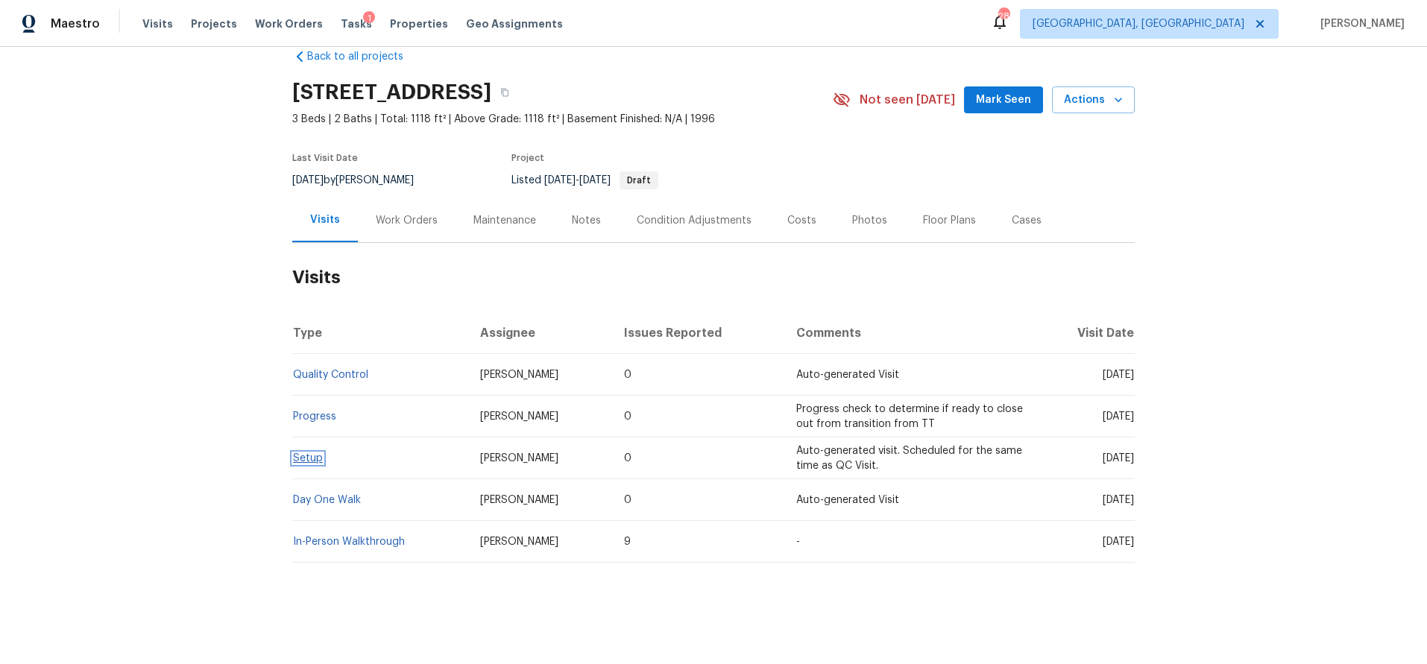
click at [309, 453] on link "Setup" at bounding box center [308, 458] width 30 height 10
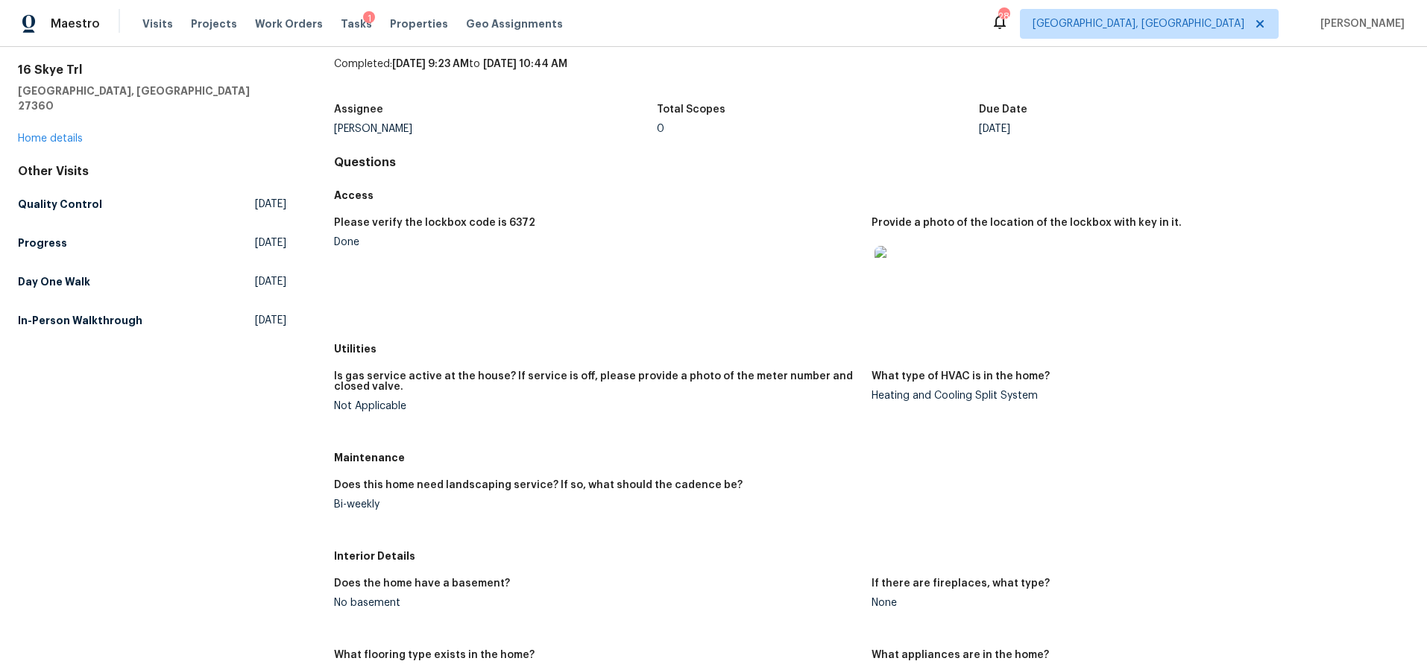
scroll to position [48, 0]
click at [901, 247] on img at bounding box center [898, 269] width 48 height 48
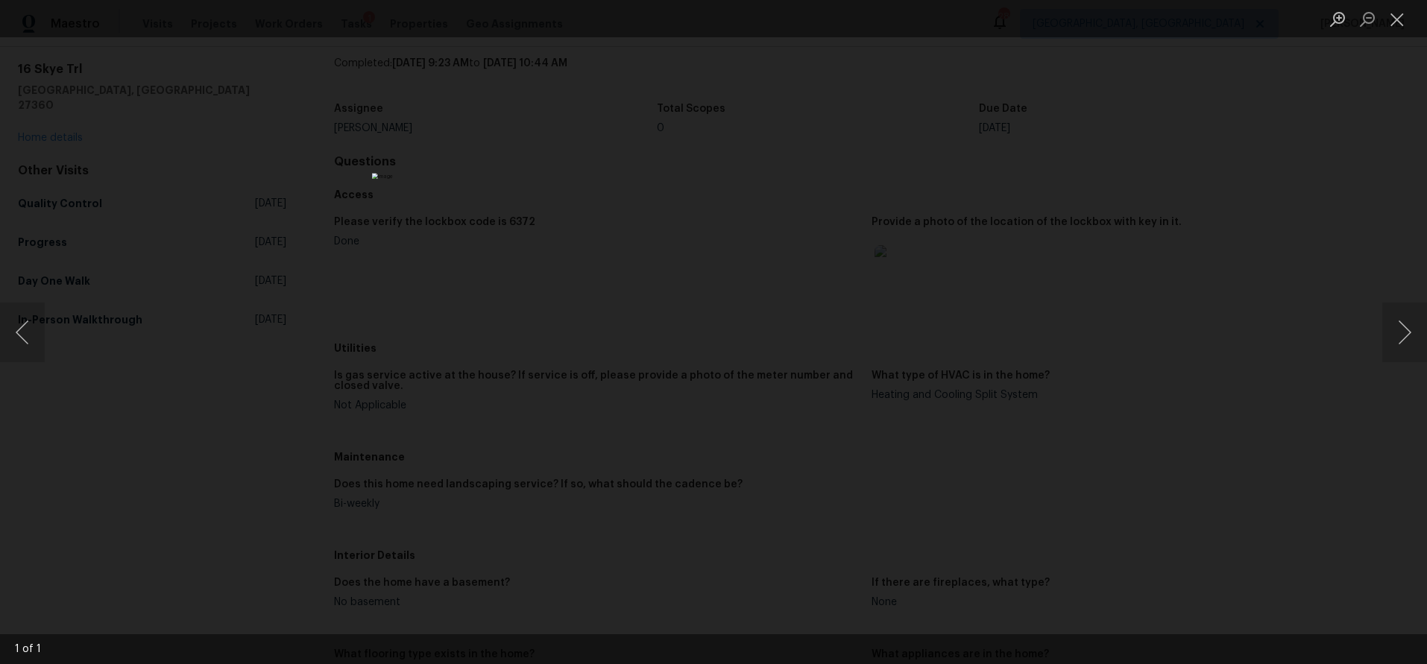
click at [1113, 213] on div "Lightbox" at bounding box center [713, 332] width 1427 height 664
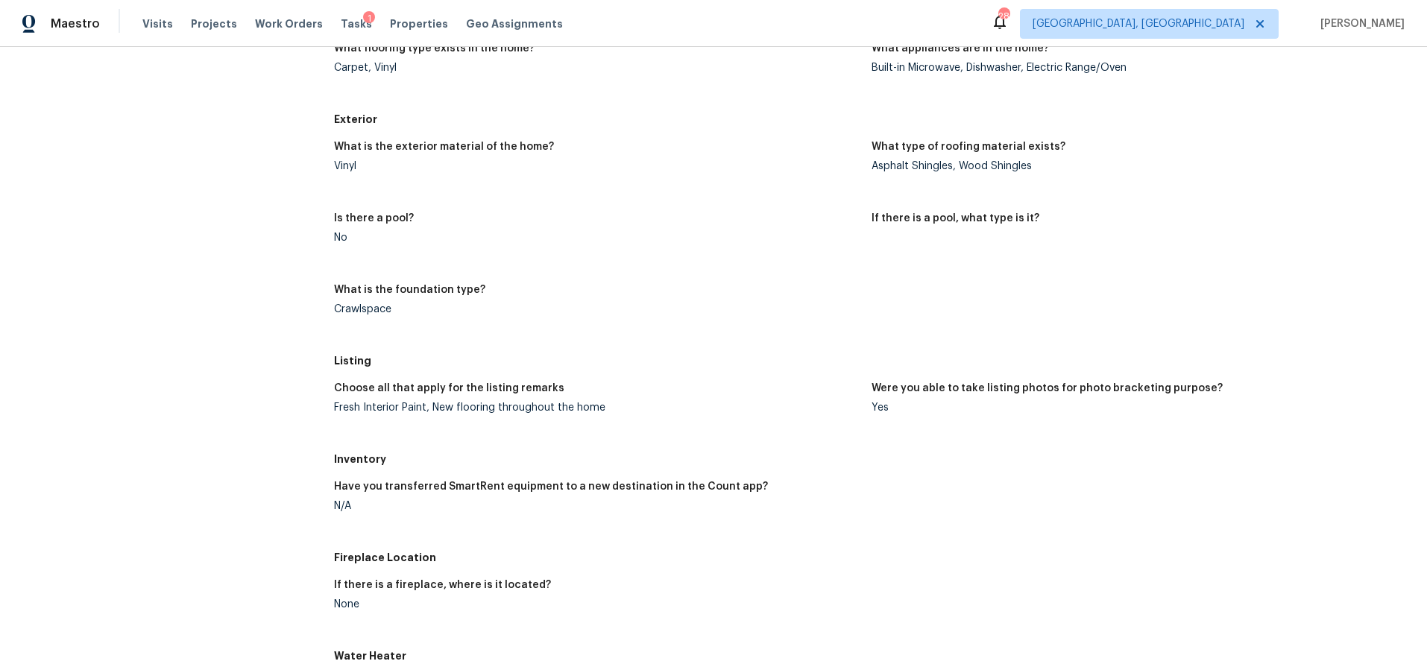
scroll to position [1004, 0]
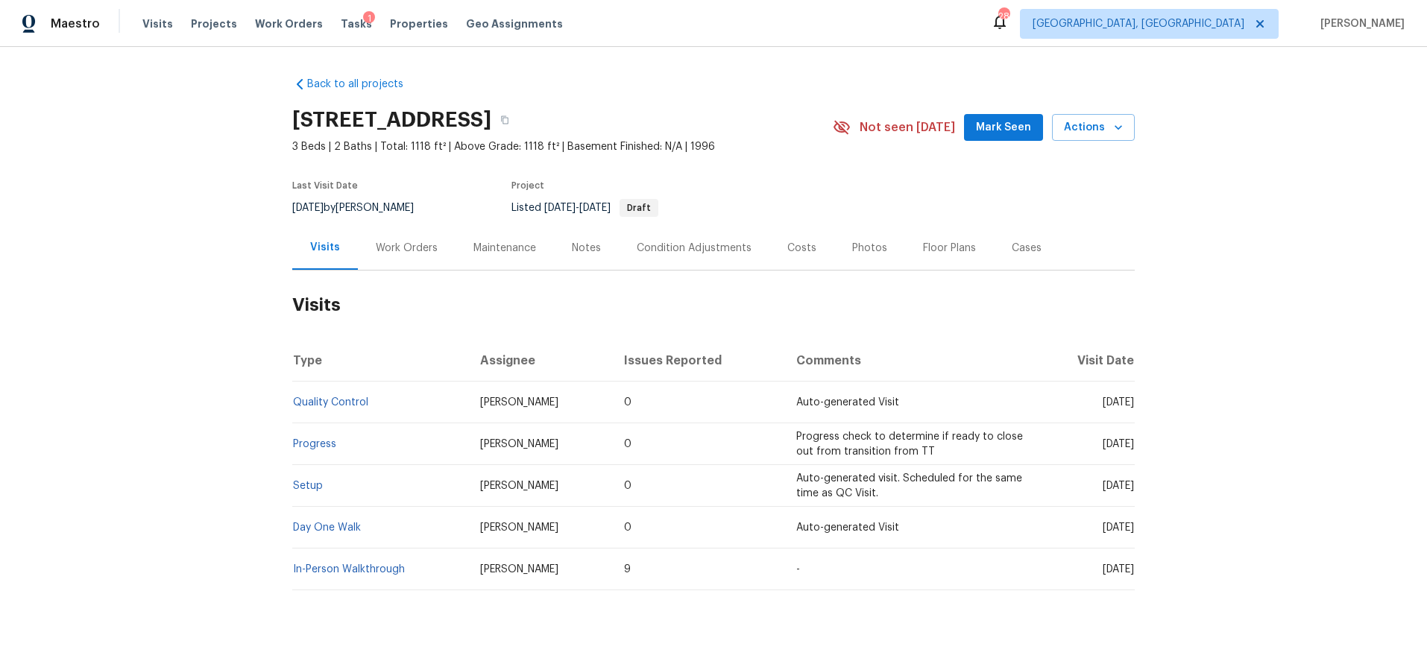
click at [787, 252] on div "Costs" at bounding box center [801, 248] width 29 height 15
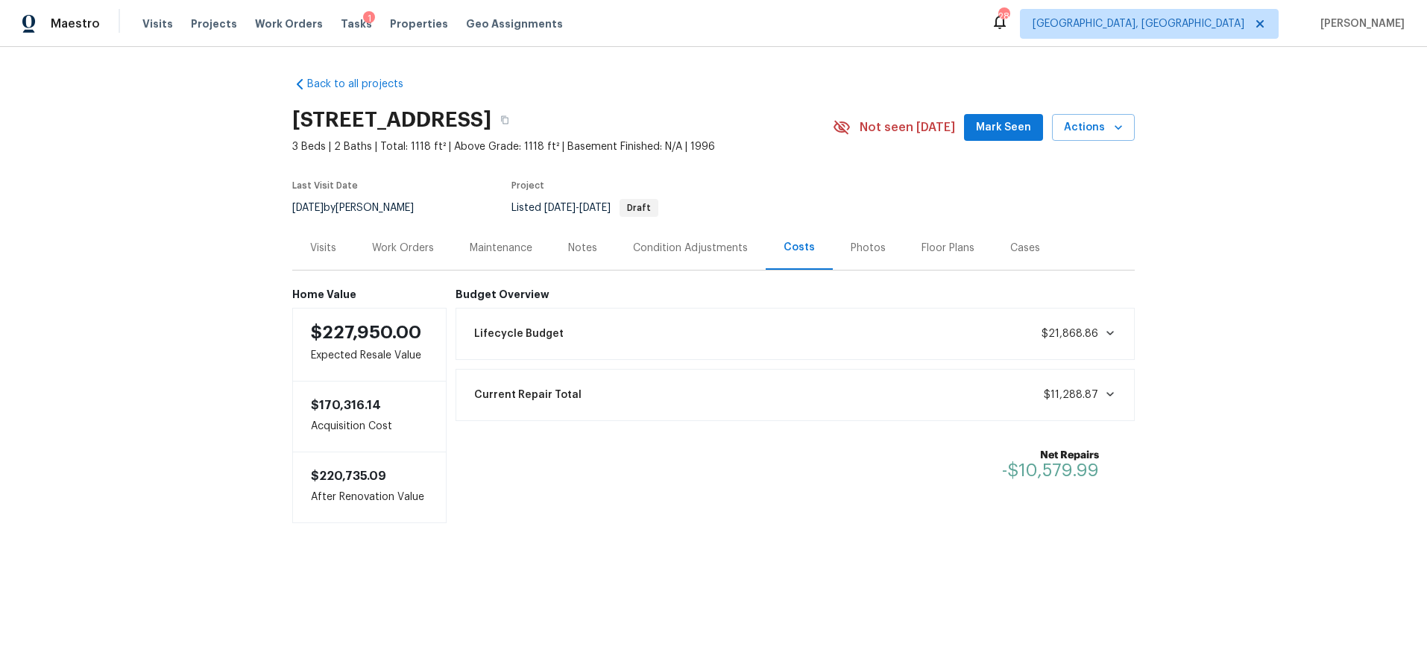
click at [865, 248] on div "Photos" at bounding box center [868, 248] width 35 height 15
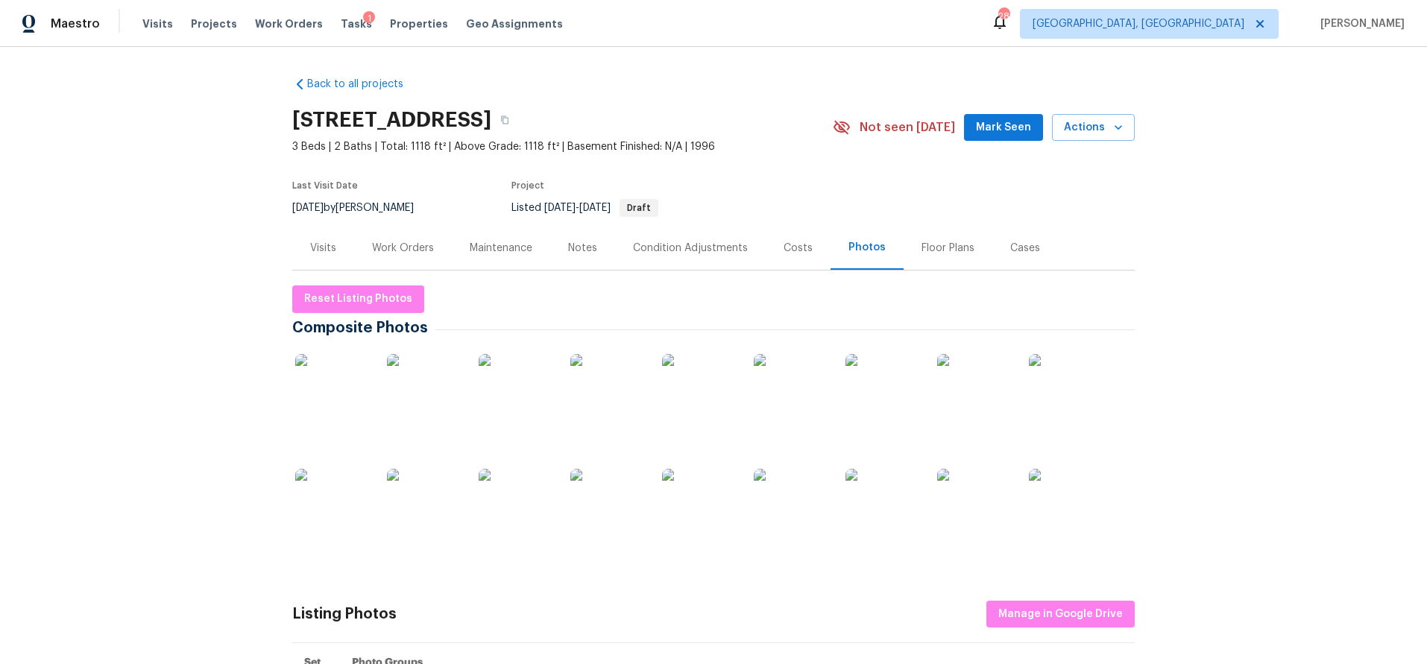
click at [363, 388] on img at bounding box center [332, 391] width 75 height 75
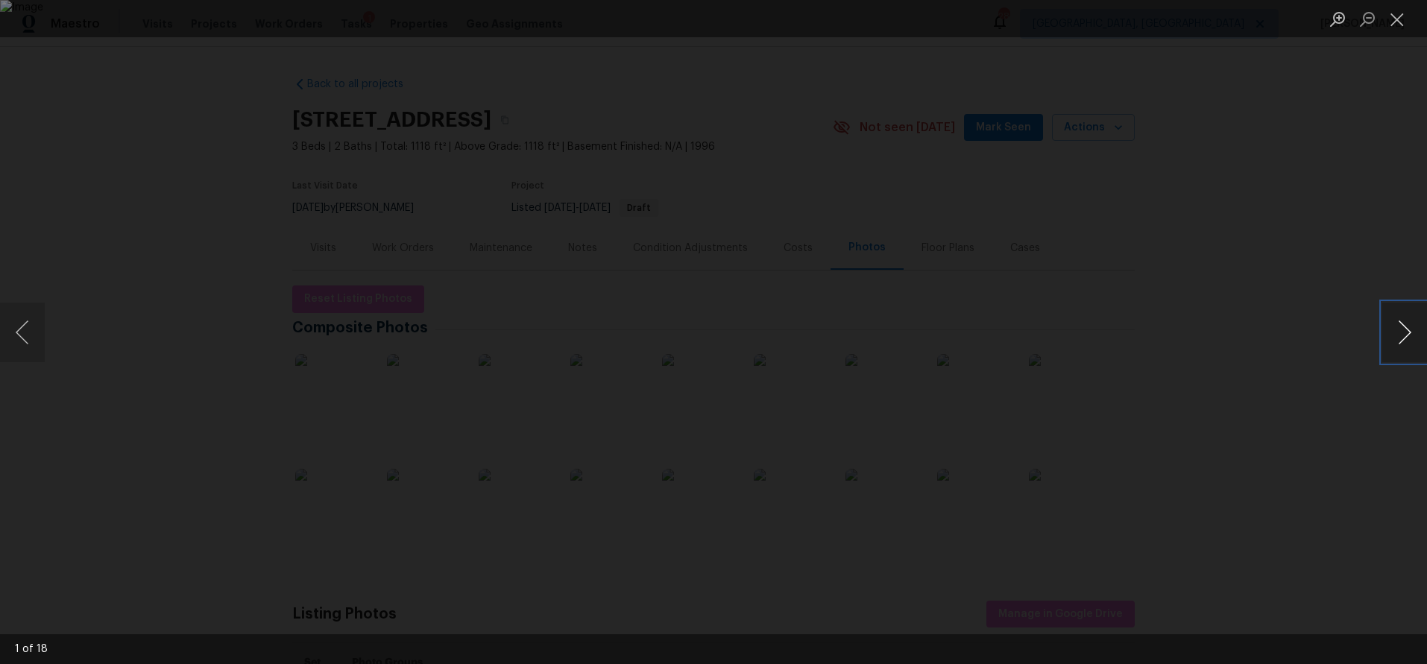
click at [1399, 330] on button "Next image" at bounding box center [1404, 333] width 45 height 60
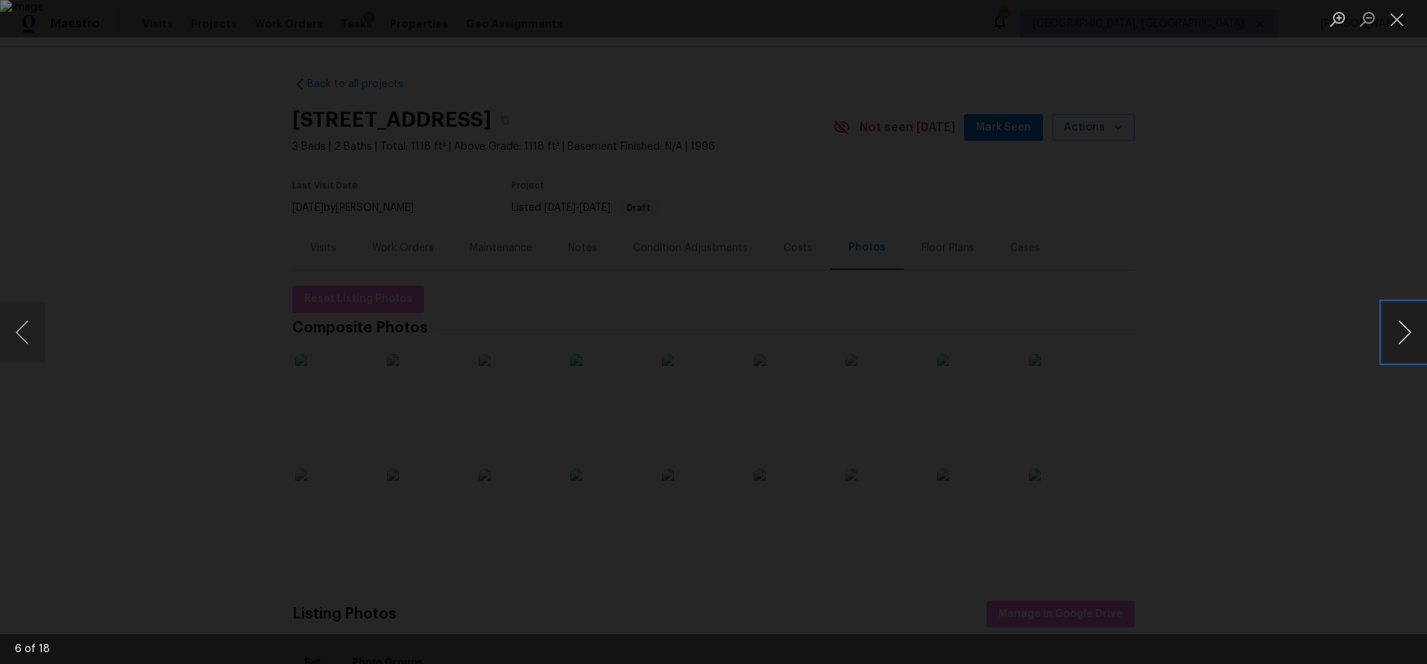
click at [1399, 330] on button "Next image" at bounding box center [1404, 333] width 45 height 60
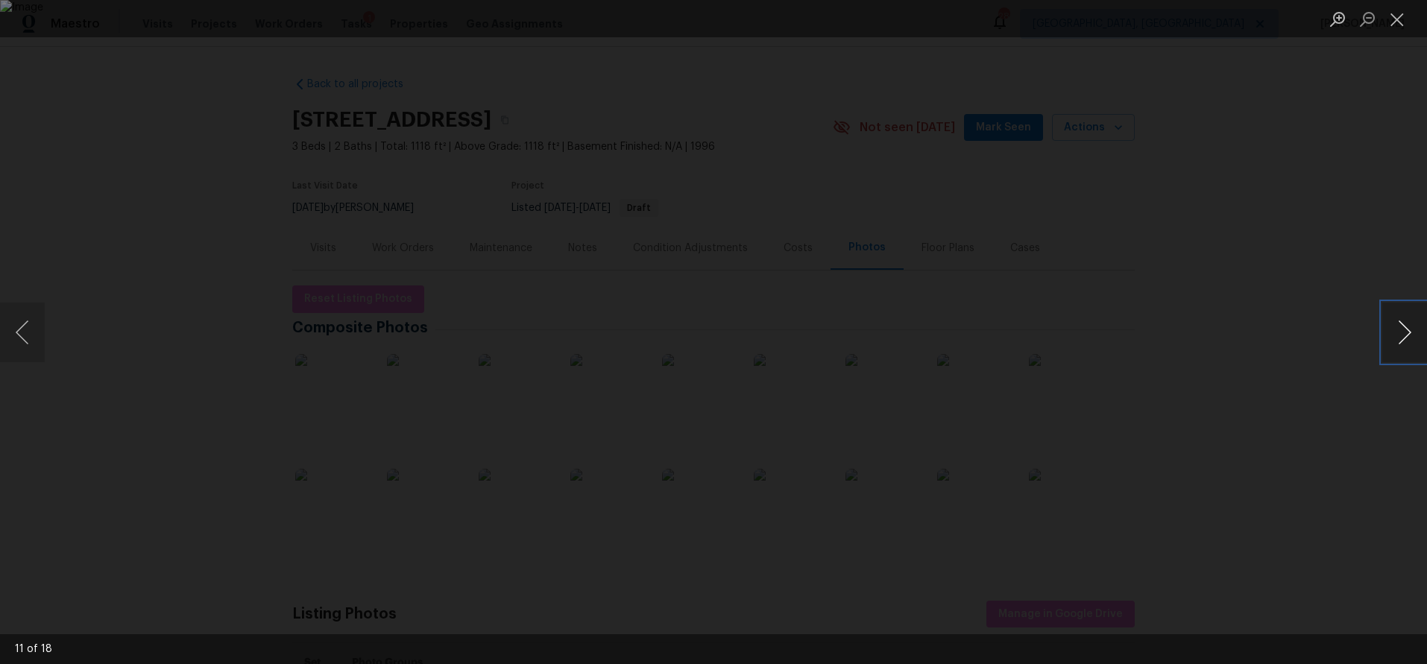
click at [1399, 330] on button "Next image" at bounding box center [1404, 333] width 45 height 60
click at [1299, 282] on div "Lightbox" at bounding box center [713, 332] width 1427 height 664
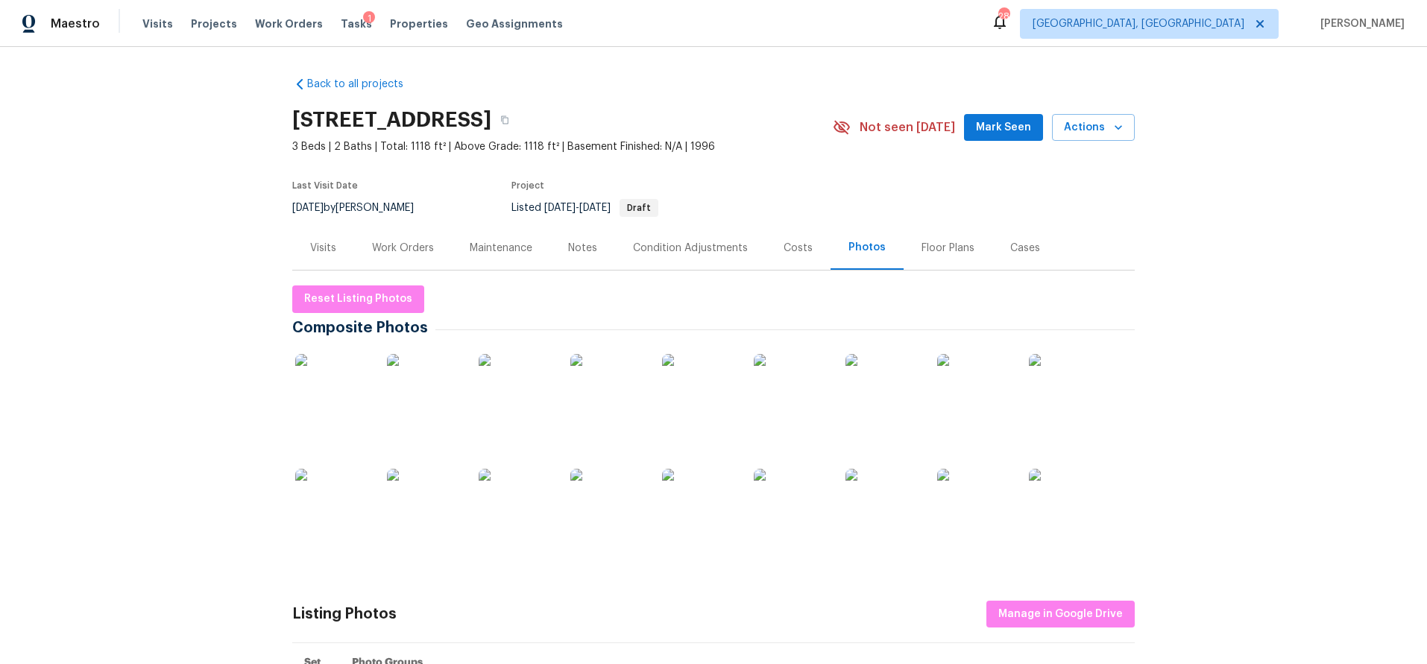
click at [428, 234] on div "Work Orders" at bounding box center [403, 248] width 98 height 44
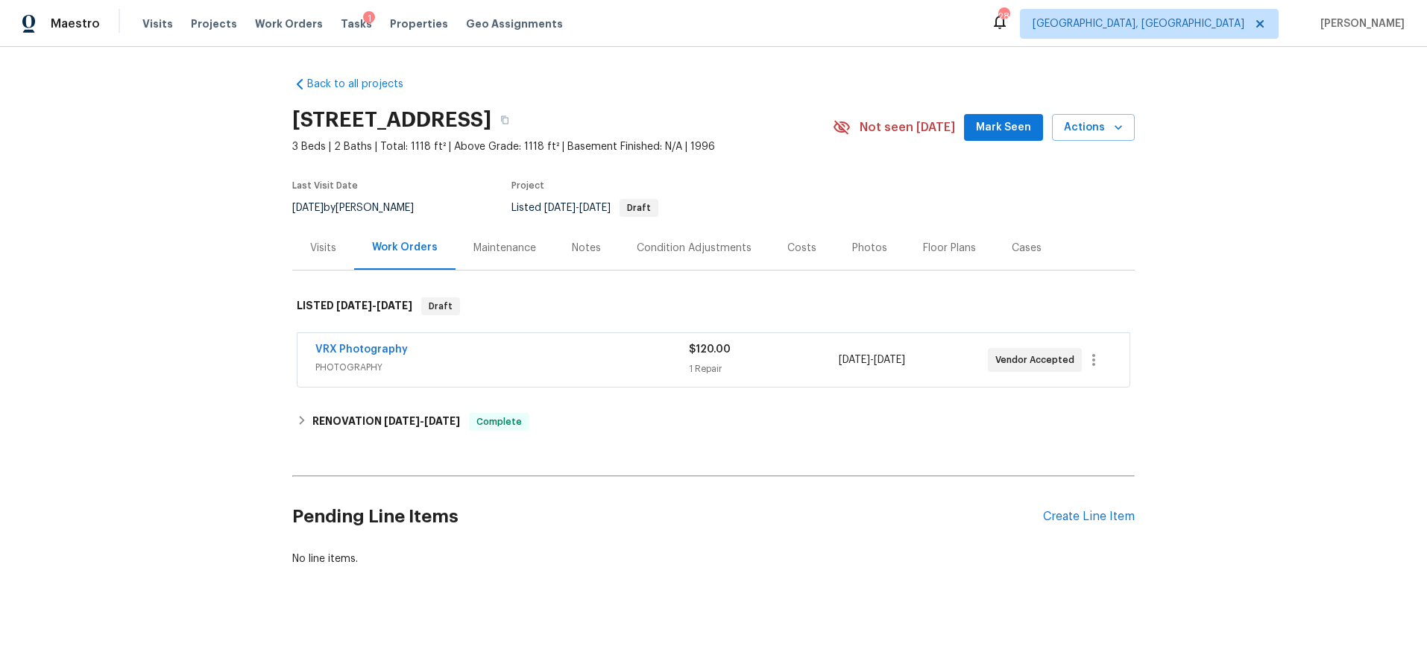
click at [798, 235] on div "Costs" at bounding box center [801, 248] width 65 height 44
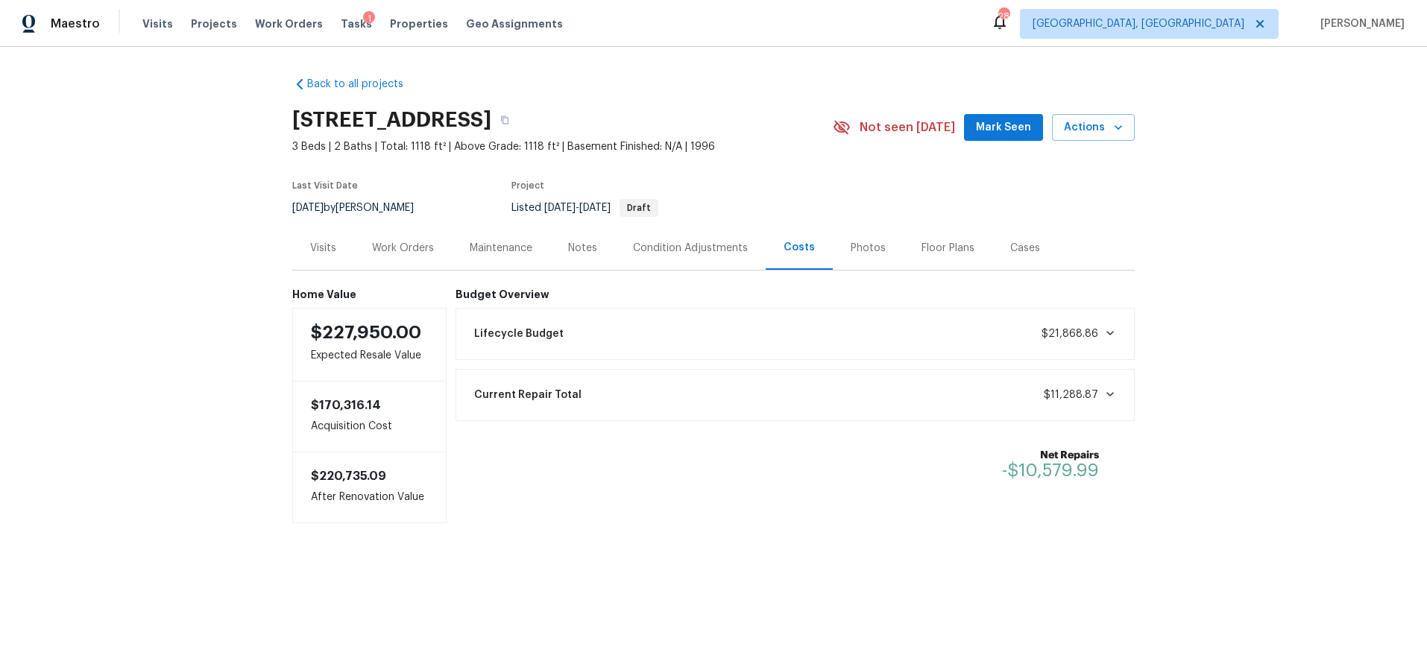
click at [199, 174] on div "Back to all projects 16 Skye Trl, Thomasville, NC 27360 3 Beds | 2 Baths | Tota…" at bounding box center [713, 330] width 1427 height 566
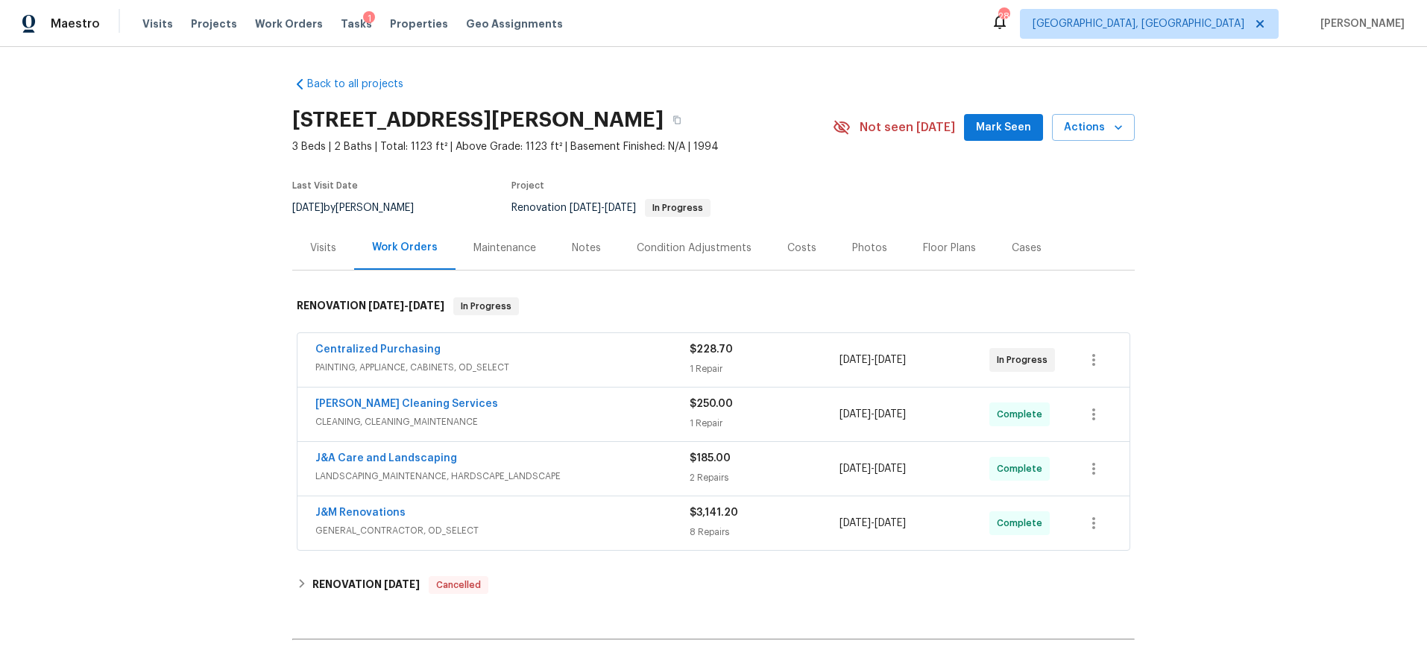
click at [550, 351] on div "Centralized Purchasing" at bounding box center [502, 351] width 374 height 18
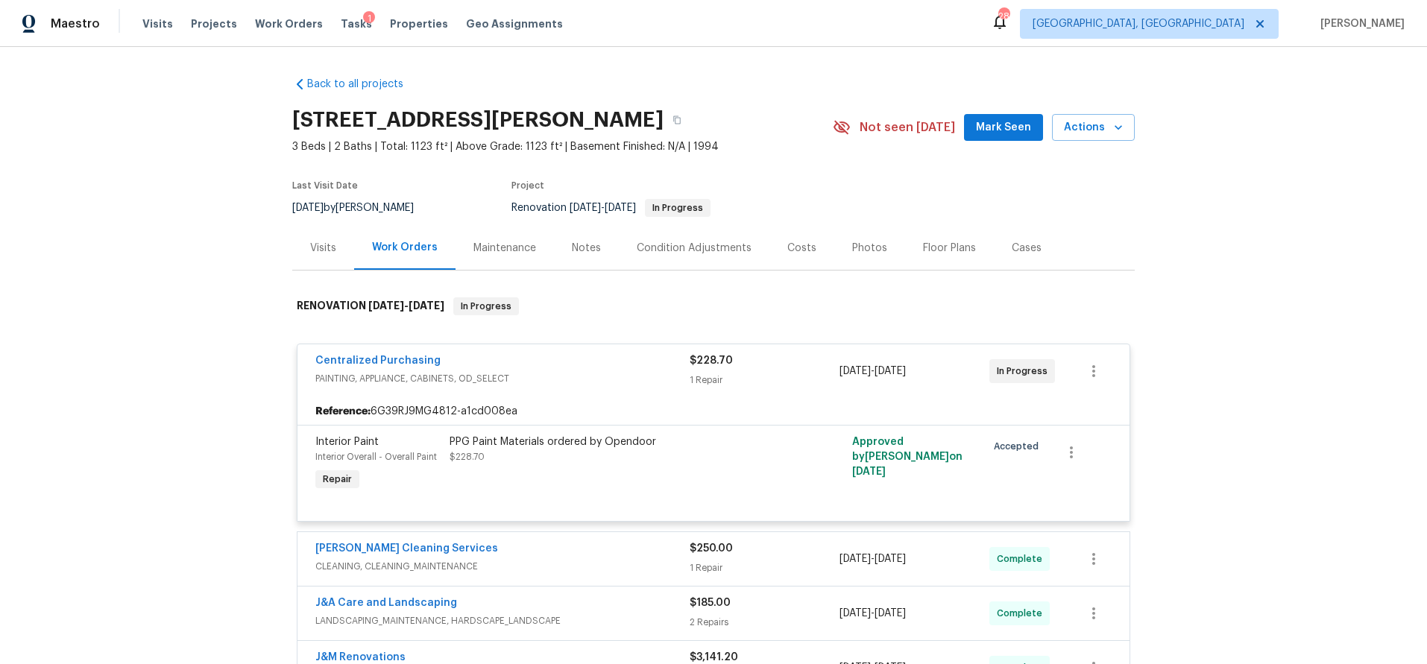
click at [579, 365] on div "Centralized Purchasing" at bounding box center [502, 362] width 374 height 18
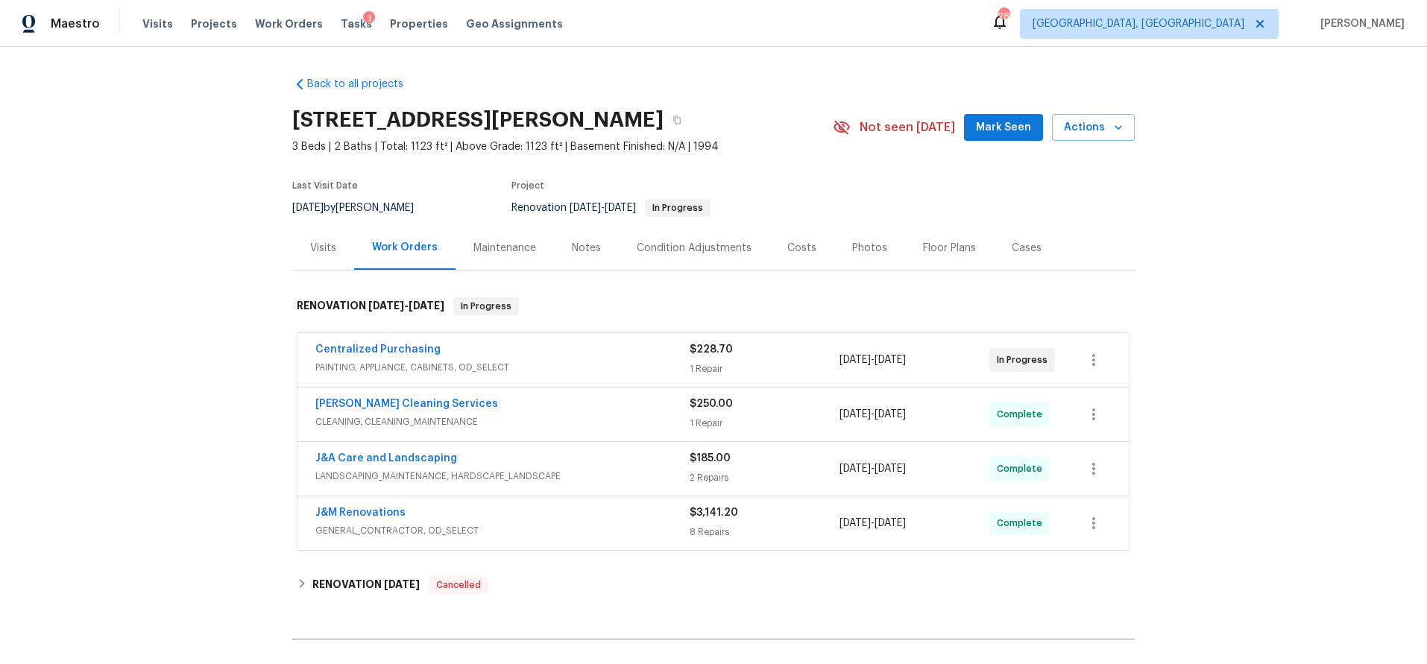
click at [795, 250] on div "Costs" at bounding box center [801, 248] width 29 height 15
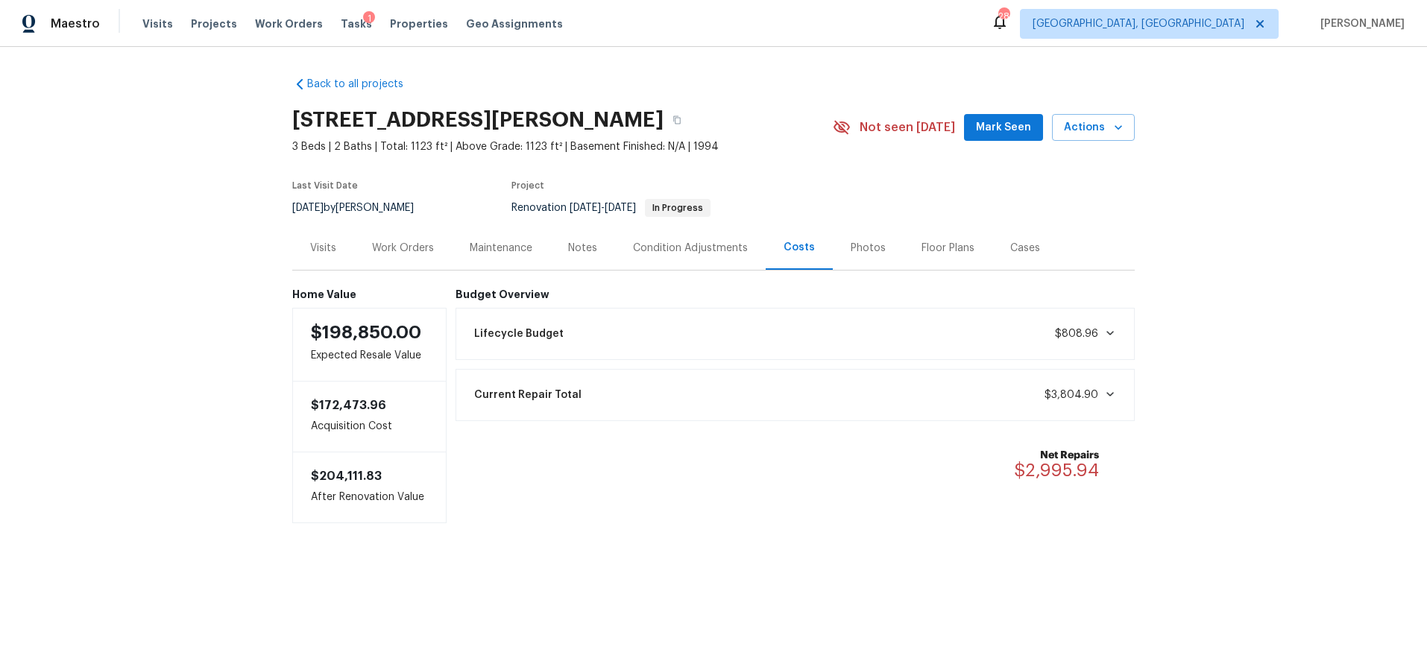
click at [863, 248] on div "Photos" at bounding box center [868, 248] width 35 height 15
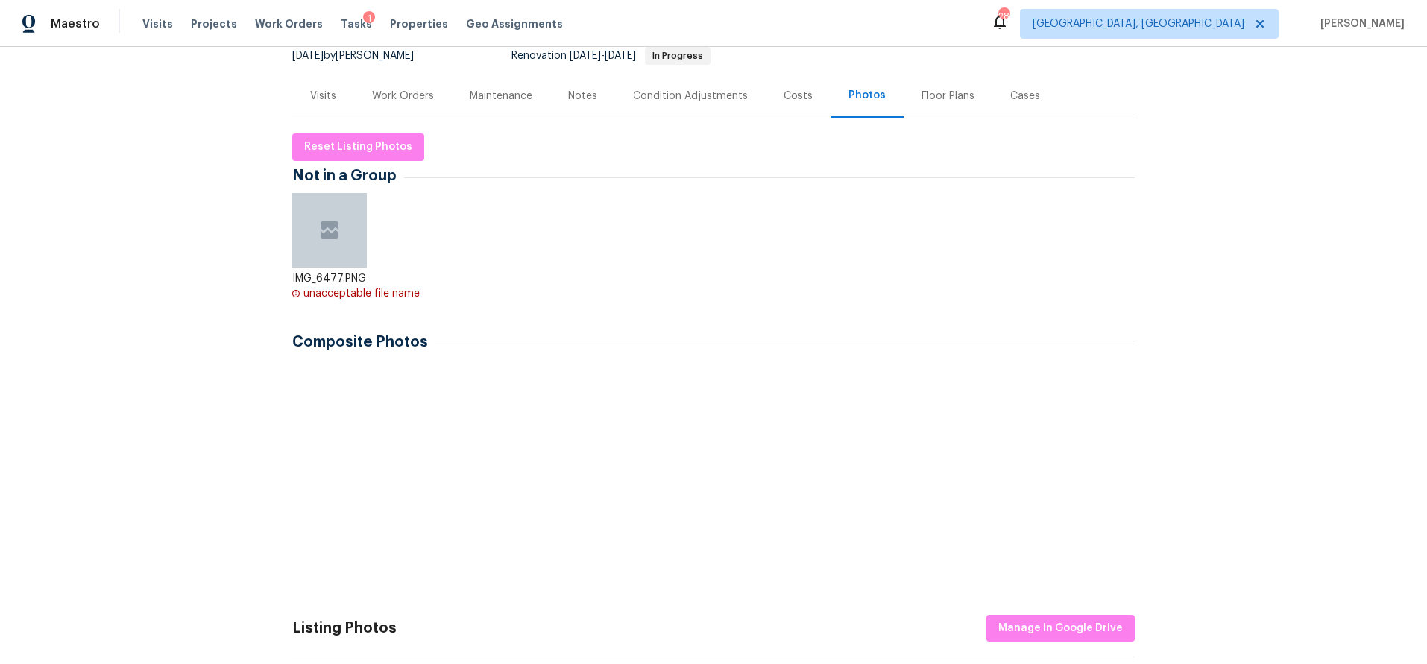
scroll to position [153, 0]
click at [324, 385] on img at bounding box center [332, 405] width 75 height 75
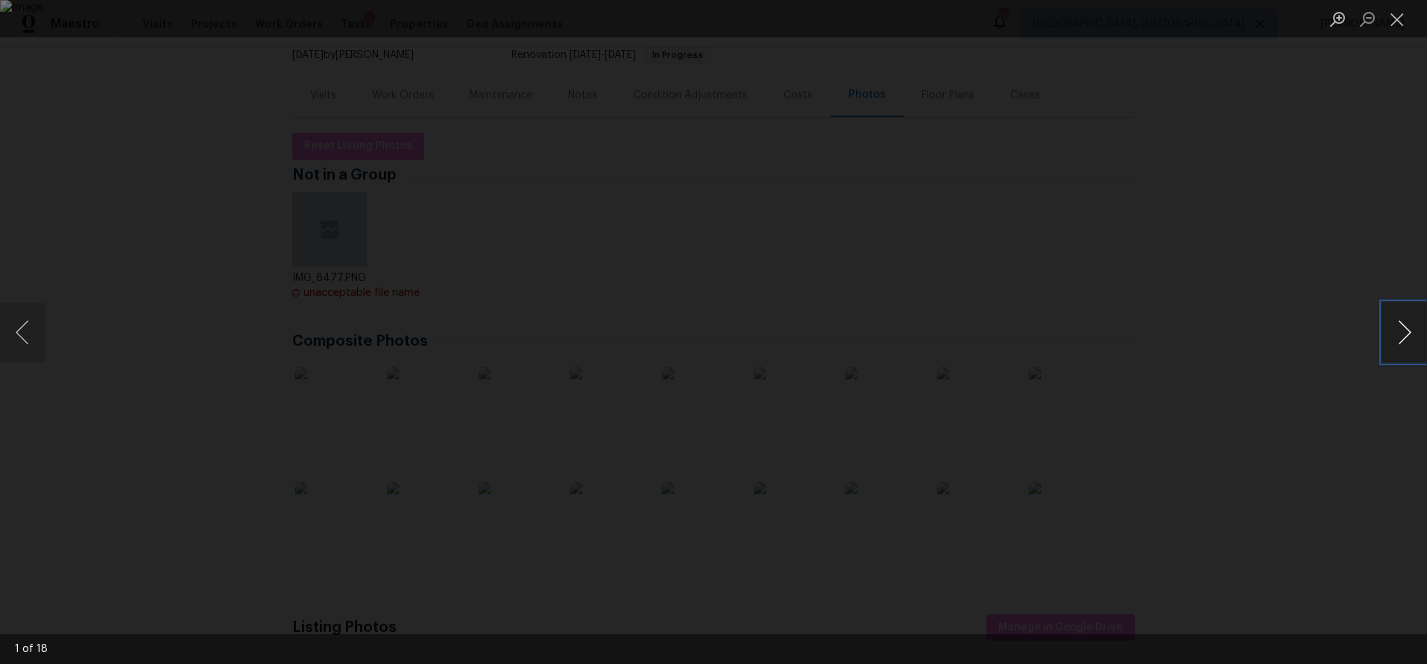
click at [1399, 332] on button "Next image" at bounding box center [1404, 333] width 45 height 60
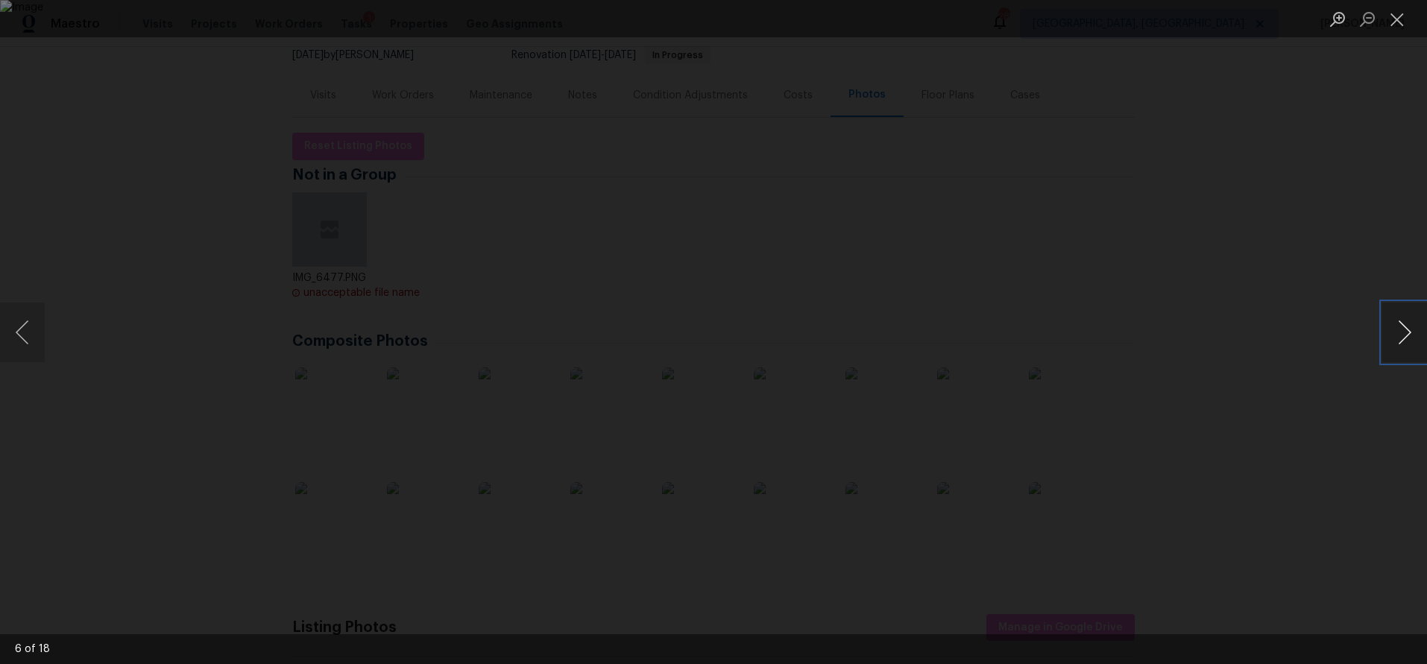
click at [1399, 332] on button "Next image" at bounding box center [1404, 333] width 45 height 60
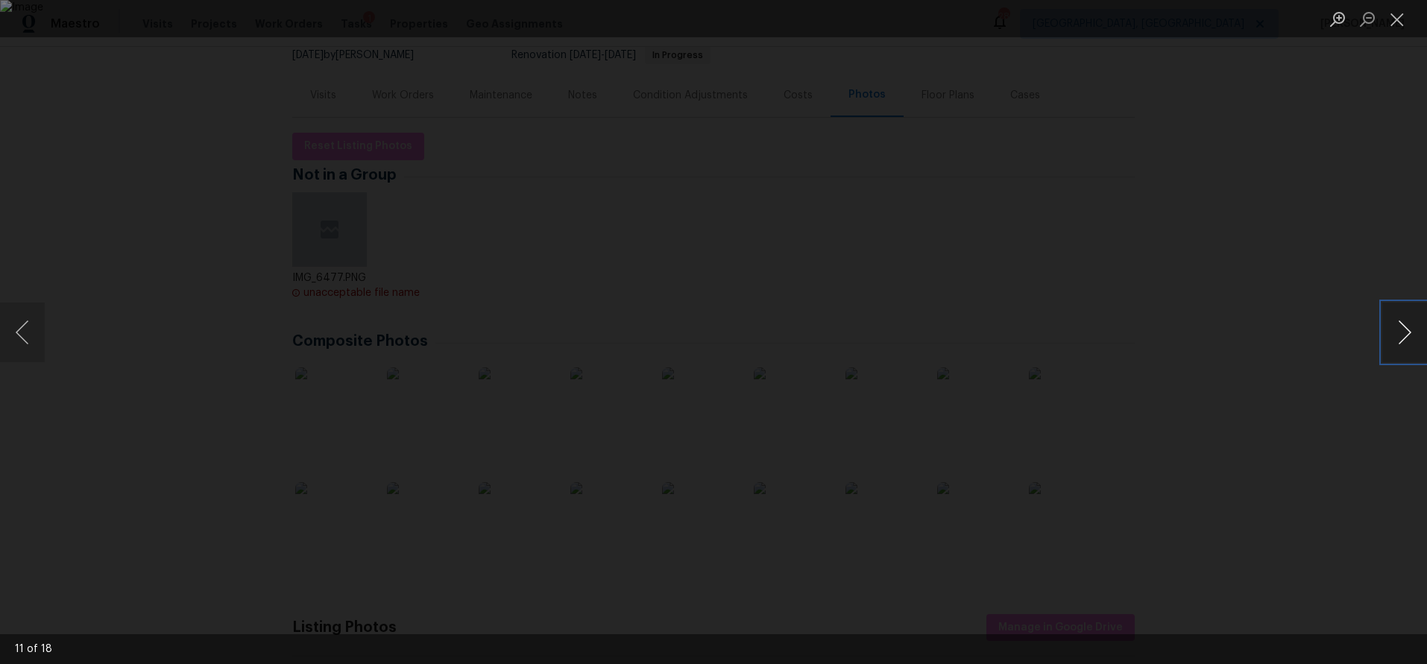
click at [1399, 332] on button "Next image" at bounding box center [1404, 333] width 45 height 60
click at [1304, 232] on div "Lightbox" at bounding box center [713, 332] width 1427 height 664
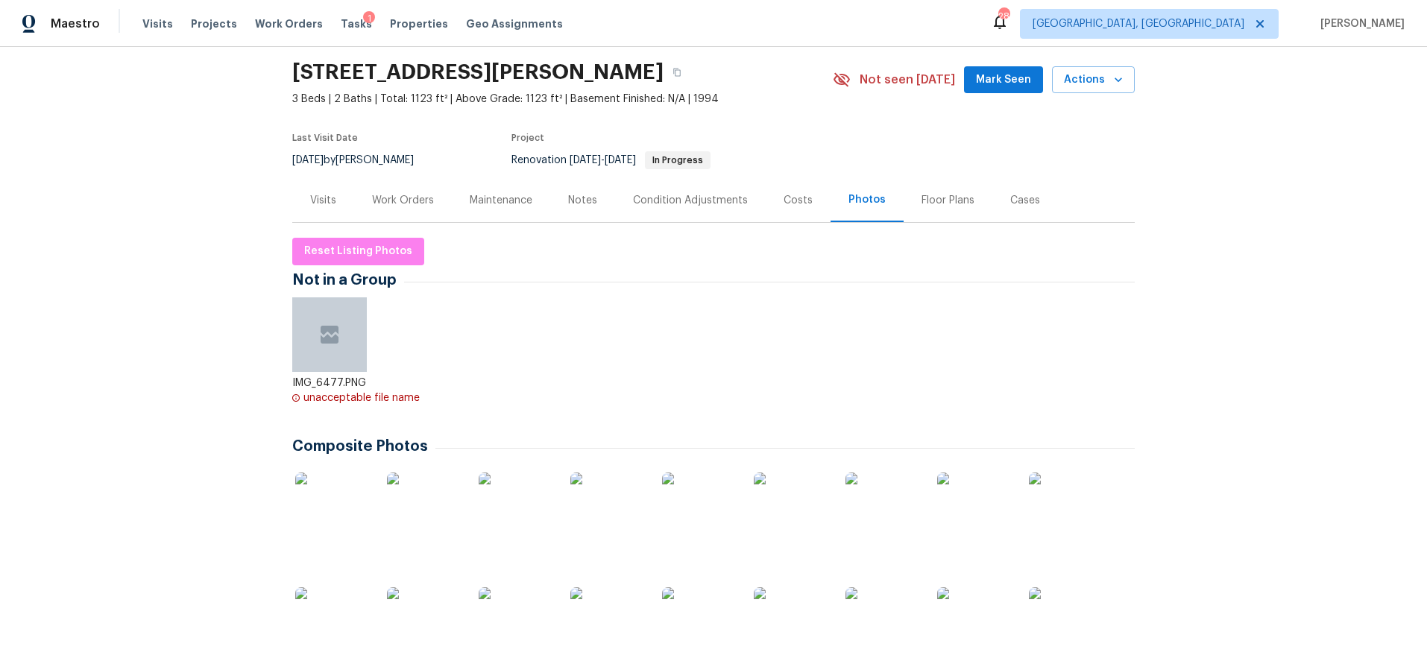
scroll to position [0, 0]
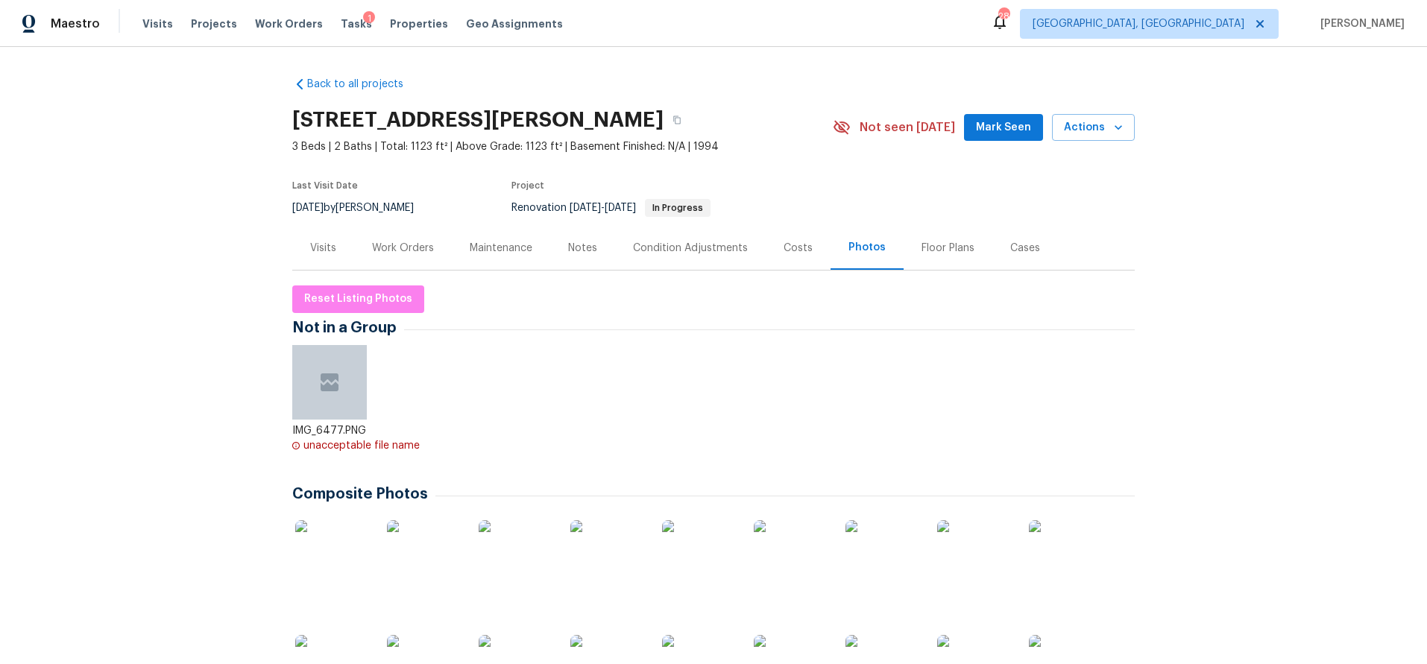
click at [784, 245] on div "Costs" at bounding box center [798, 248] width 29 height 15
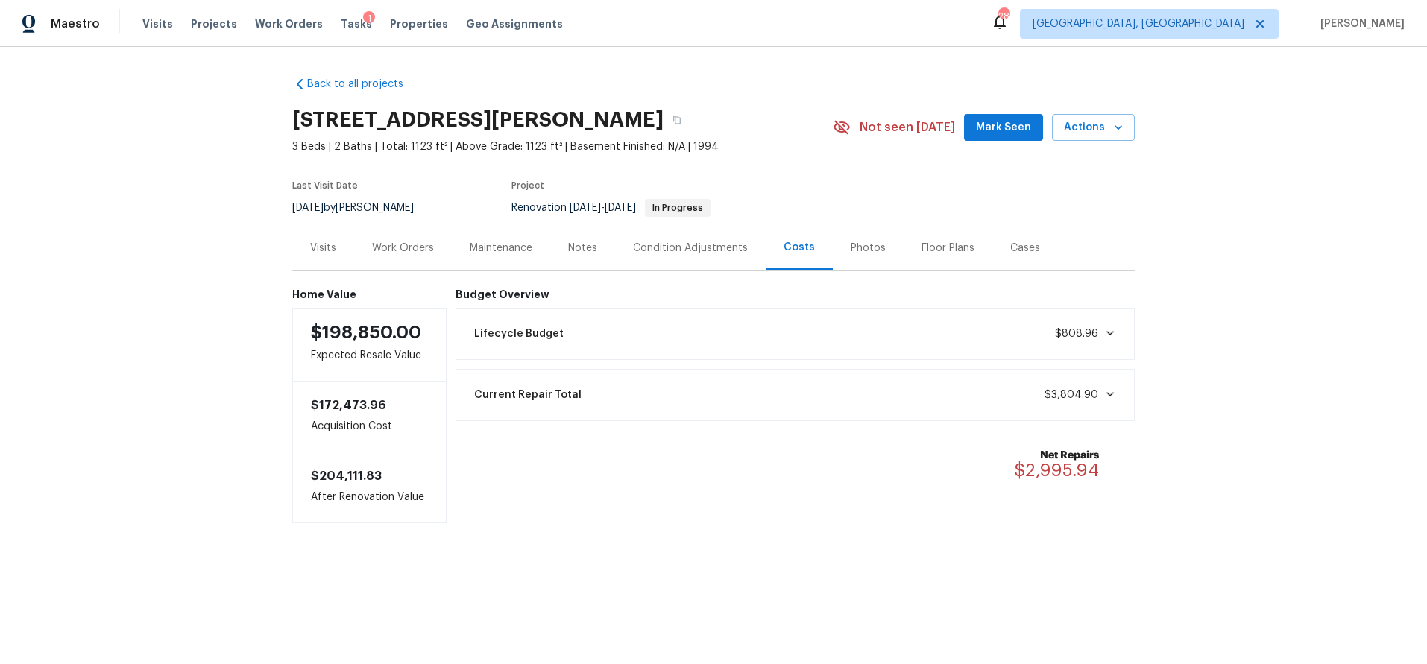
click at [1267, 203] on div "Back to all projects 317 Gant St, Greensboro, NC 27401 3 Beds | 2 Baths | Total…" at bounding box center [713, 330] width 1427 height 566
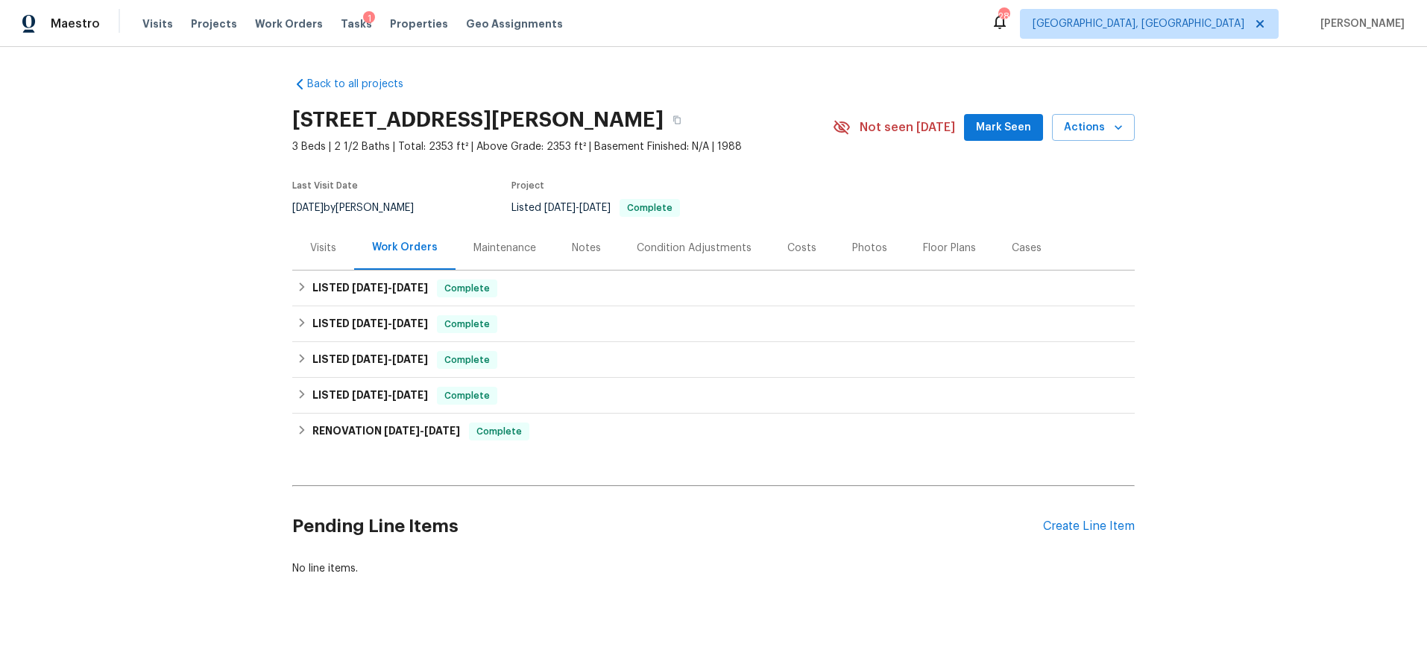
click at [787, 244] on div "Costs" at bounding box center [801, 248] width 29 height 15
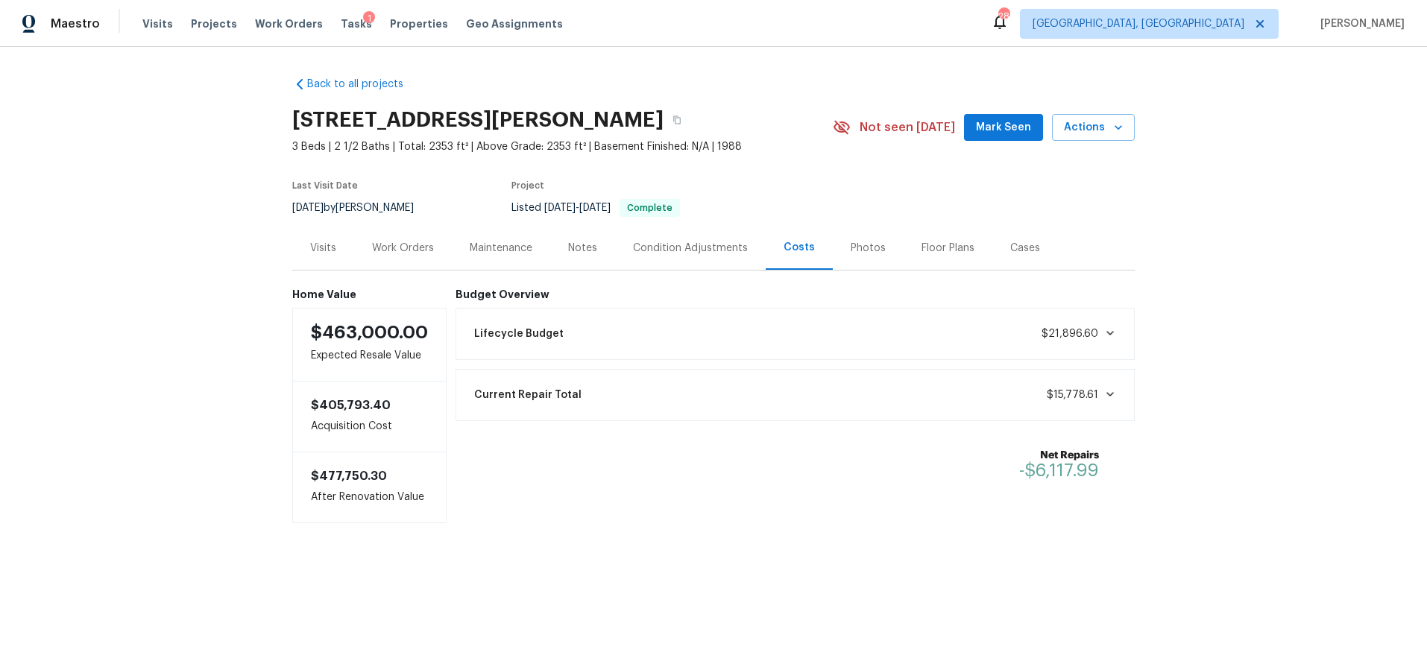
click at [866, 242] on div "Photos" at bounding box center [868, 248] width 35 height 15
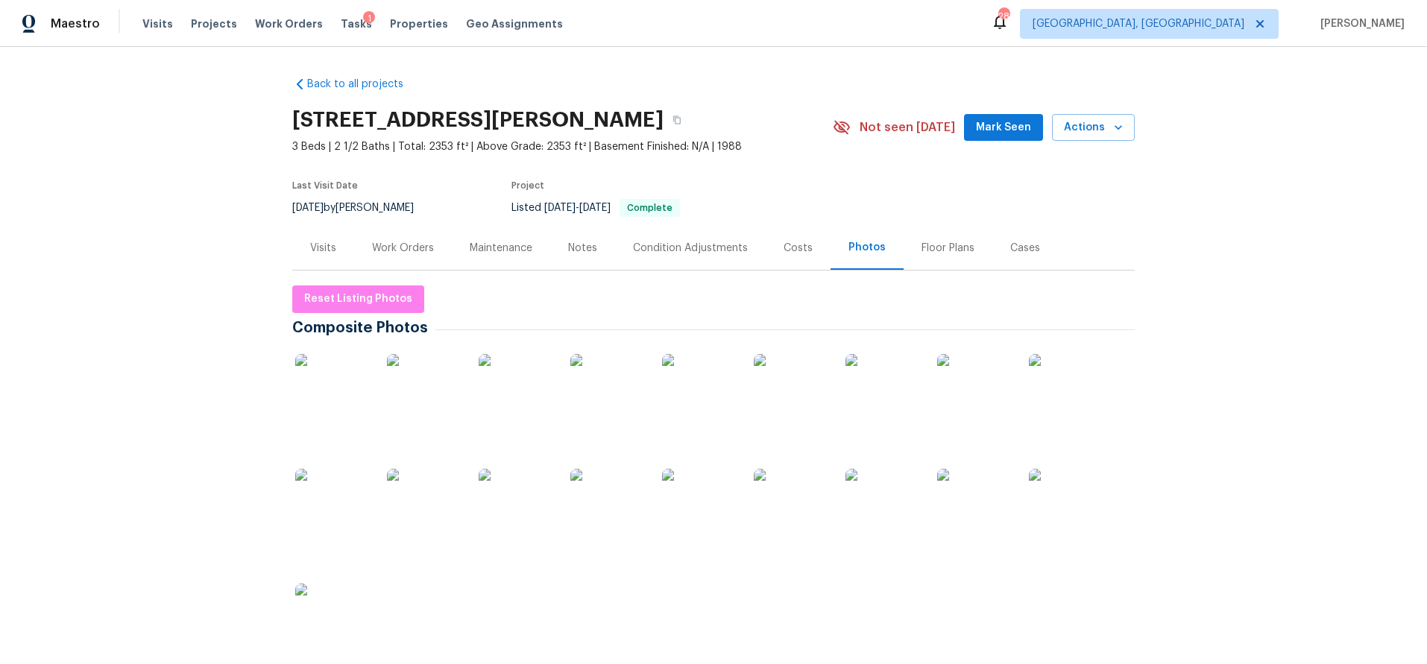
click at [354, 401] on img at bounding box center [332, 391] width 75 height 75
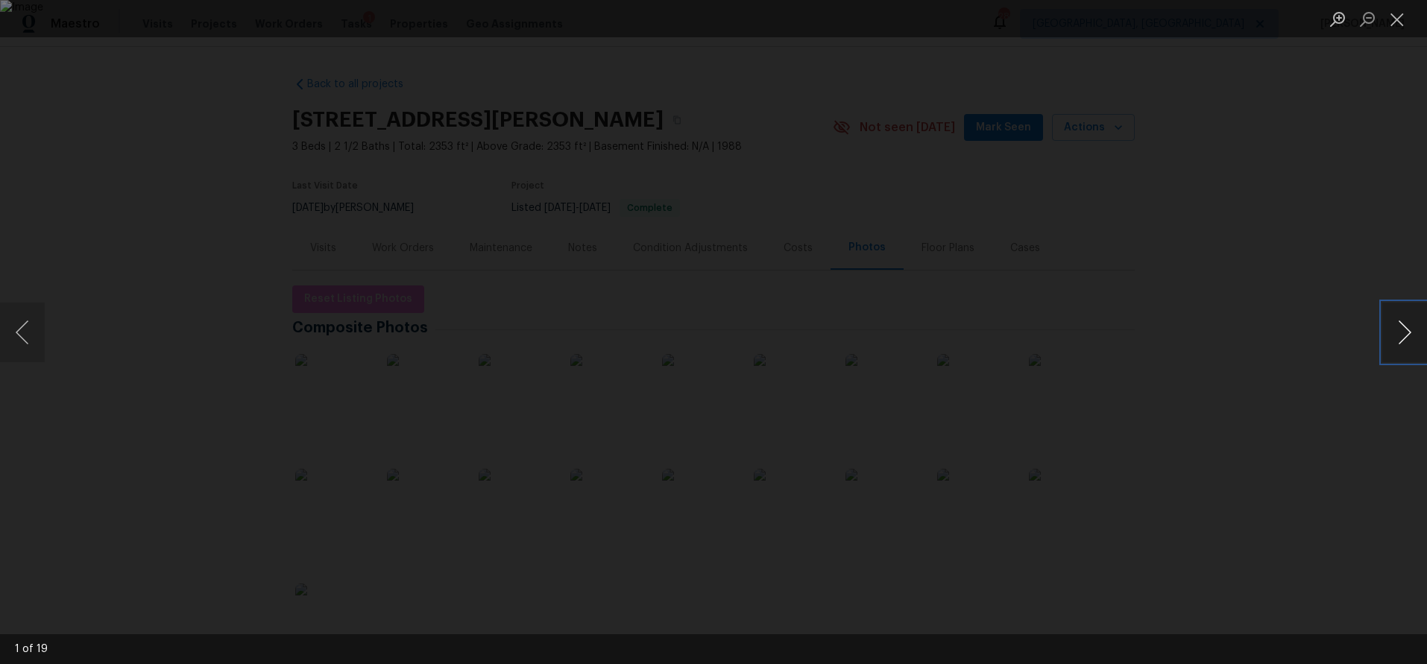
click at [1401, 332] on button "Next image" at bounding box center [1404, 333] width 45 height 60
click at [1402, 332] on button "Next image" at bounding box center [1404, 333] width 45 height 60
click at [1400, 333] on button "Next image" at bounding box center [1404, 333] width 45 height 60
click at [1226, 282] on div "Lightbox" at bounding box center [713, 332] width 1427 height 664
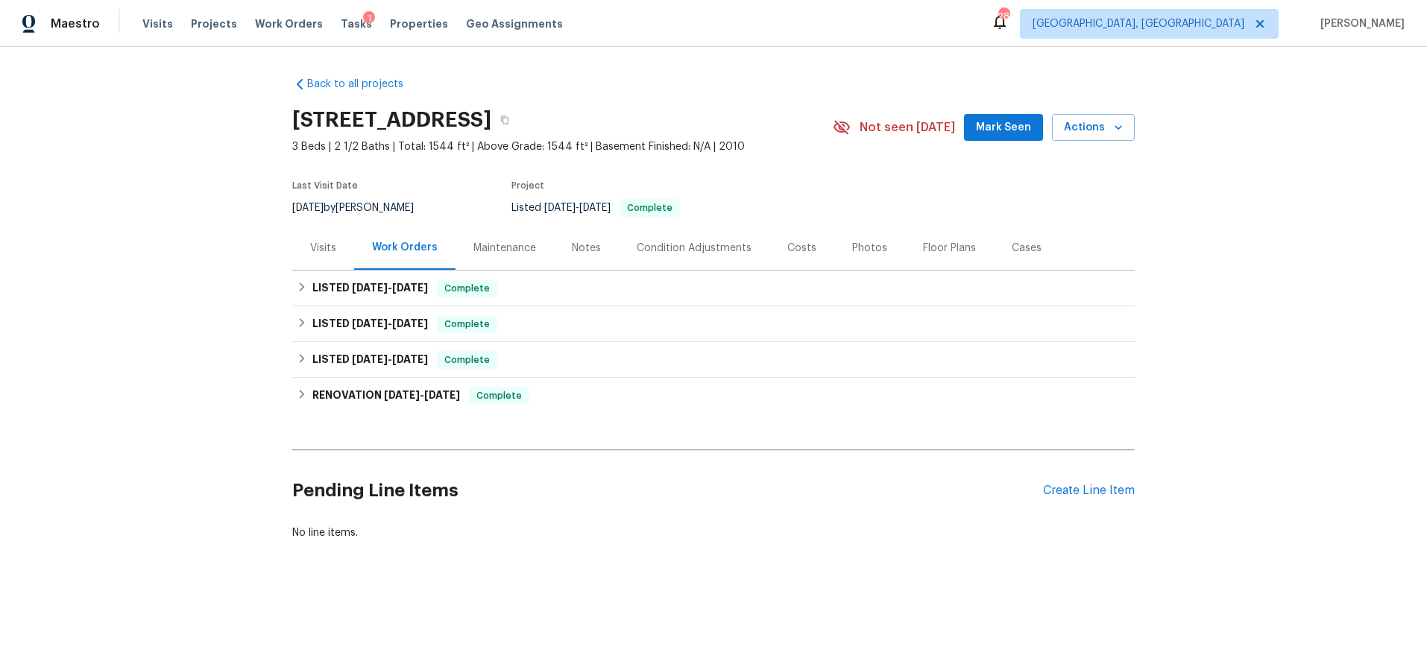
click at [787, 250] on div "Costs" at bounding box center [801, 248] width 29 height 15
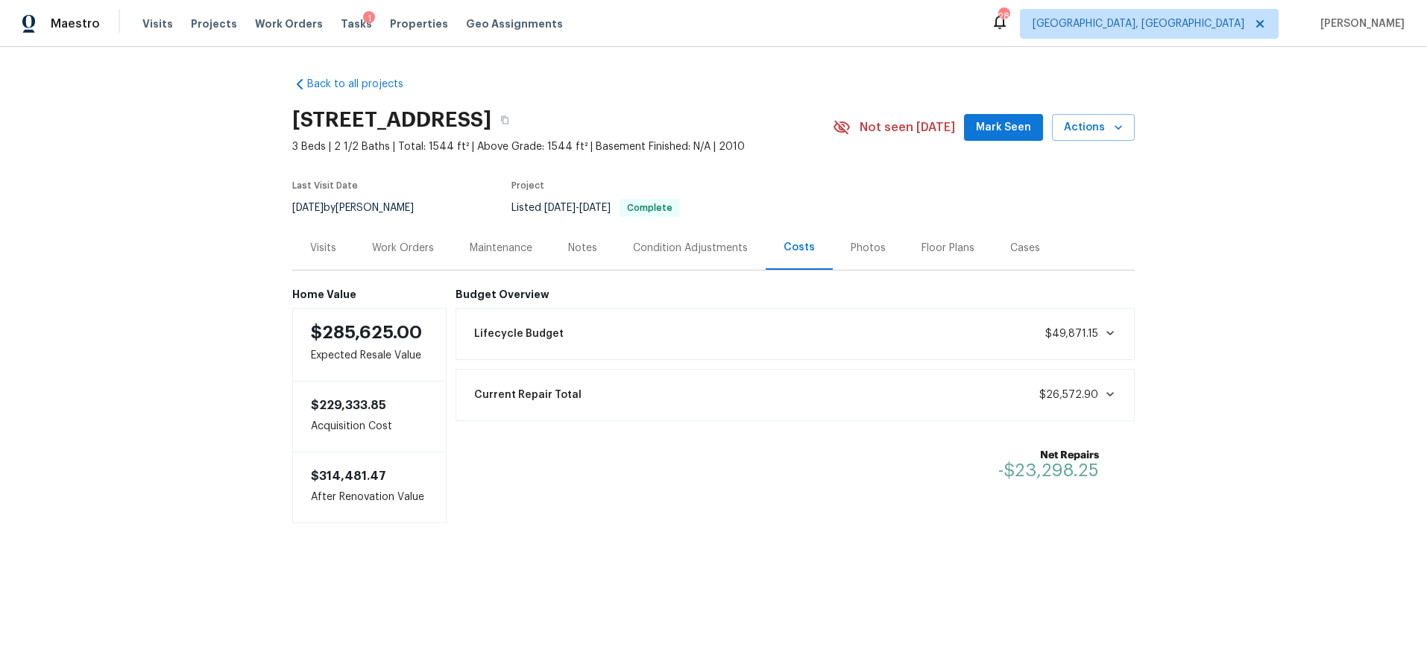
click at [851, 244] on div "Photos" at bounding box center [868, 248] width 35 height 15
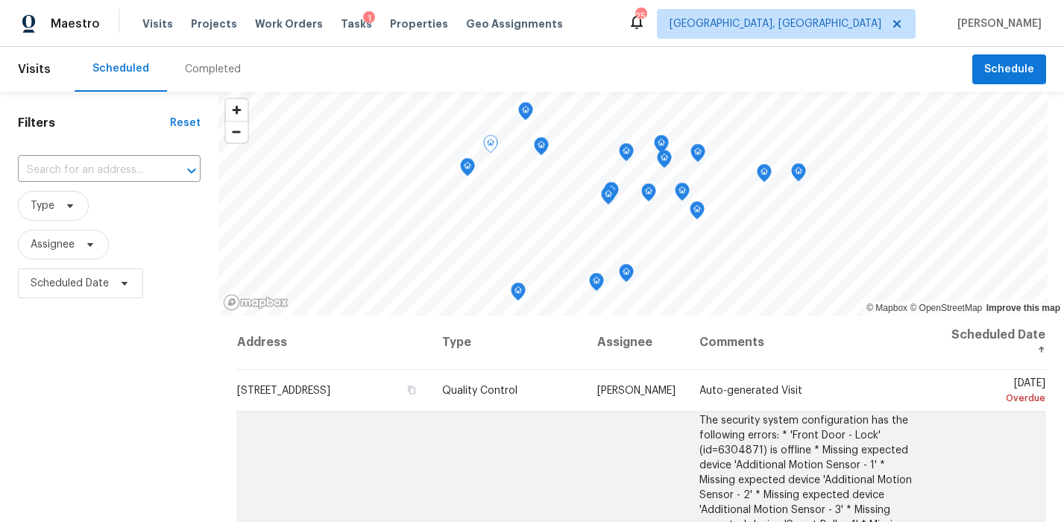
scroll to position [189, 0]
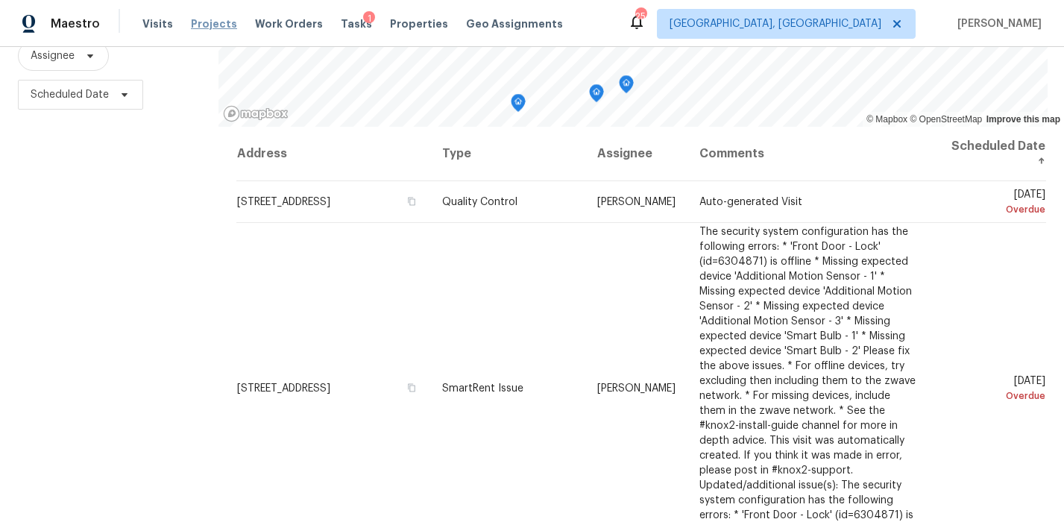
click at [204, 17] on span "Projects" at bounding box center [214, 23] width 46 height 15
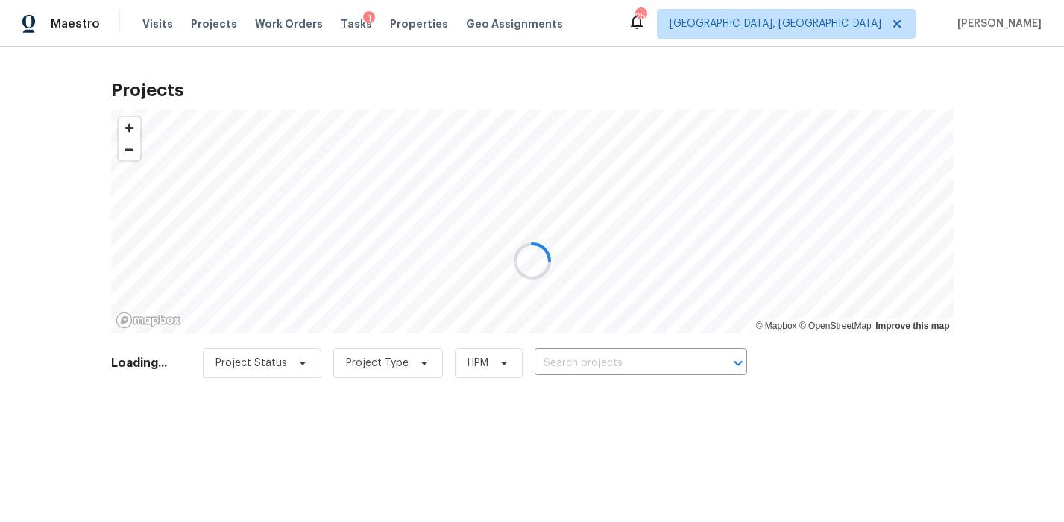
click at [628, 362] on div at bounding box center [532, 261] width 1064 height 522
click at [623, 359] on div at bounding box center [532, 261] width 1064 height 522
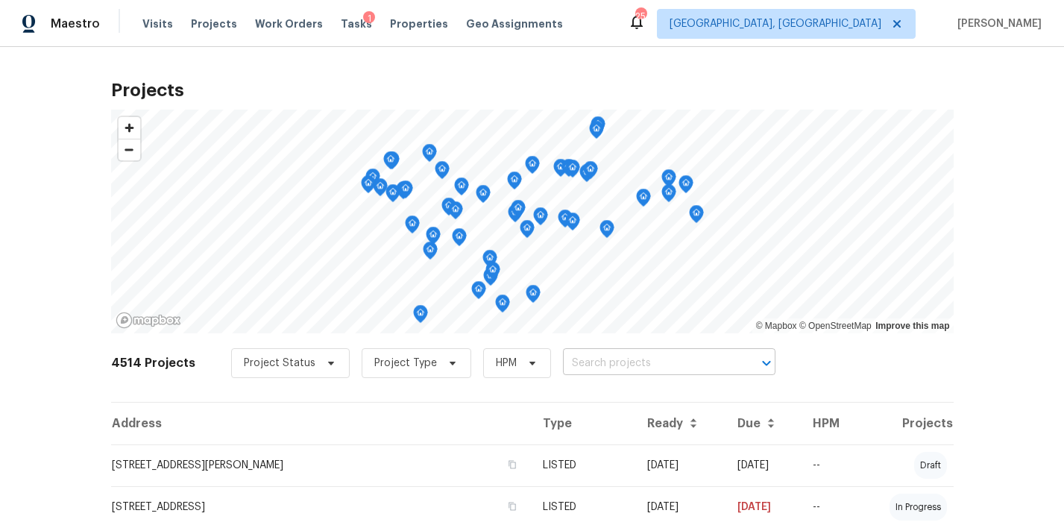
click at [592, 357] on input "text" at bounding box center [648, 363] width 171 height 23
type input "102 re"
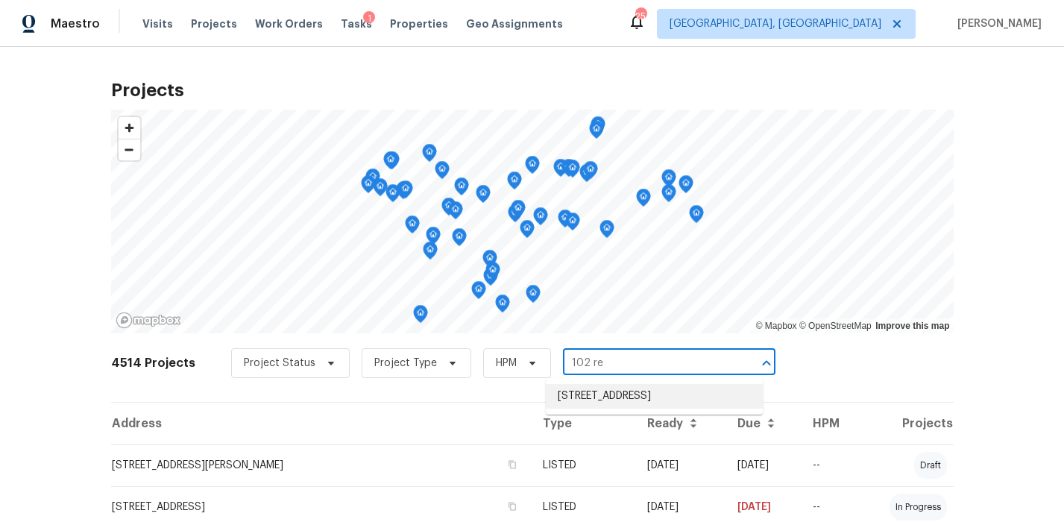
click at [582, 392] on li "102 Red Plum Ln, Jamestown, NC 27282" at bounding box center [654, 396] width 217 height 25
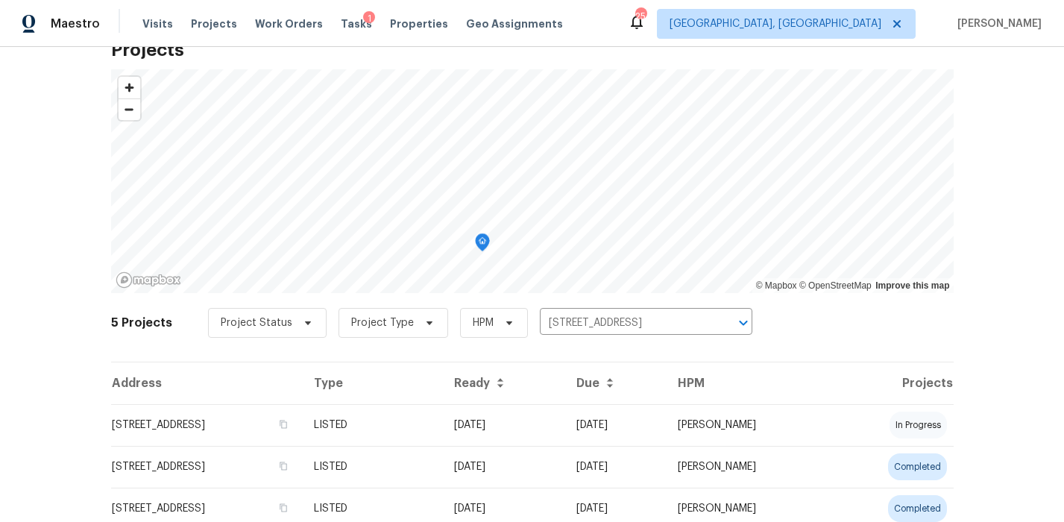
scroll to position [100, 0]
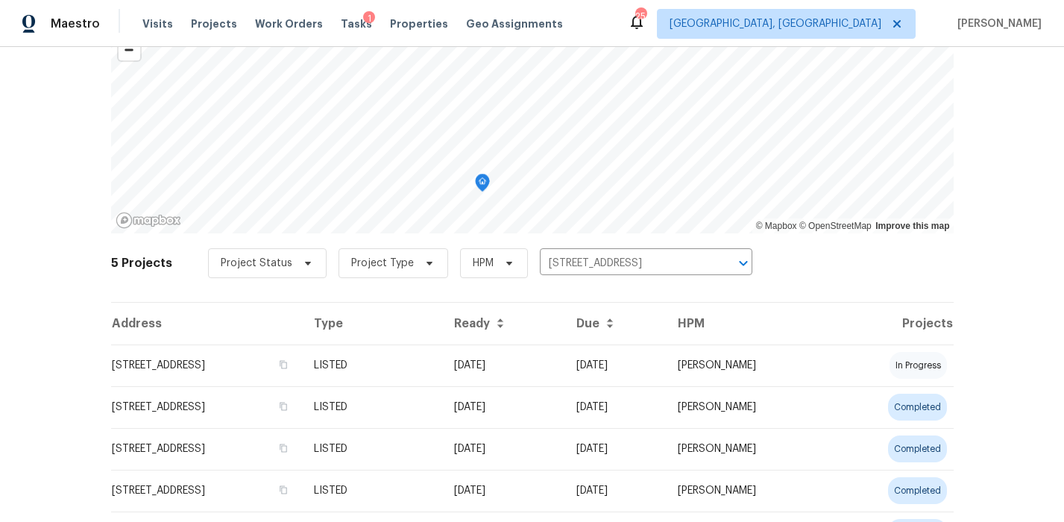
click at [302, 362] on td "102 Red Plum Ln, Jamestown, NC 27282" at bounding box center [206, 365] width 191 height 42
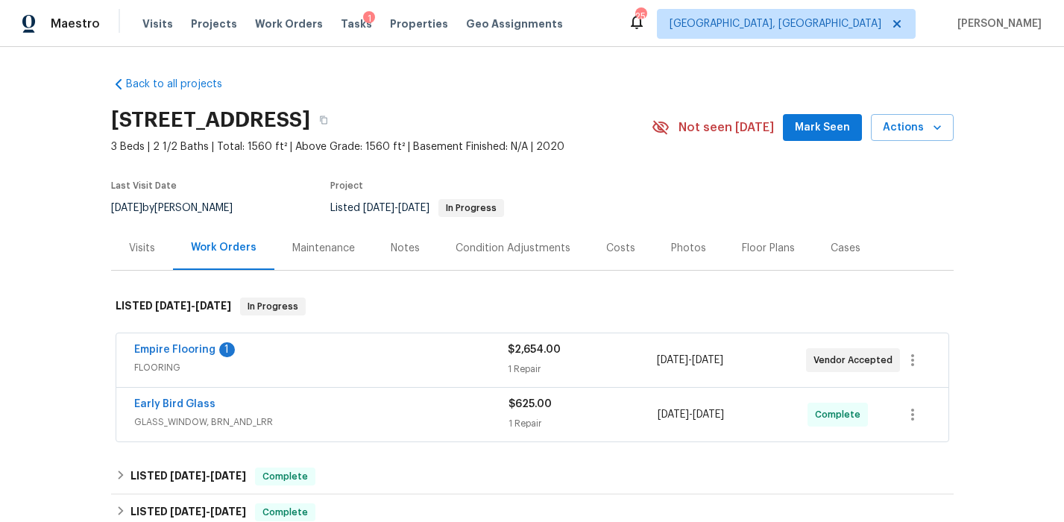
click at [373, 344] on div "Empire Flooring 1" at bounding box center [320, 351] width 373 height 18
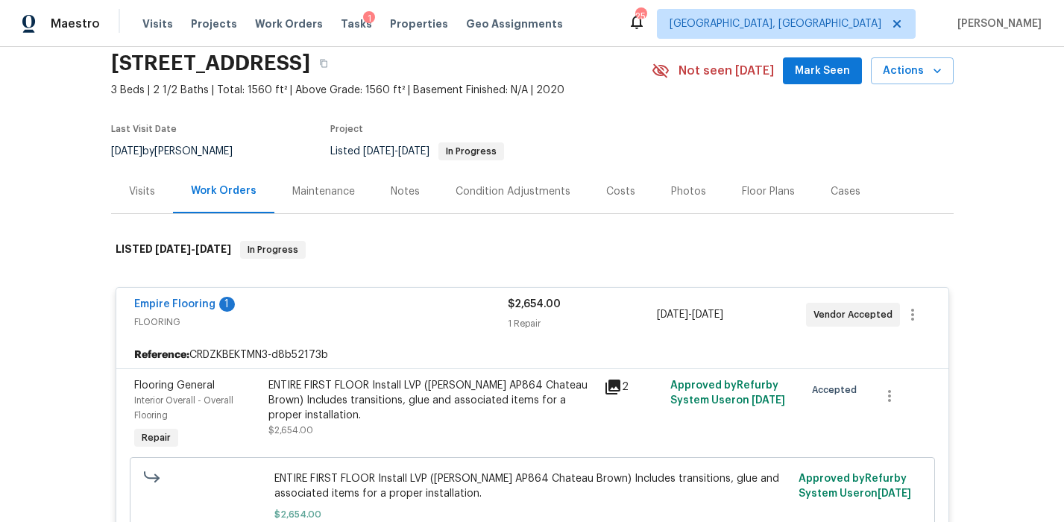
scroll to position [60, 0]
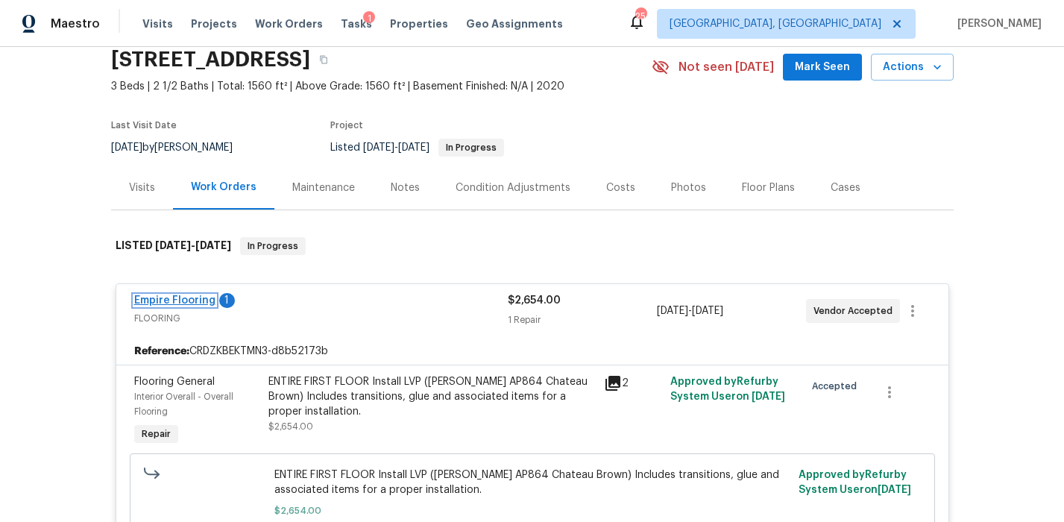
click at [176, 298] on link "Empire Flooring" at bounding box center [174, 300] width 81 height 10
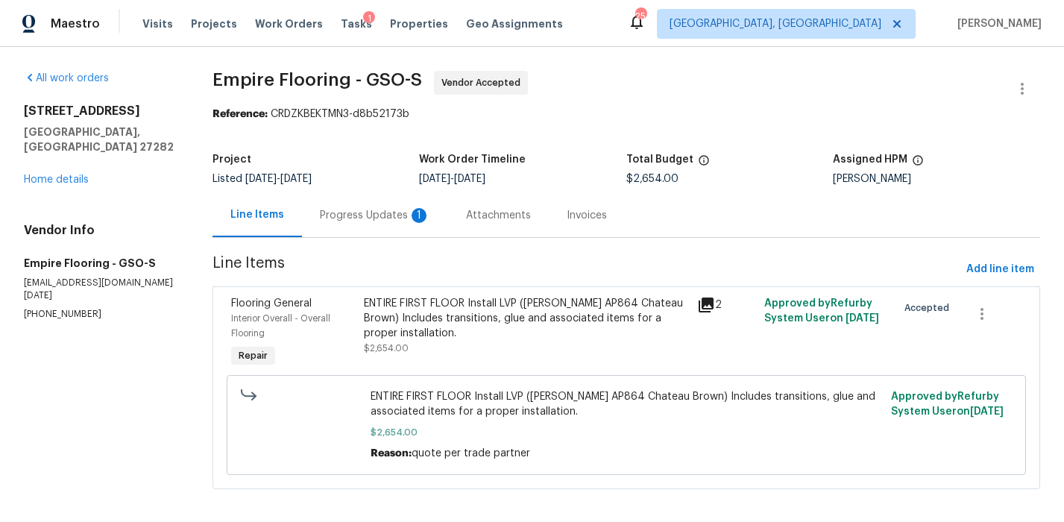
click at [359, 221] on div "Progress Updates 1" at bounding box center [375, 215] width 110 height 15
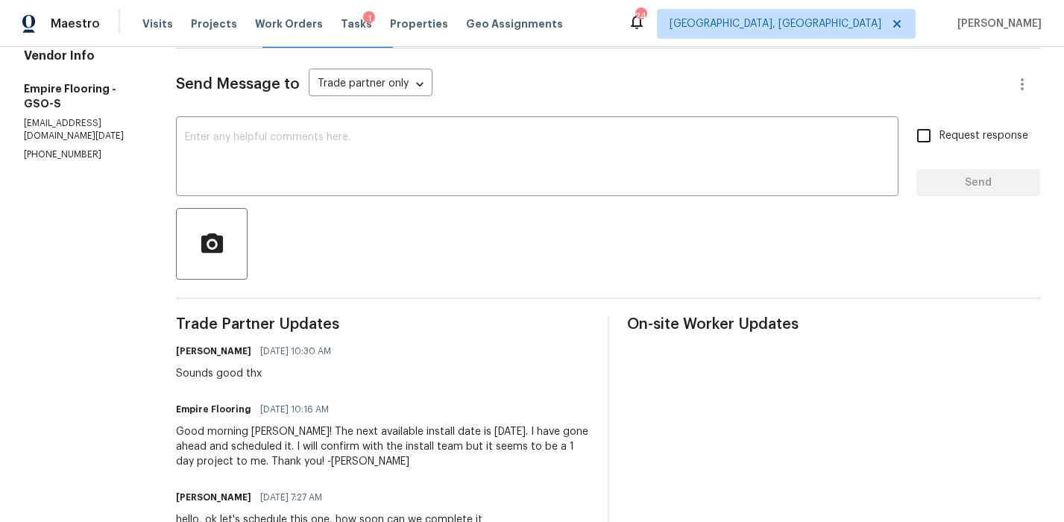
scroll to position [176, 0]
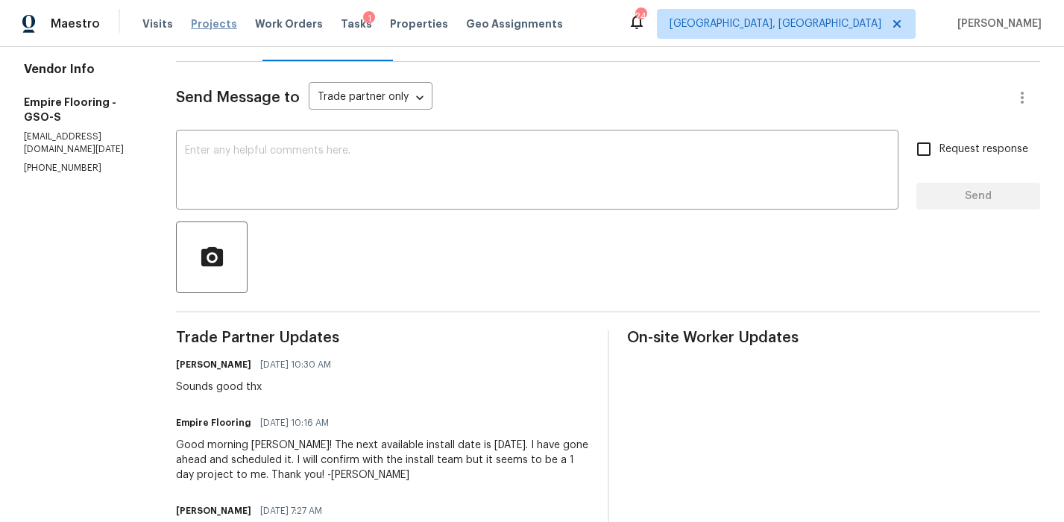
click at [205, 24] on span "Projects" at bounding box center [214, 23] width 46 height 15
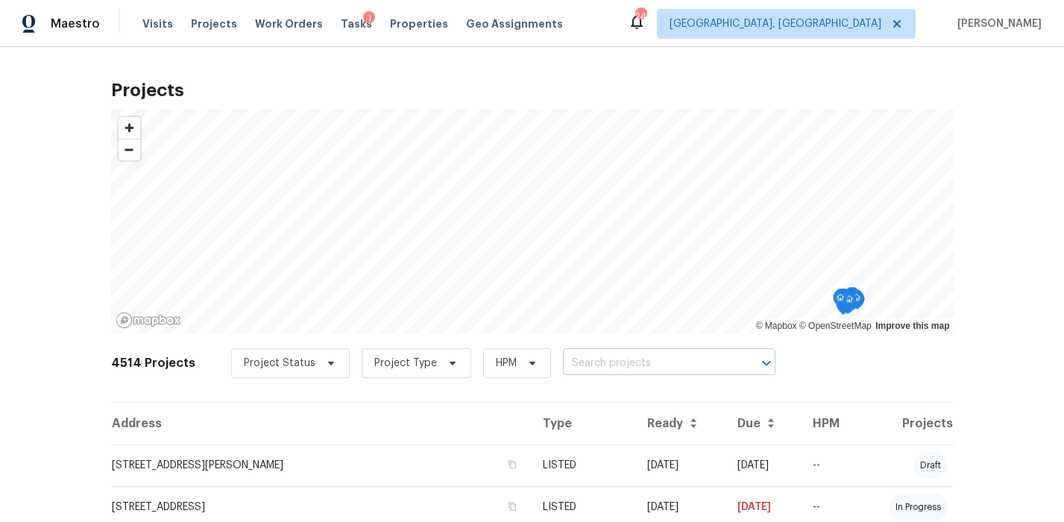
drag, startPoint x: 670, startPoint y: 376, endPoint x: 619, endPoint y: 368, distance: 52.1
click at [669, 375] on div "Project Status Project Type HPM ​" at bounding box center [503, 363] width 544 height 30
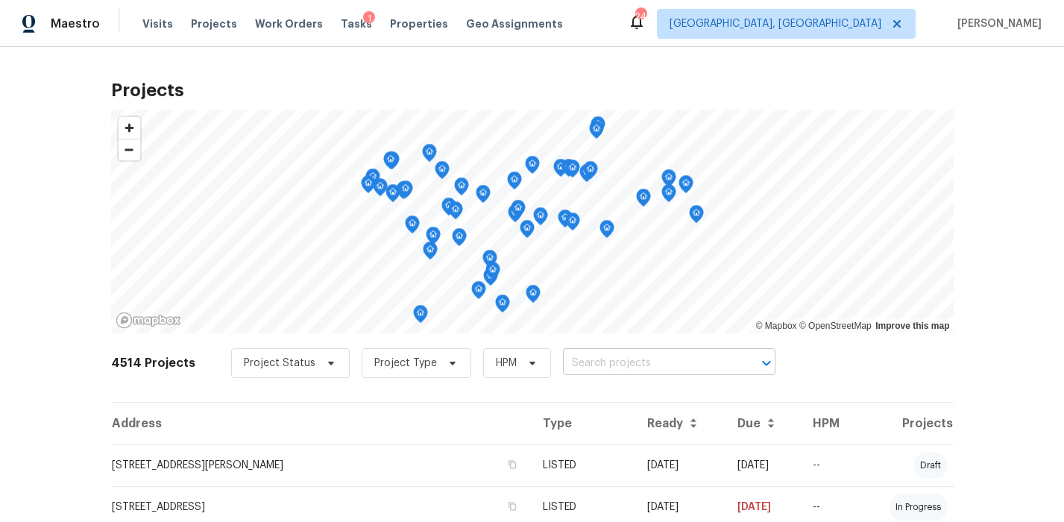
click at [613, 368] on input "text" at bounding box center [648, 363] width 171 height 23
type input "315 tor"
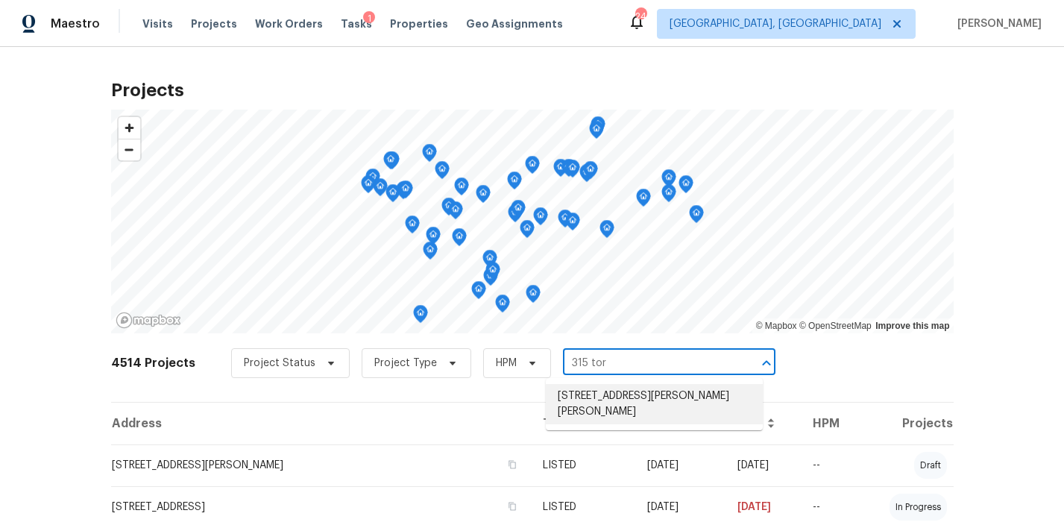
click at [625, 406] on li "315 Torey Pines Ct, Winston Salem, NC 27105" at bounding box center [654, 404] width 217 height 40
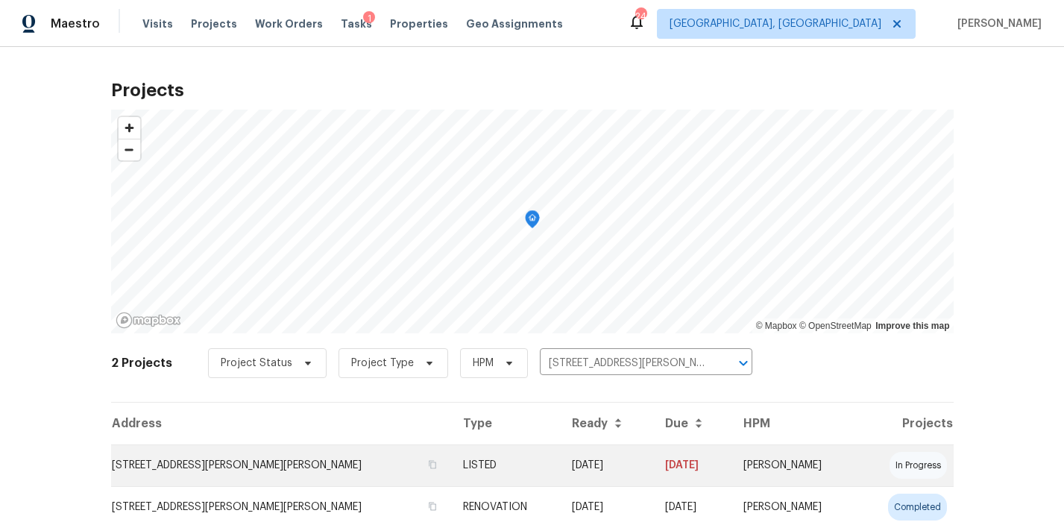
click at [353, 459] on td "315 Torey Pines Ct, Winston Salem, NC 27105" at bounding box center [281, 465] width 340 height 42
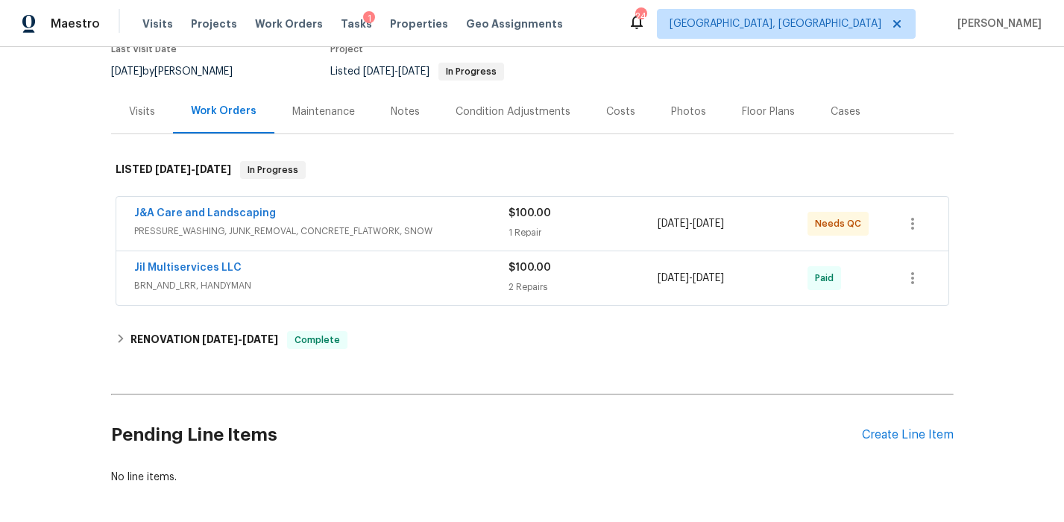
scroll to position [161, 0]
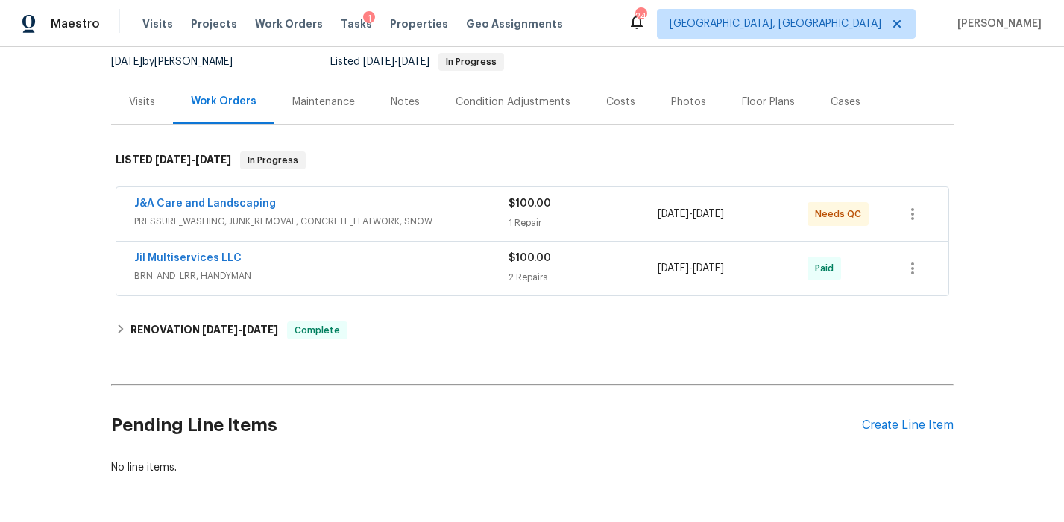
click at [408, 196] on div "J&A Care and Landscaping" at bounding box center [321, 205] width 374 height 18
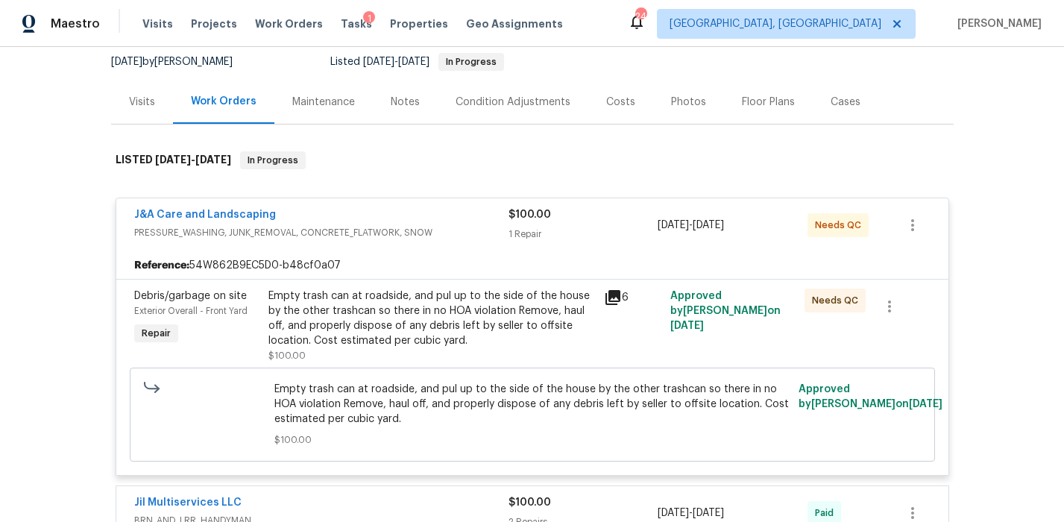
click at [376, 303] on div "Empty trash can at roadside, and pul up to the side of the house by the other t…" at bounding box center [431, 319] width 327 height 60
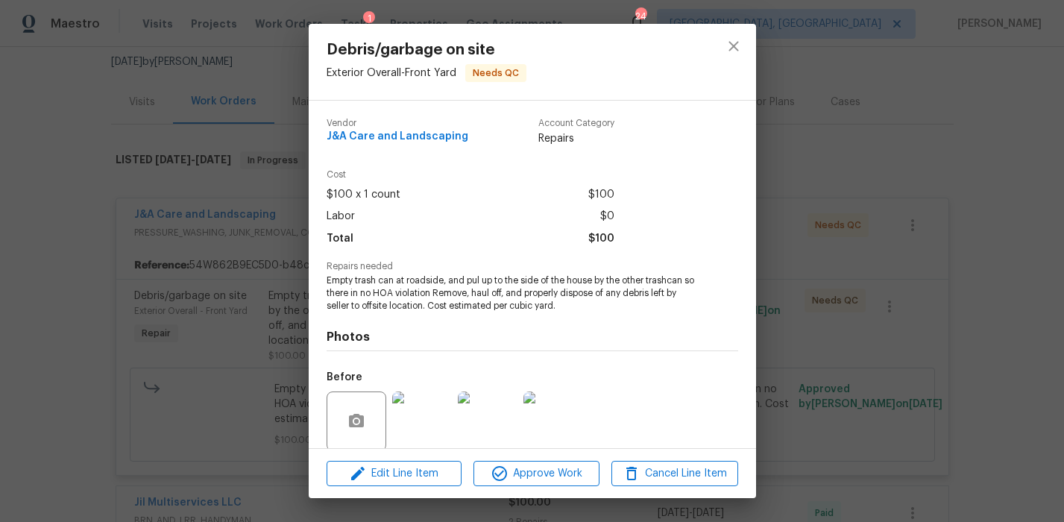
scroll to position [115, 0]
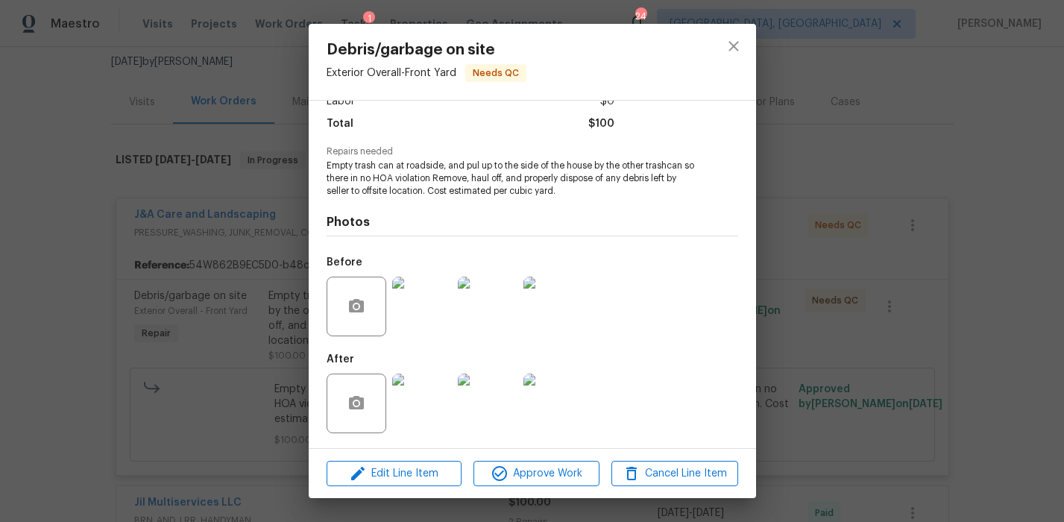
click at [432, 385] on img at bounding box center [422, 403] width 60 height 60
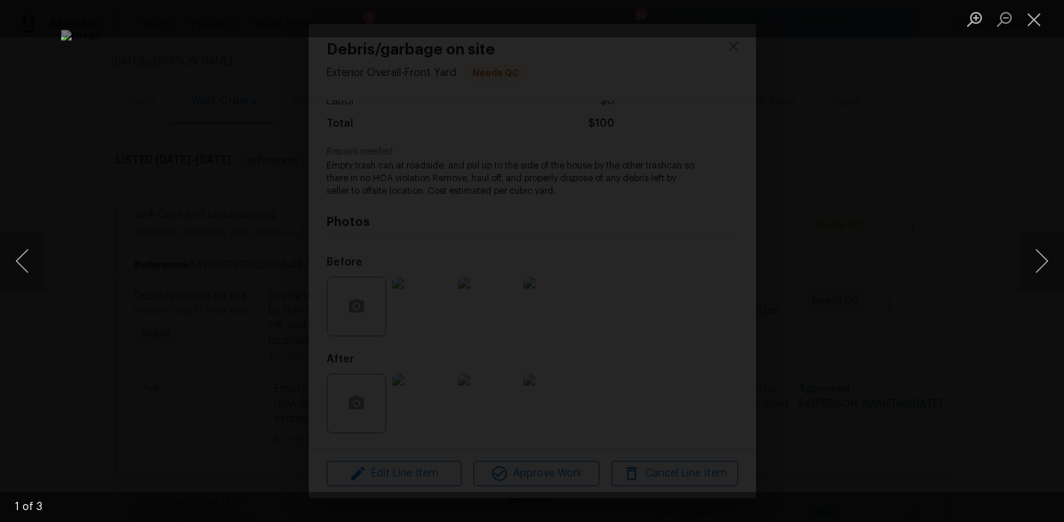
click at [880, 163] on div "Lightbox" at bounding box center [532, 261] width 1064 height 522
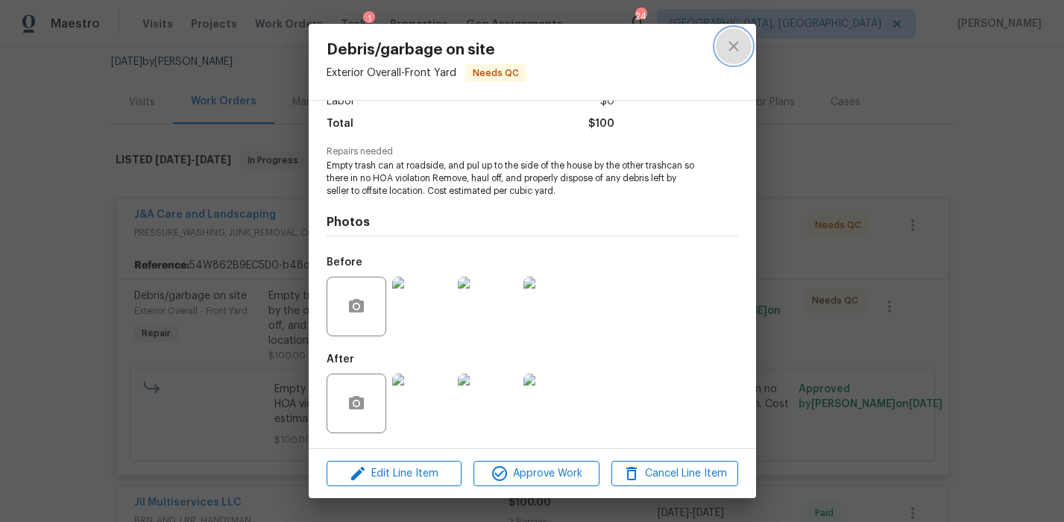
click at [739, 50] on icon "close" at bounding box center [734, 46] width 18 height 18
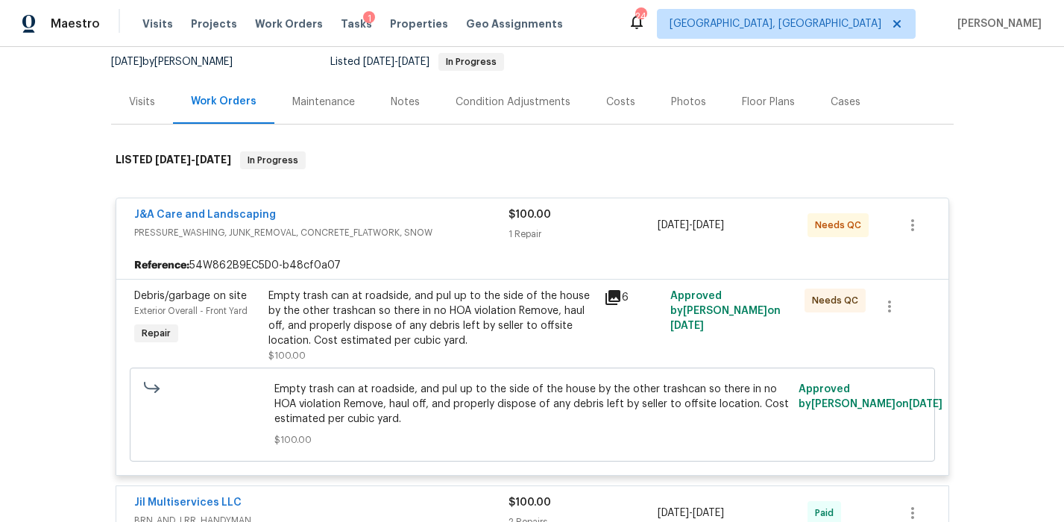
click at [494, 252] on div "Reference: 54W862B9EC5D0-b48cf0a07" at bounding box center [532, 265] width 832 height 27
click at [444, 225] on span "PRESSURE_WASHING, JUNK_REMOVAL, CONCRETE_FLATWORK, SNOW" at bounding box center [321, 232] width 374 height 15
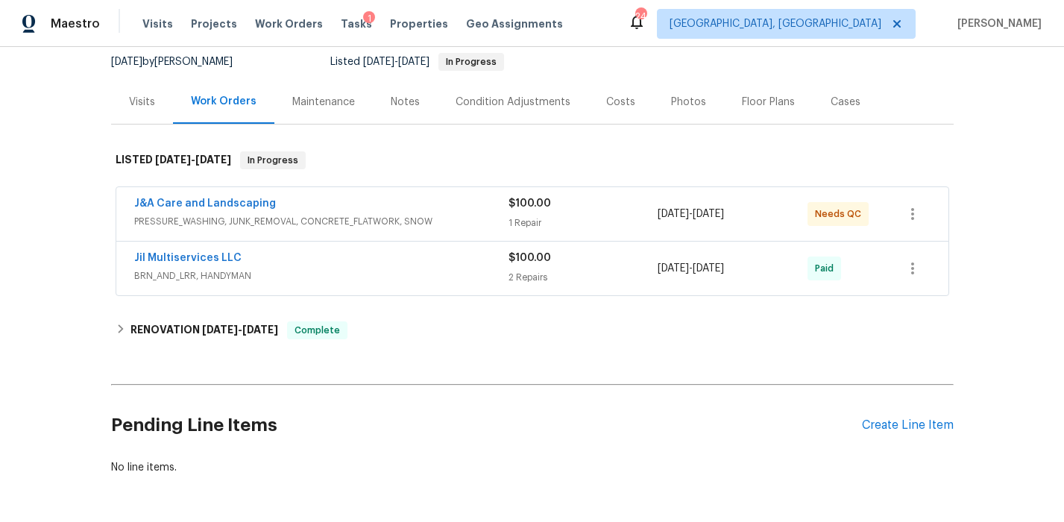
click at [359, 250] on div "Jil Multiservices LLC" at bounding box center [321, 259] width 374 height 18
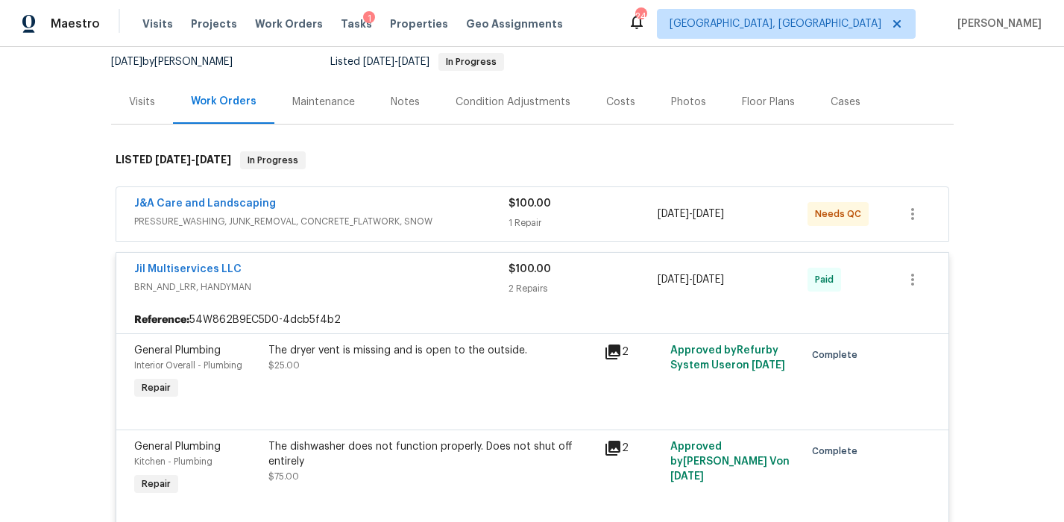
scroll to position [289, 0]
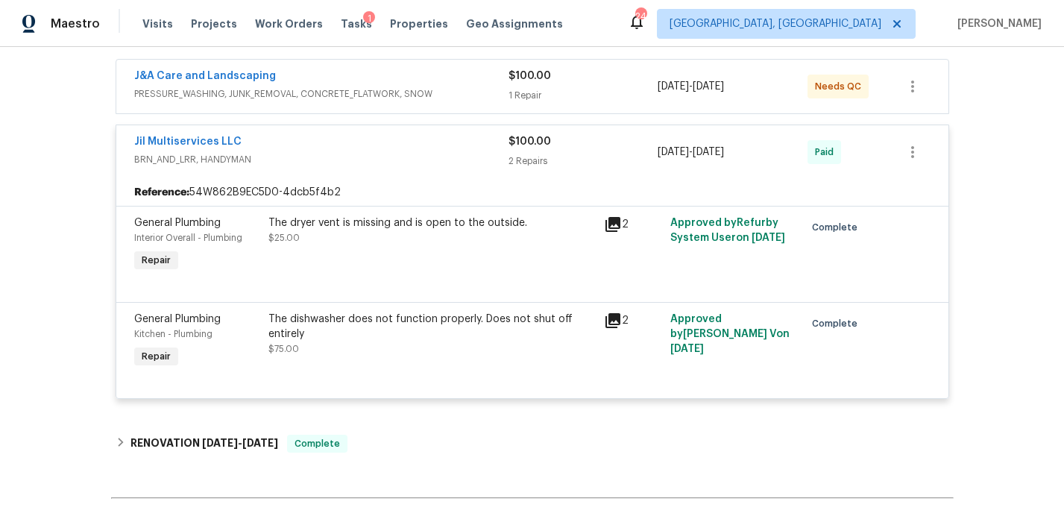
click at [358, 318] on div "The dishwasher does not function properly. Does not shut off entirely" at bounding box center [431, 327] width 327 height 30
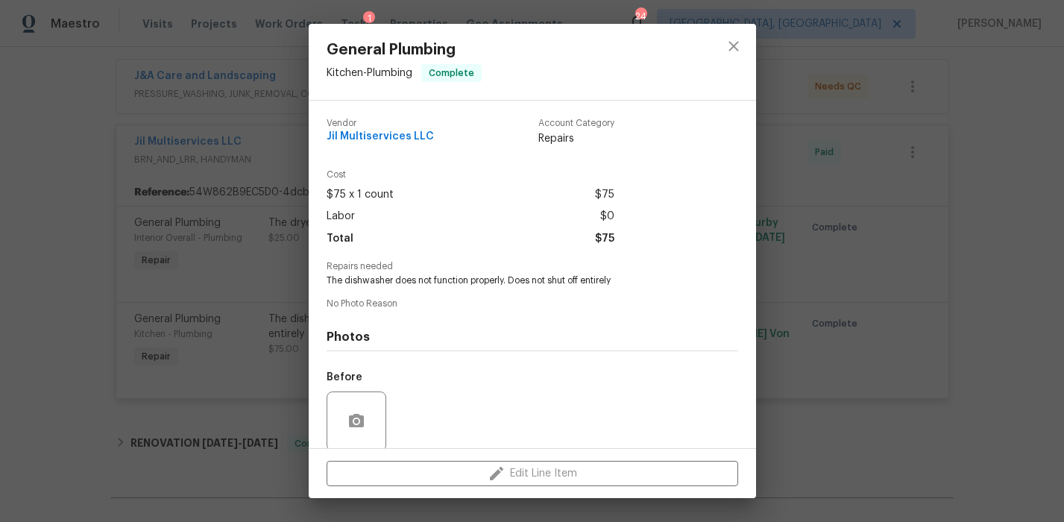
scroll to position [114, 0]
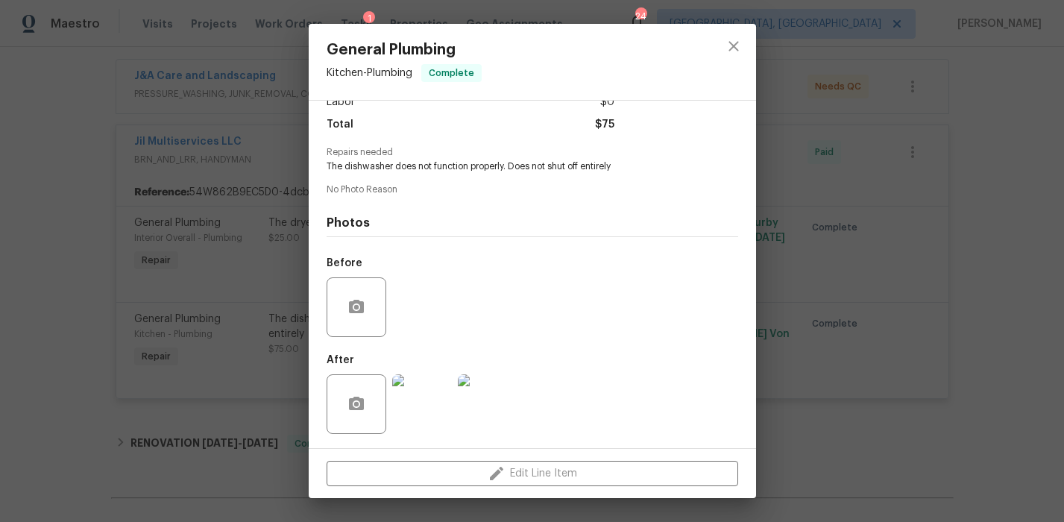
click at [432, 401] on img at bounding box center [422, 404] width 60 height 60
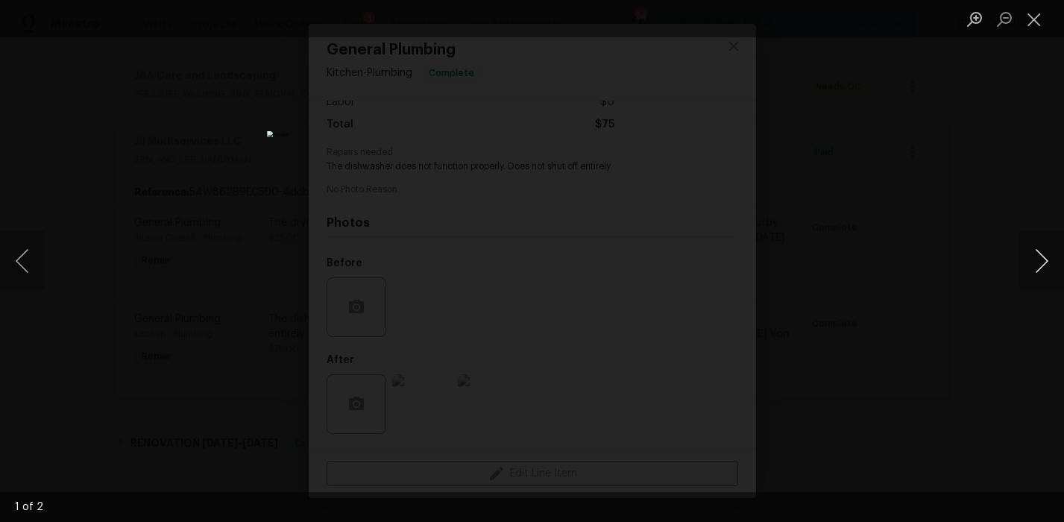
click at [1044, 262] on button "Next image" at bounding box center [1041, 261] width 45 height 60
click at [939, 165] on div "Lightbox" at bounding box center [532, 261] width 1064 height 522
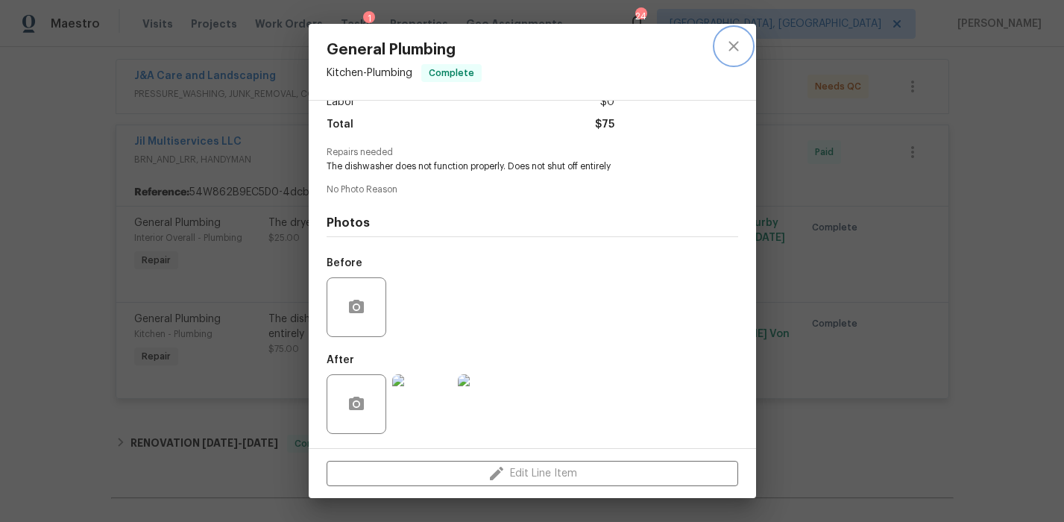
click at [730, 48] on icon "close" at bounding box center [733, 46] width 10 height 10
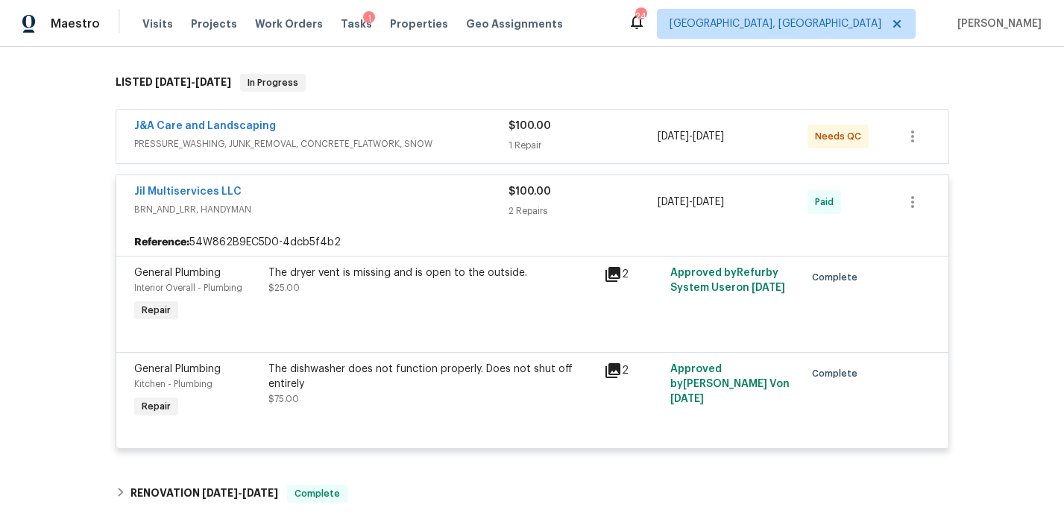
scroll to position [231, 0]
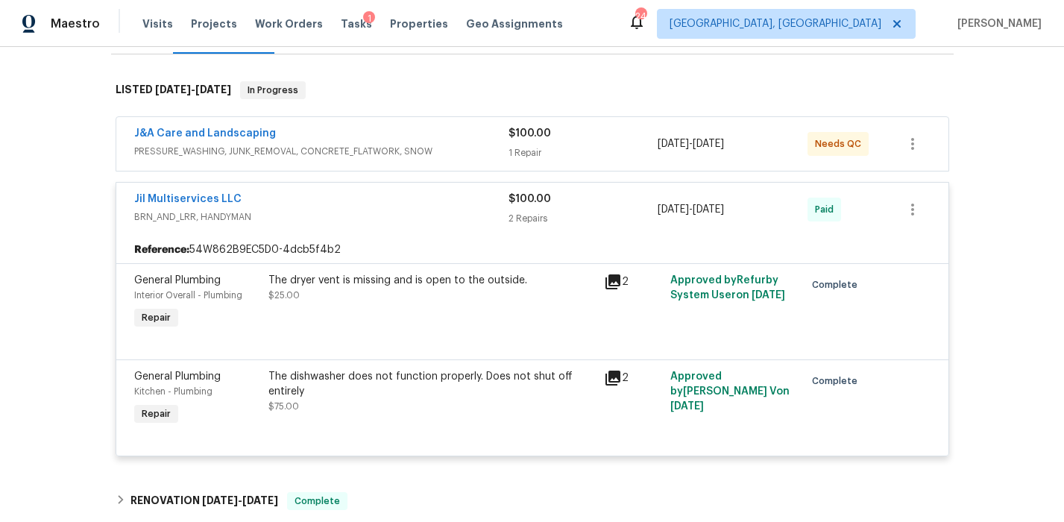
click at [417, 144] on span "PRESSURE_WASHING, JUNK_REMOVAL, CONCRETE_FLATWORK, SNOW" at bounding box center [321, 151] width 374 height 15
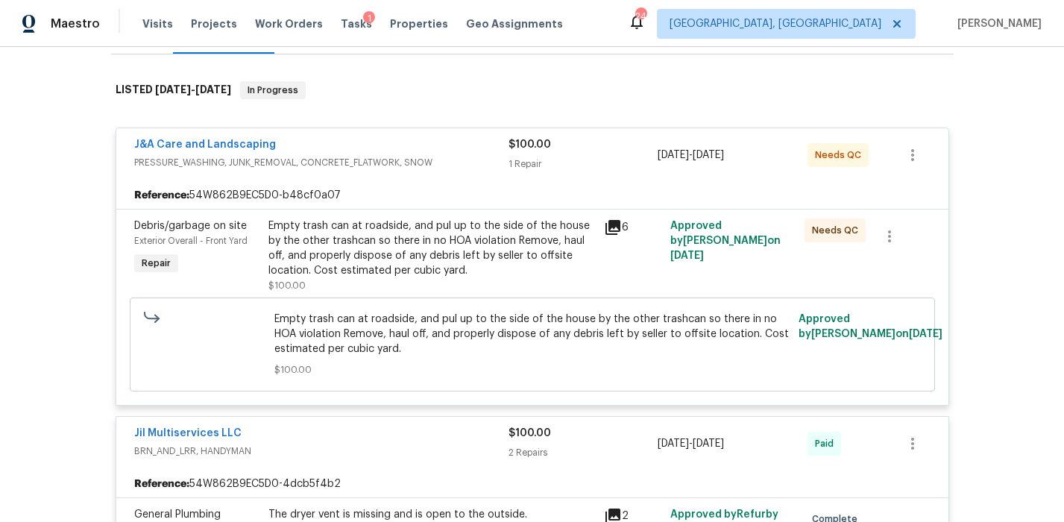
click at [453, 155] on span "PRESSURE_WASHING, JUNK_REMOVAL, CONCRETE_FLATWORK, SNOW" at bounding box center [321, 162] width 374 height 15
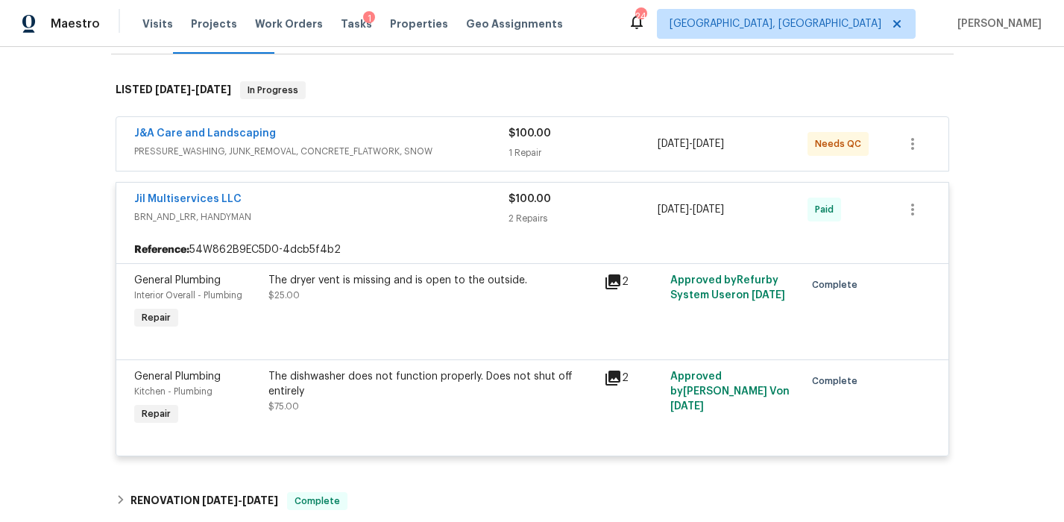
click at [437, 209] on span "BRN_AND_LRR, HANDYMAN" at bounding box center [321, 216] width 374 height 15
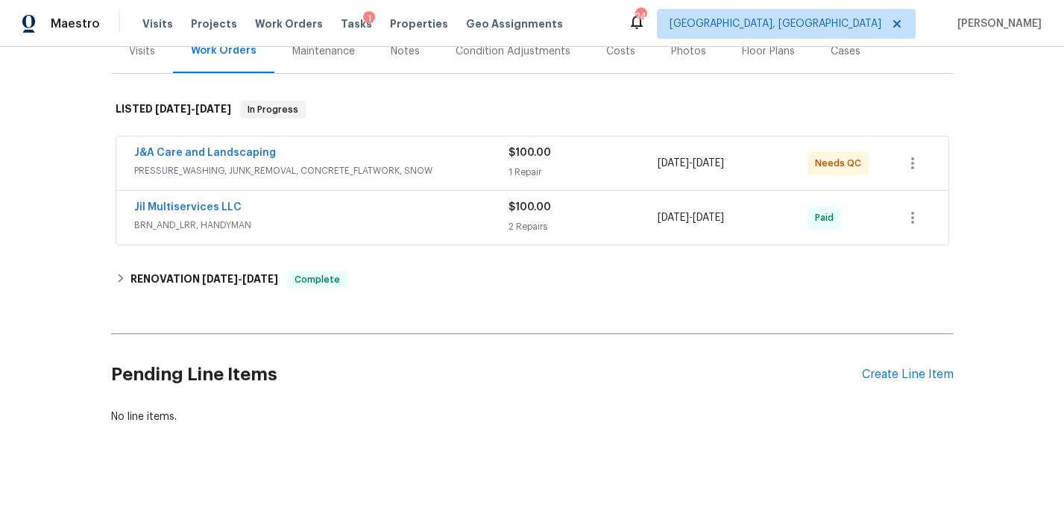
scroll to position [0, 0]
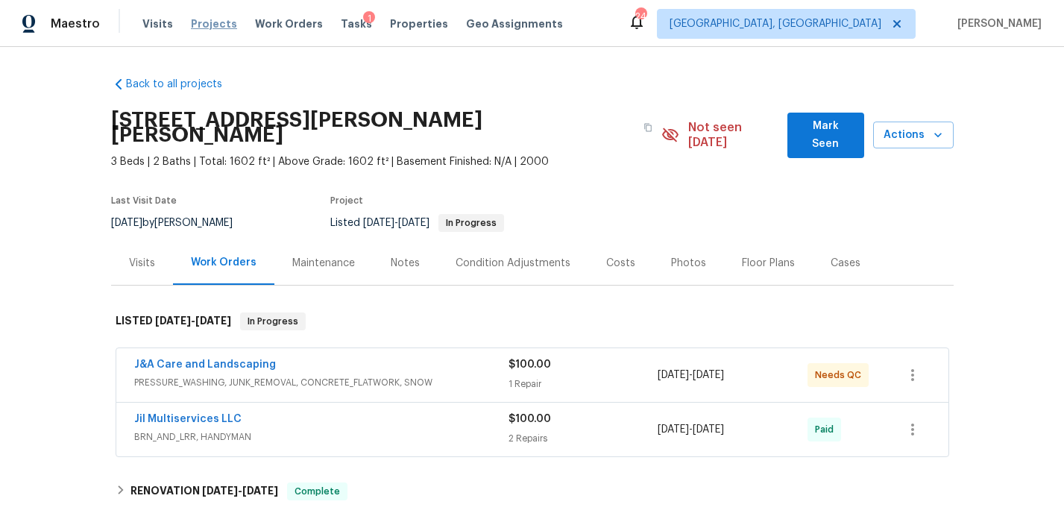
click at [205, 24] on span "Projects" at bounding box center [214, 23] width 46 height 15
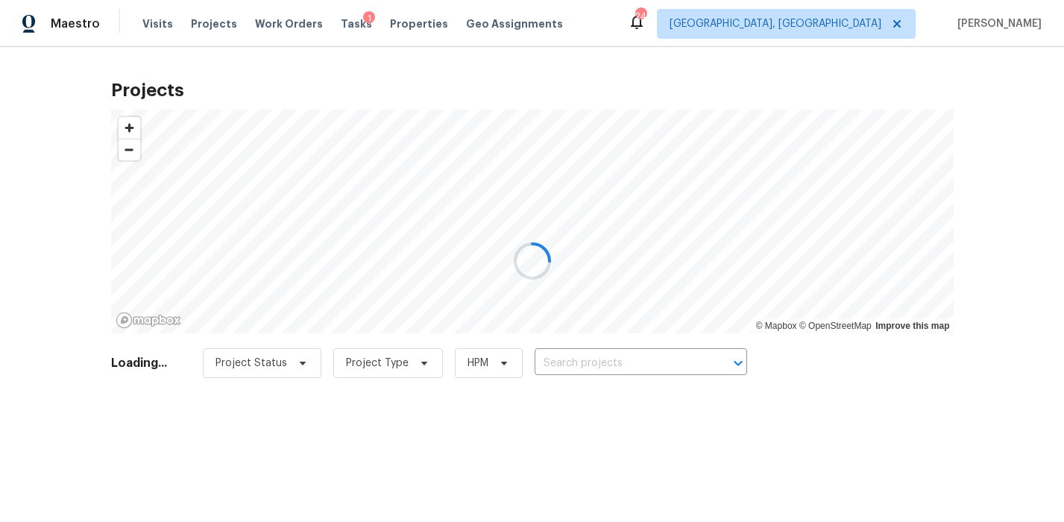
click at [578, 364] on div at bounding box center [532, 261] width 1064 height 522
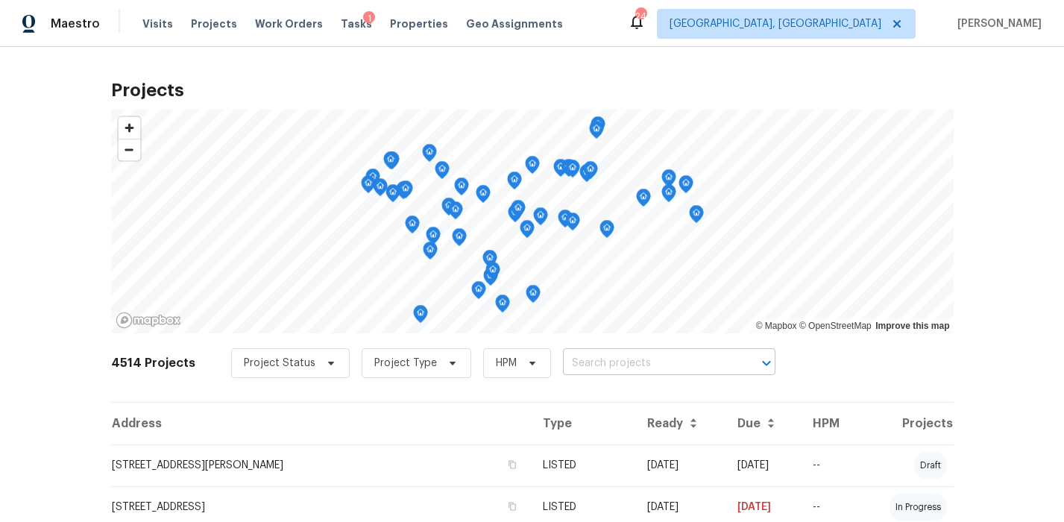
click at [568, 359] on input "text" at bounding box center [648, 363] width 171 height 23
type input "2816 cypres"
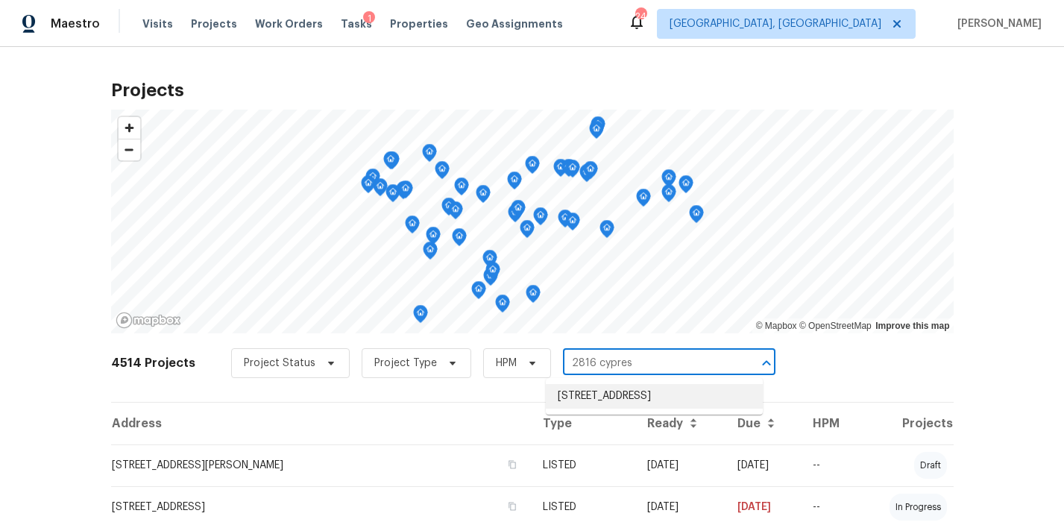
click at [590, 409] on li "2816 Cypress Park Rd, Greensboro, NC 27407" at bounding box center [654, 396] width 217 height 25
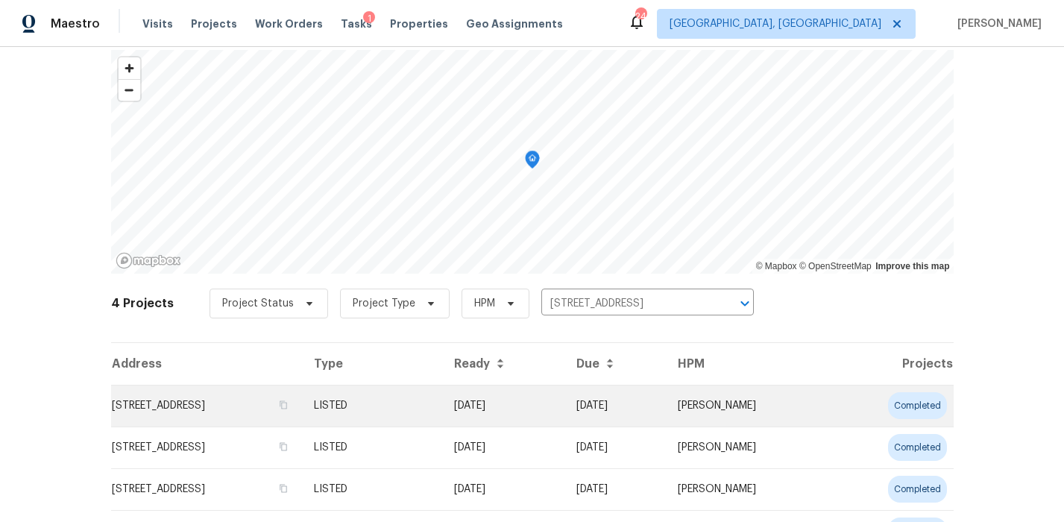
scroll to position [70, 0]
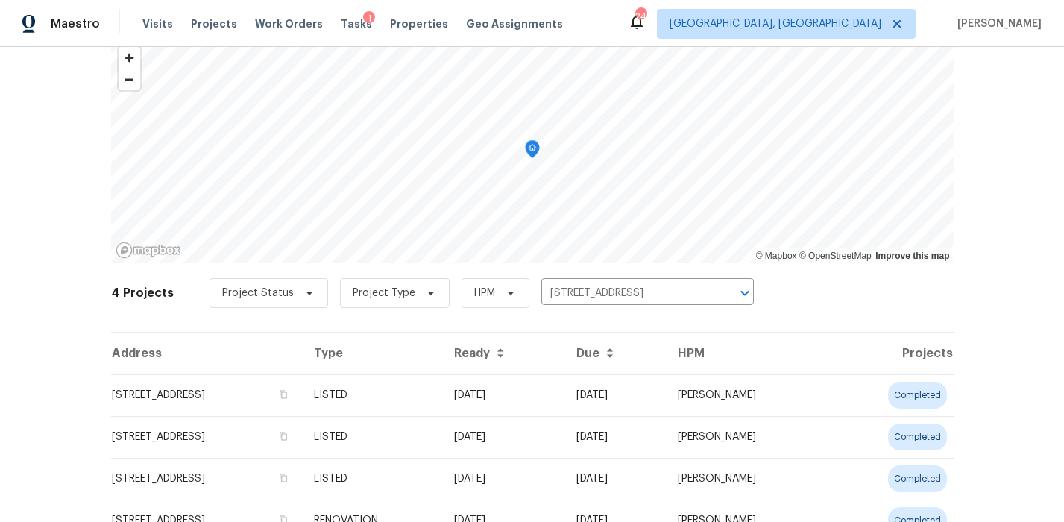
click at [302, 394] on td "2816 Cypress Park Rd, Greensboro, NC 27407" at bounding box center [206, 395] width 191 height 42
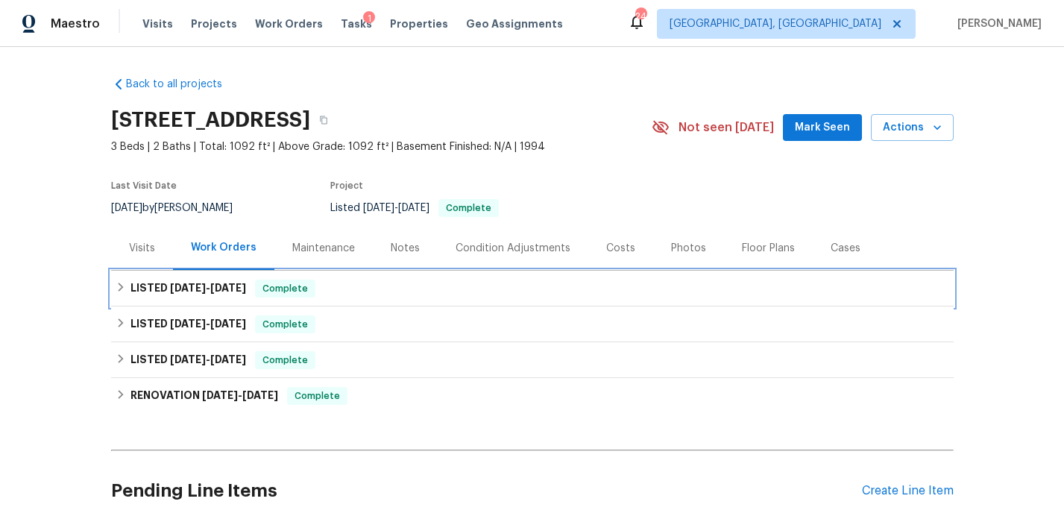
click at [368, 286] on div "LISTED 8/21/25 - 8/28/25 Complete" at bounding box center [532, 289] width 833 height 18
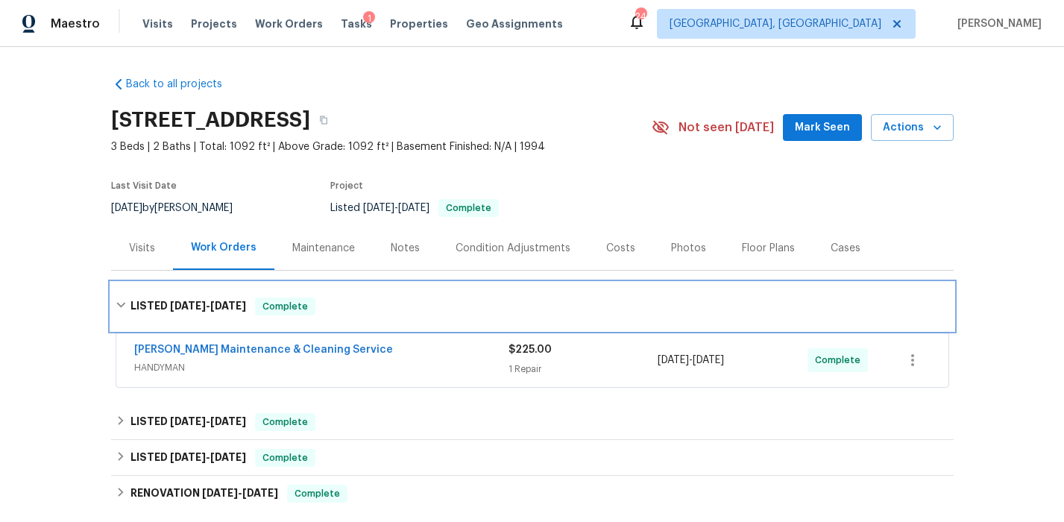
click at [384, 295] on div "LISTED 8/21/25 - 8/28/25 Complete" at bounding box center [532, 307] width 842 height 48
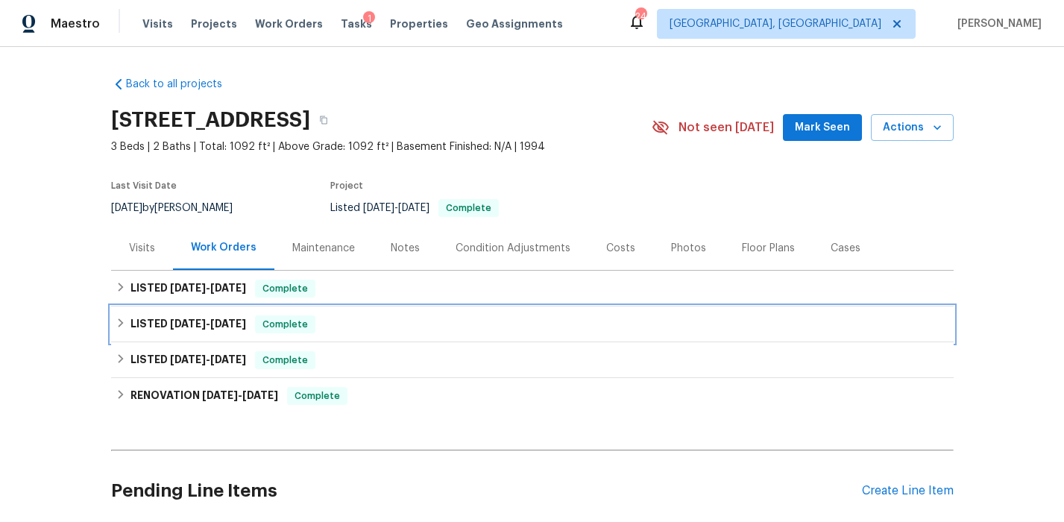
click at [380, 324] on div "LISTED 8/19/25 - 8/21/25 Complete" at bounding box center [532, 324] width 833 height 18
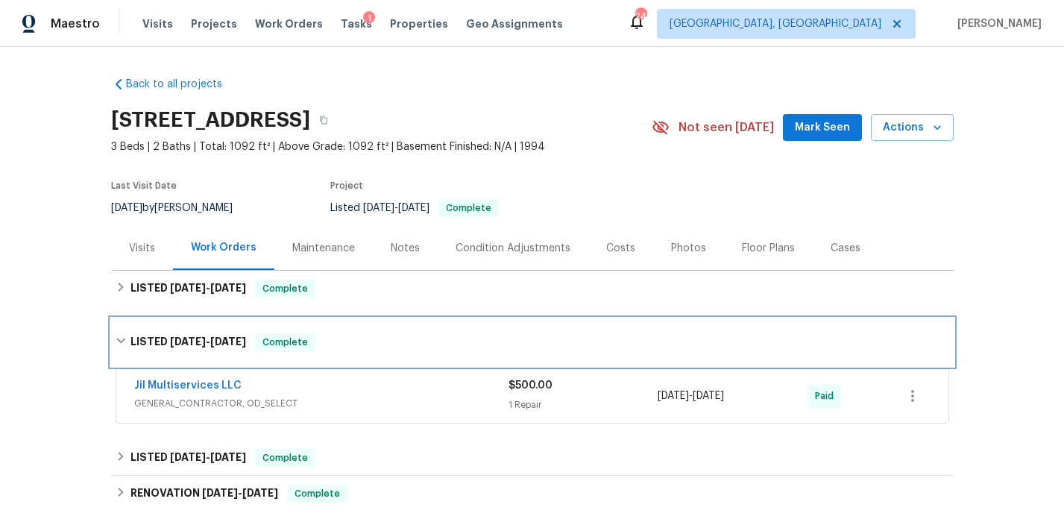
click at [379, 329] on div "LISTED 8/19/25 - 8/21/25 Complete" at bounding box center [532, 342] width 842 height 48
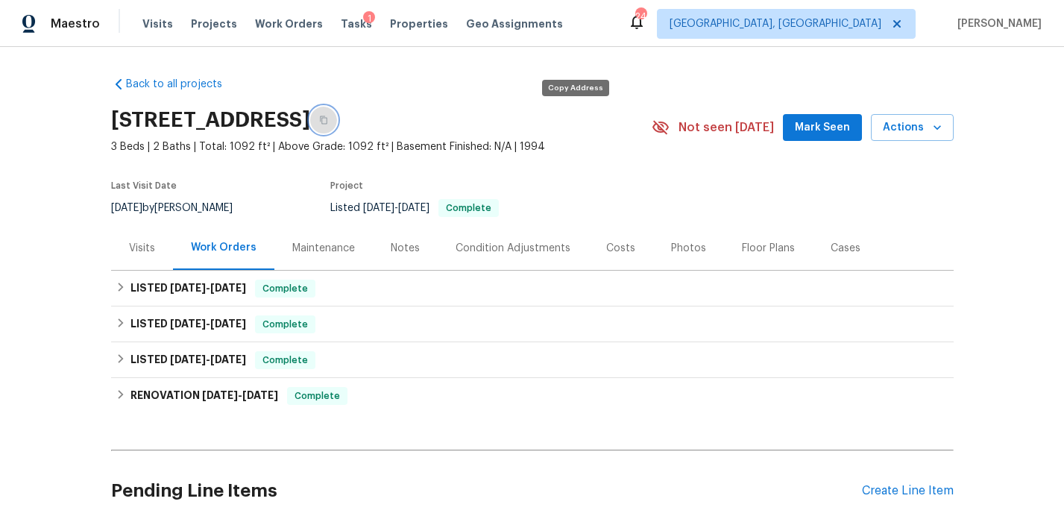
click at [328, 116] on icon "button" at bounding box center [323, 120] width 9 height 9
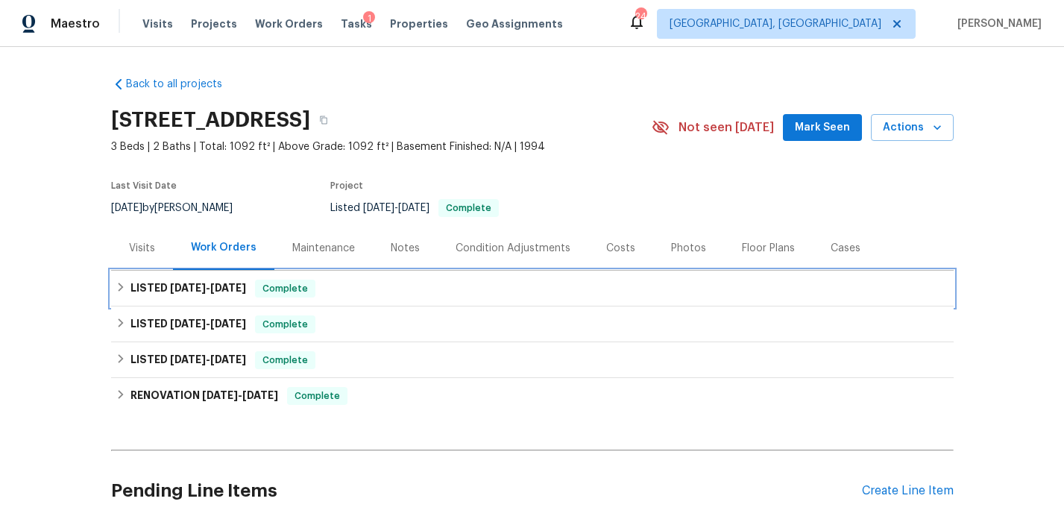
click at [193, 289] on span "8/21/25" at bounding box center [188, 288] width 36 height 10
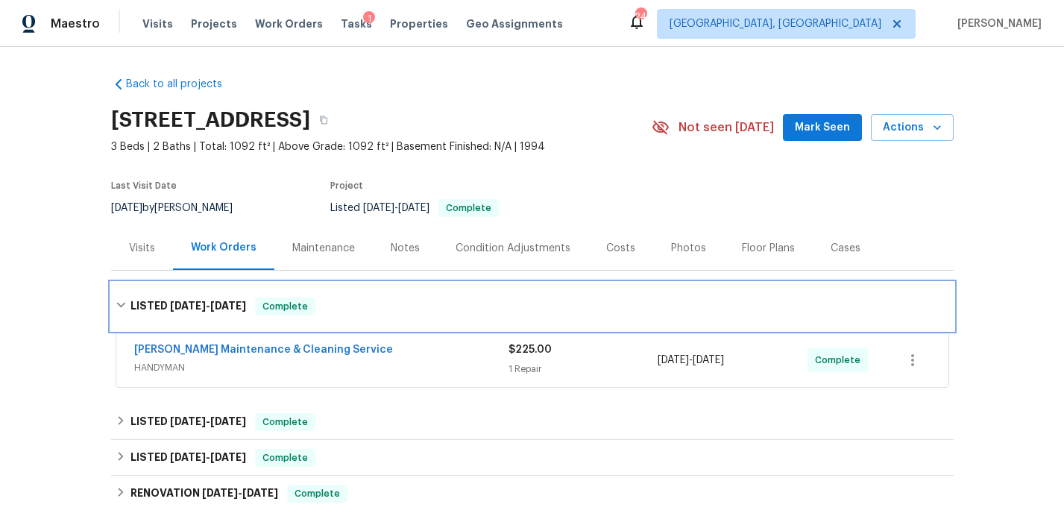
click at [185, 296] on div "LISTED 8/21/25 - 8/28/25 Complete" at bounding box center [532, 307] width 842 height 48
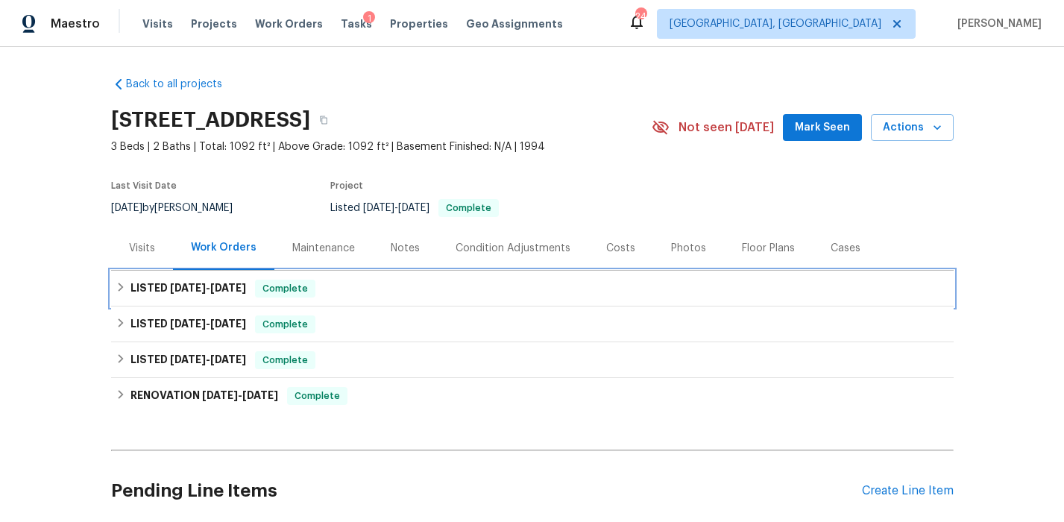
click at [185, 296] on h6 "LISTED 8/21/25 - 8/28/25" at bounding box center [188, 289] width 116 height 18
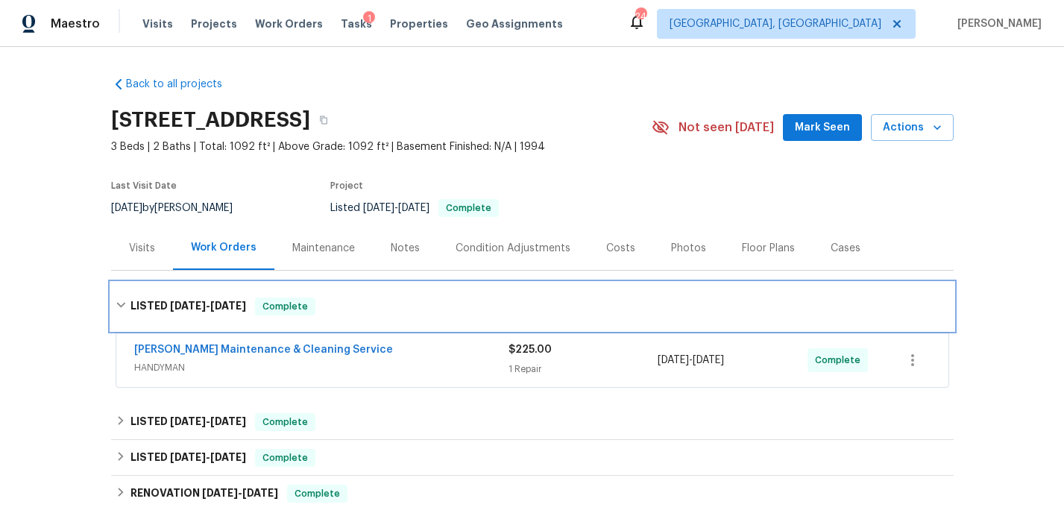
click at [184, 296] on div "LISTED 8/21/25 - 8/28/25 Complete" at bounding box center [532, 307] width 842 height 48
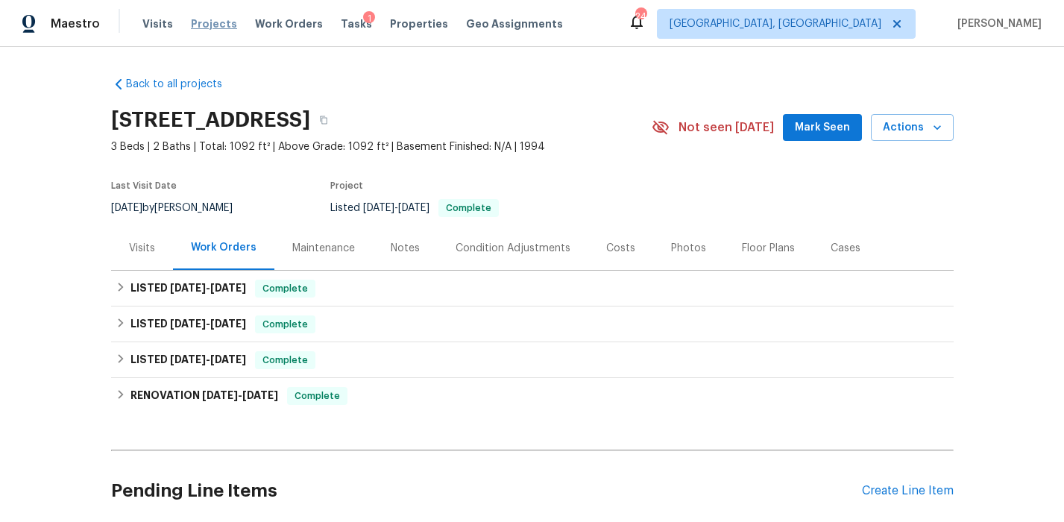
click at [202, 26] on span "Projects" at bounding box center [214, 23] width 46 height 15
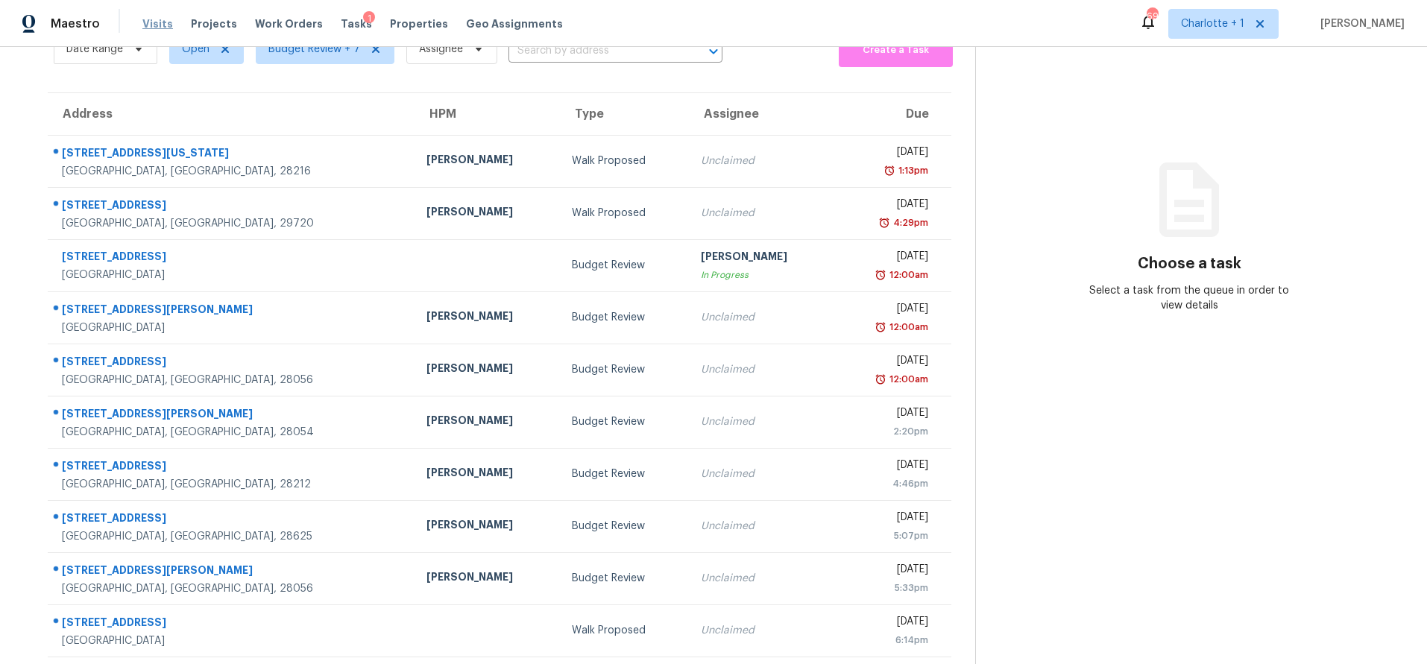
scroll to position [106, 0]
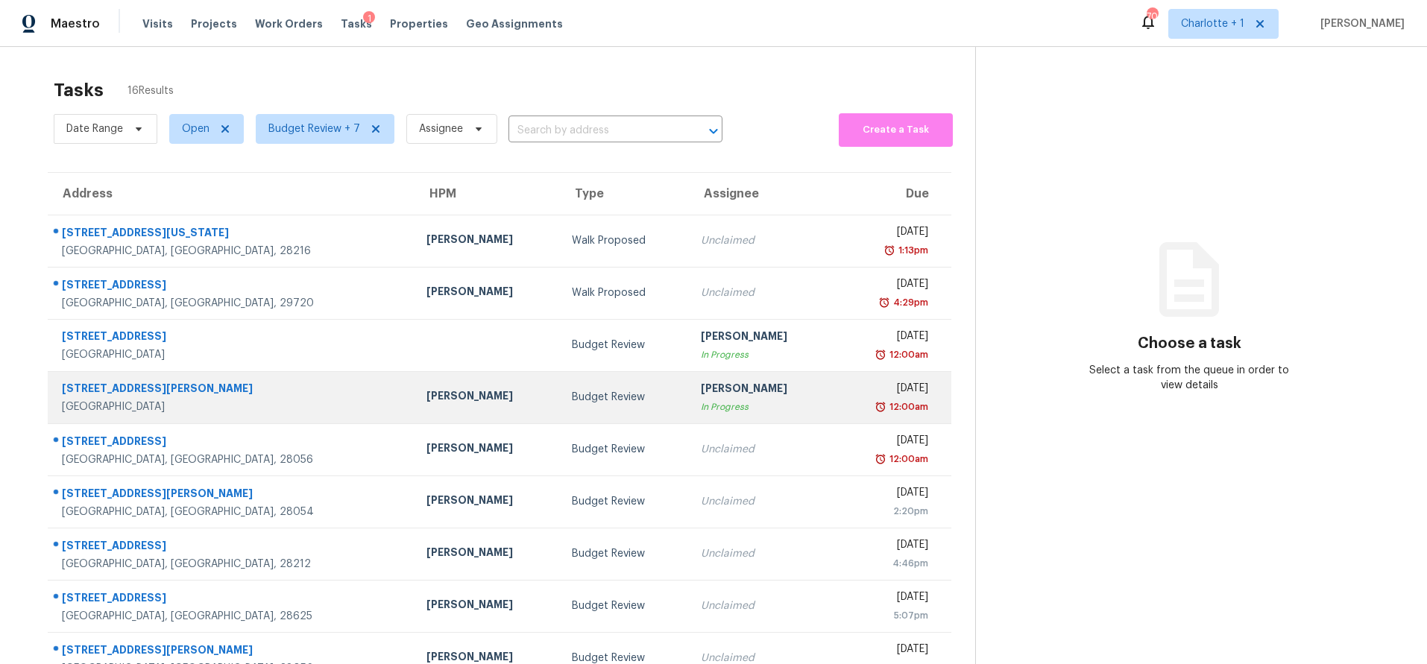
click at [277, 385] on td "[STREET_ADDRESS][PERSON_NAME][PERSON_NAME]" at bounding box center [231, 397] width 367 height 52
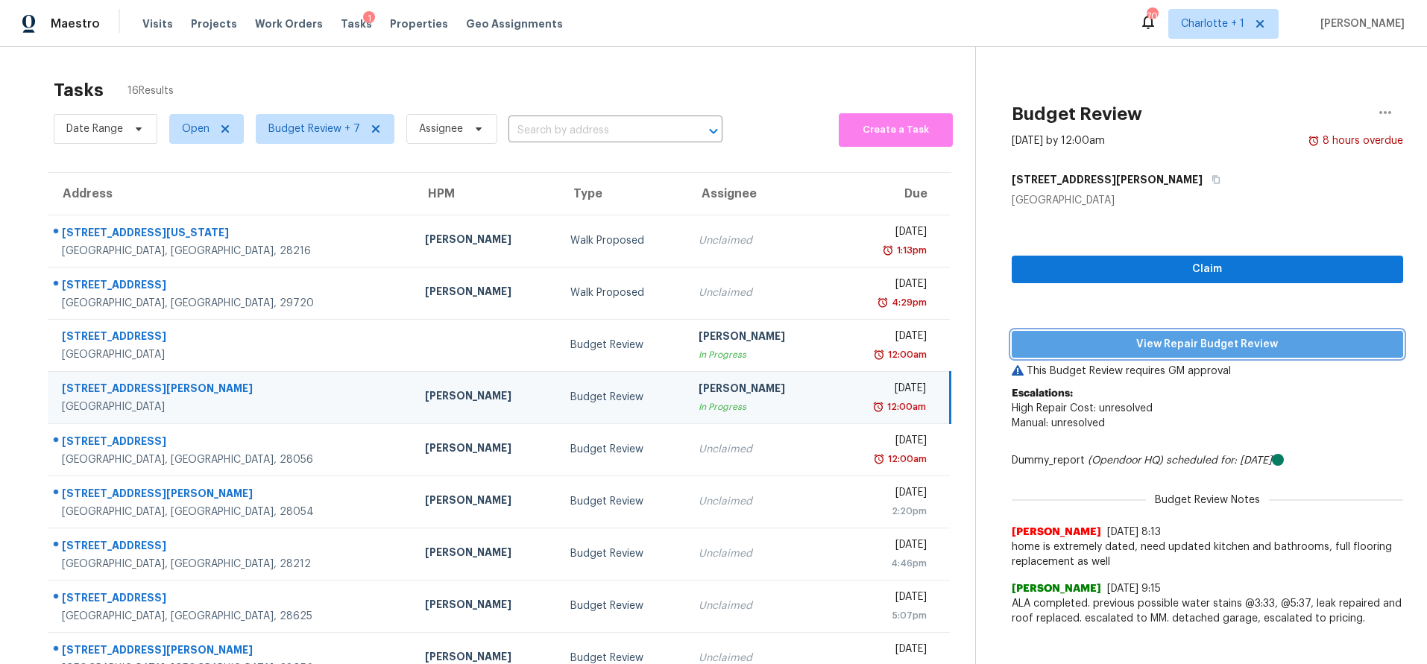
click at [1076, 353] on span "View Repair Budget Review" at bounding box center [1208, 344] width 368 height 19
